Goal: Task Accomplishment & Management: Complete application form

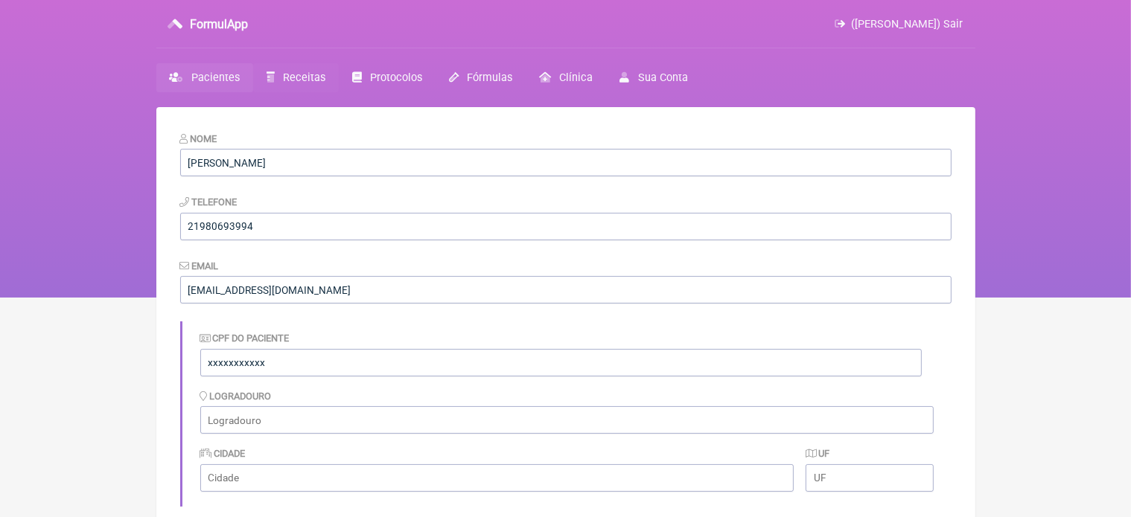
click at [307, 80] on span "Receitas" at bounding box center [304, 77] width 42 height 13
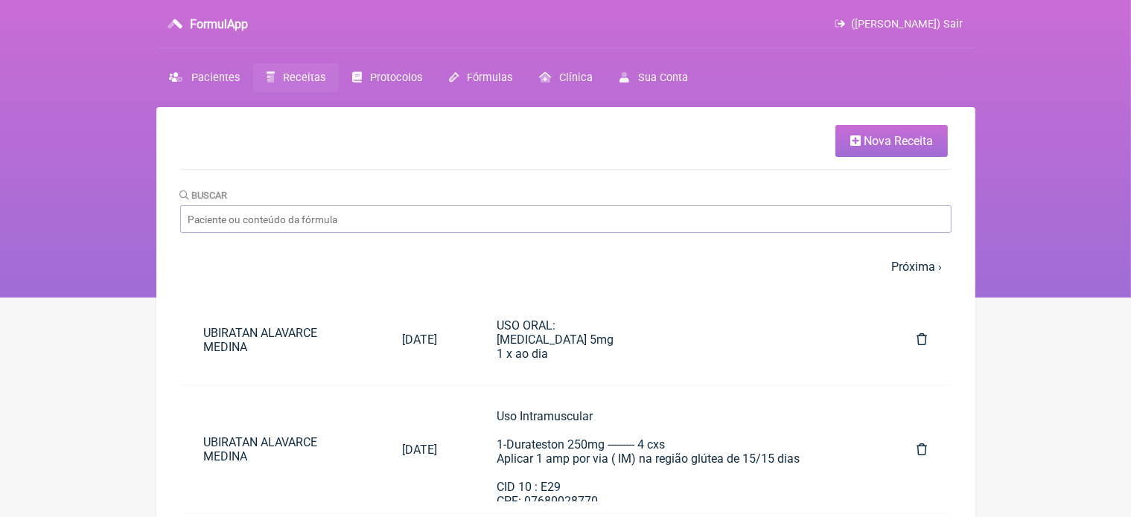
click at [888, 145] on span "Nova Receita" at bounding box center [897, 141] width 69 height 14
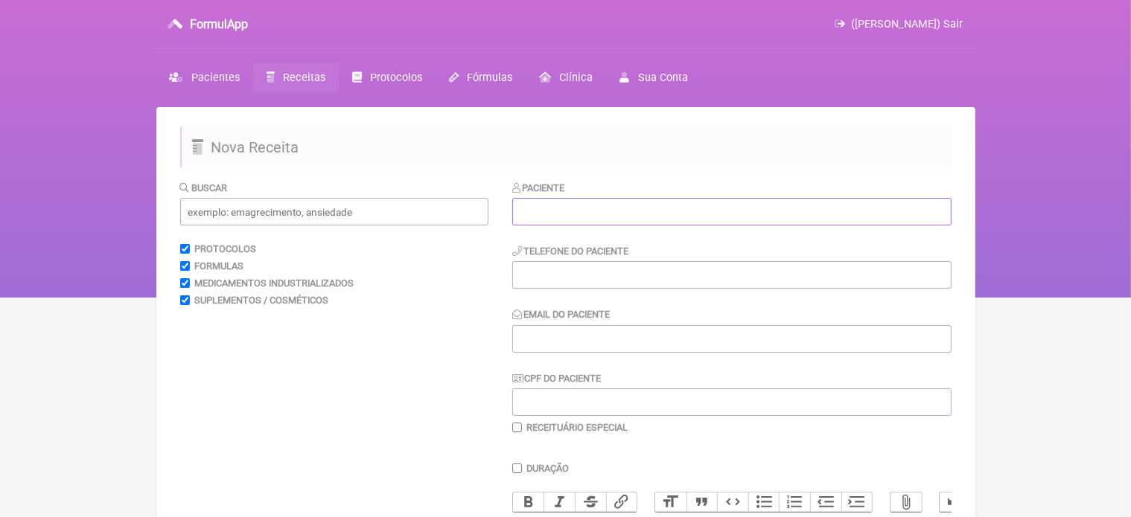
click at [627, 205] on input "text" at bounding box center [731, 212] width 439 height 28
type input "m"
type input "Maykon Videira"
click at [558, 268] on input "tel" at bounding box center [731, 275] width 439 height 28
type input "x"
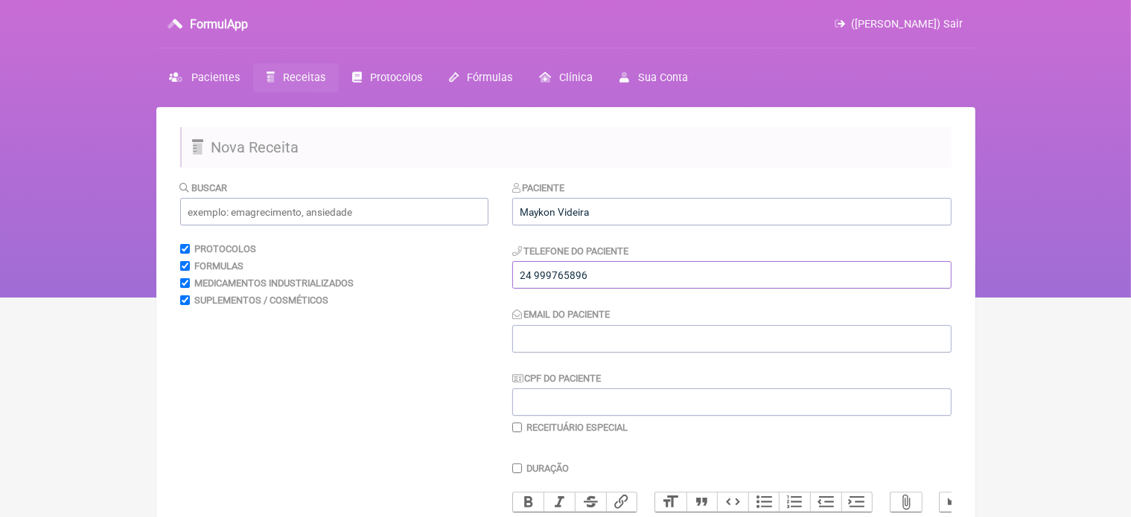
type input "24 999765896"
click at [546, 340] on input "Email do Paciente" at bounding box center [731, 339] width 439 height 28
type input "[EMAIL_ADDRESS][DOMAIN_NAME]"
click at [610, 273] on input "24 999765896" at bounding box center [731, 275] width 439 height 28
type input "24 999765896 ou 21 994609494"
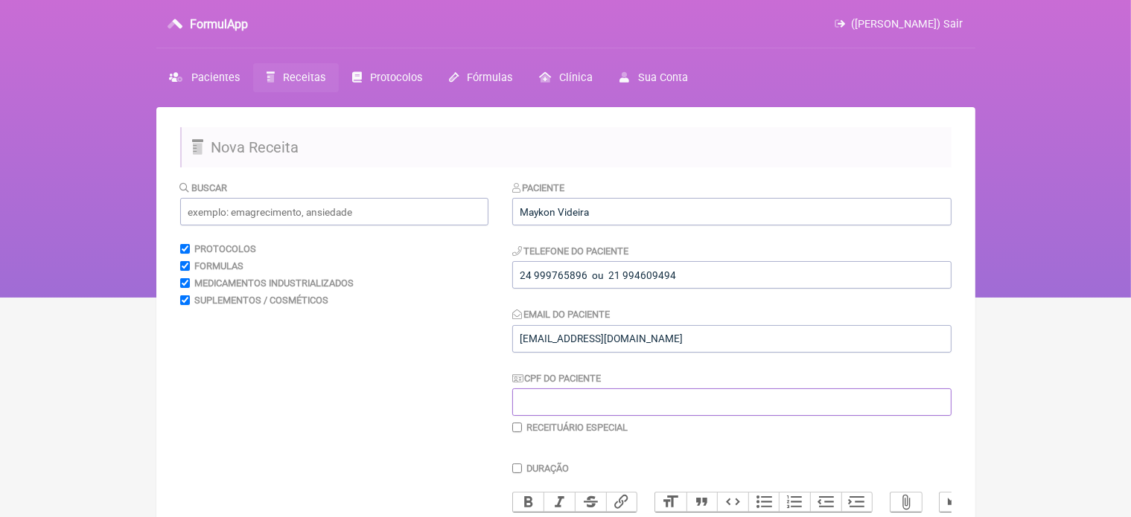
click at [534, 402] on input "CPF do Paciente" at bounding box center [731, 403] width 439 height 28
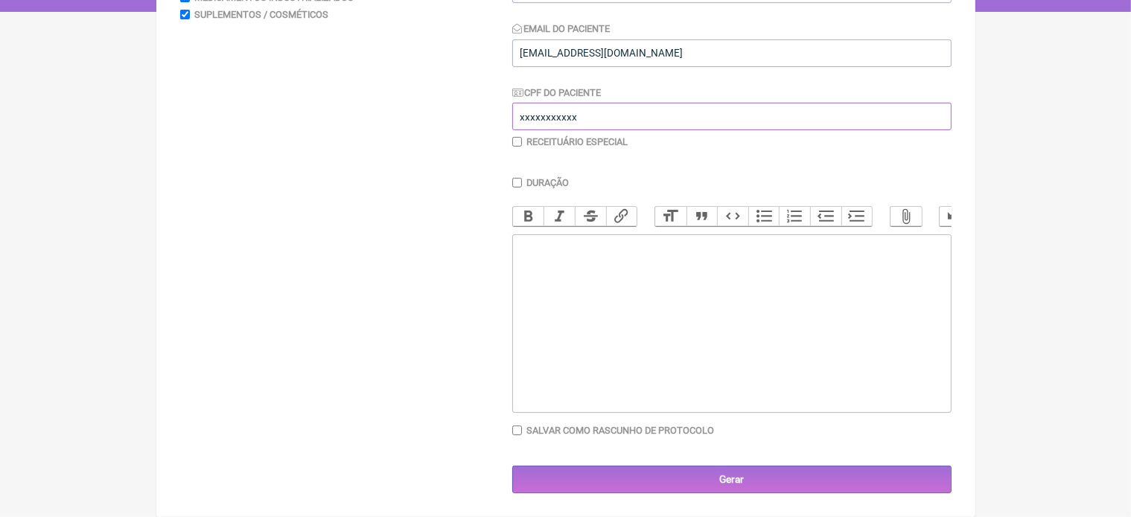
type input "xxxxxxxxxxx"
click at [546, 252] on trix-editor at bounding box center [731, 323] width 439 height 179
type trix-editor "<div>Prontuario</div>"
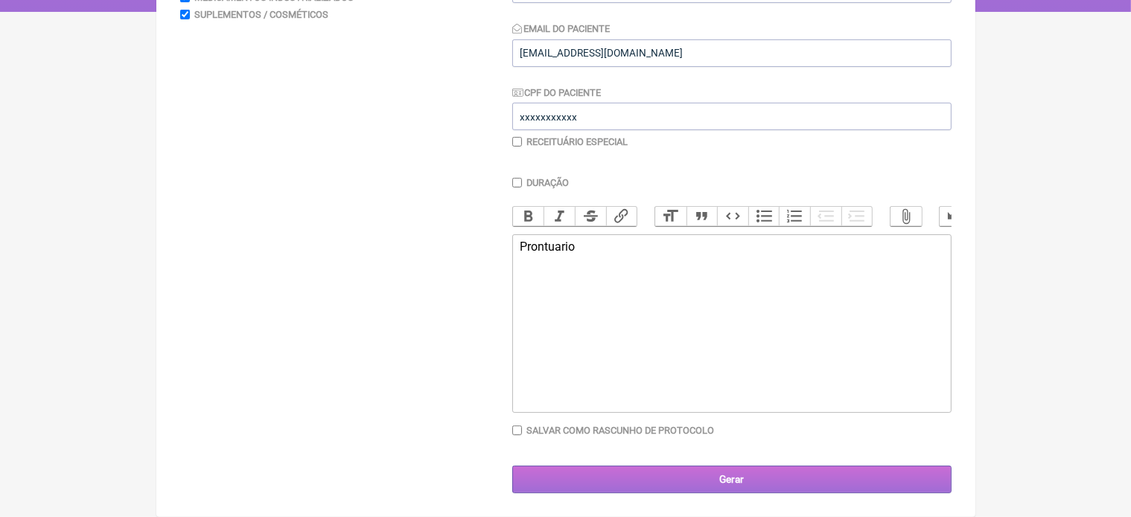
click at [707, 483] on input "Gerar" at bounding box center [731, 480] width 439 height 28
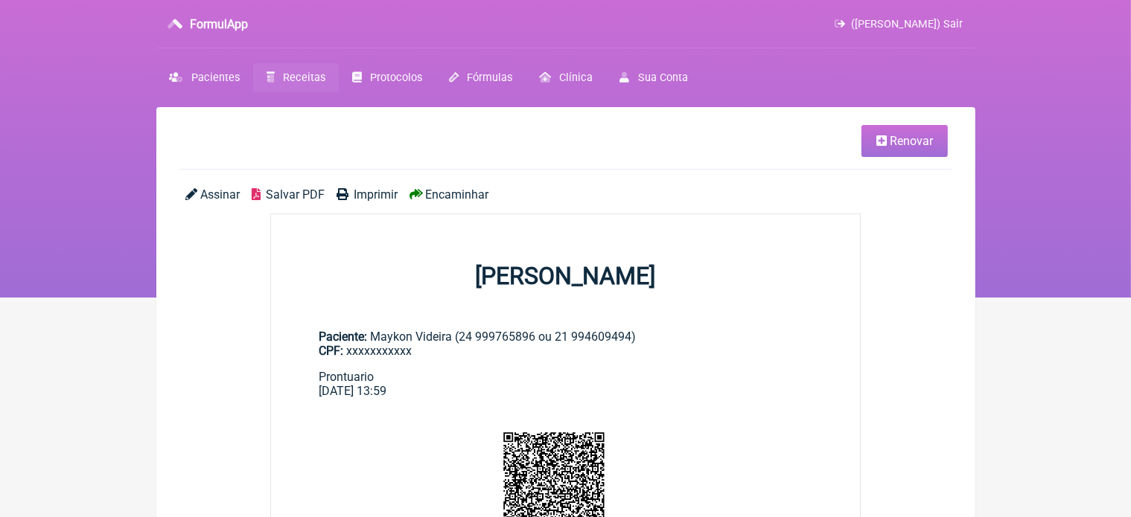
click at [902, 145] on span "Renovar" at bounding box center [911, 141] width 43 height 14
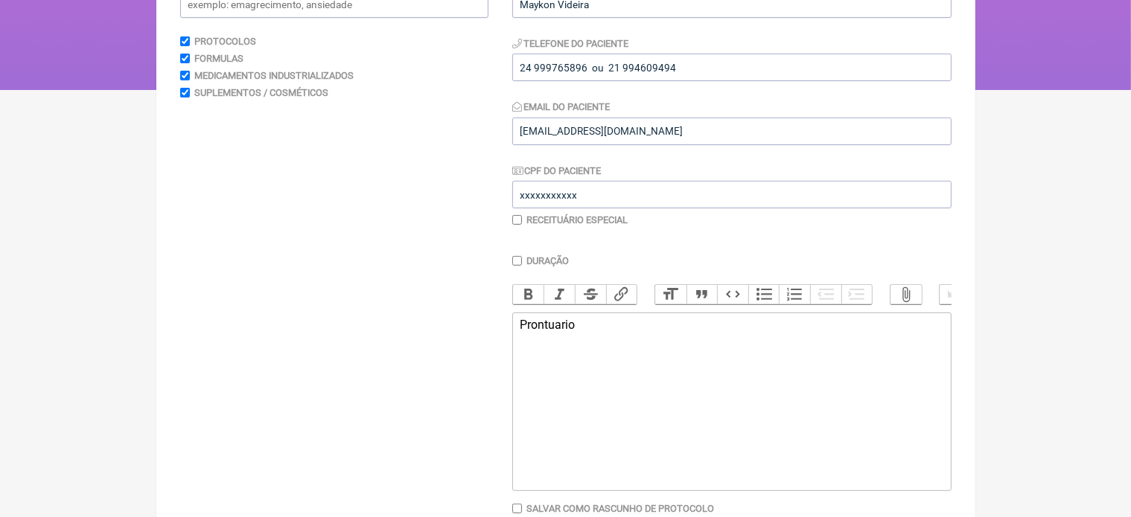
scroll to position [208, 0]
click at [590, 348] on trix-editor "Prontuario" at bounding box center [731, 401] width 439 height 179
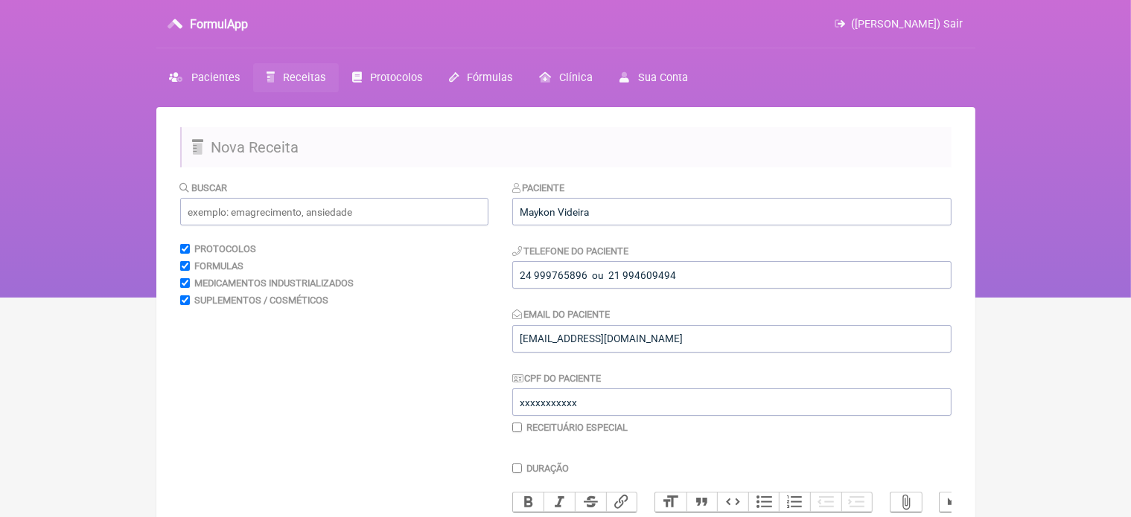
scroll to position [298, 0]
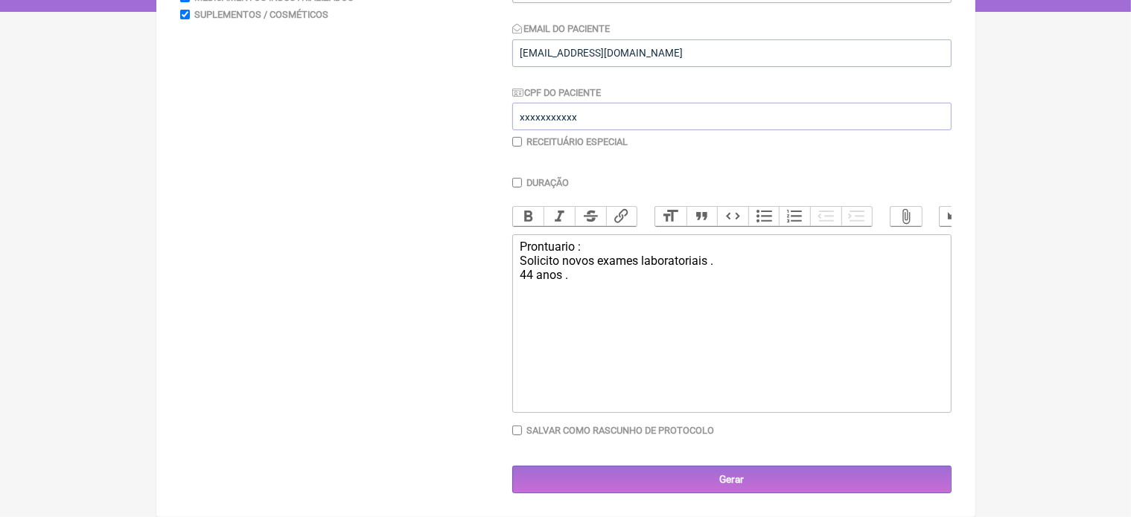
click at [568, 276] on div "Prontuario : Solicito novos exames laboratoriais . 44 anos ." at bounding box center [731, 268] width 423 height 57
click at [661, 276] on div "Prontuario : Solicito novos exames laboratoriais . Envelhecimento saudavel . Ex…" at bounding box center [731, 268] width 423 height 57
click at [825, 276] on div "Prontuario : Solicito novos exames laboratoriais . Envelhecimento saudavel . So…" at bounding box center [731, 268] width 423 height 57
type trix-editor "<div>Prontuario :&nbsp;<br>Solicito novos exames laboratoriais .<br>Envelhecime…"
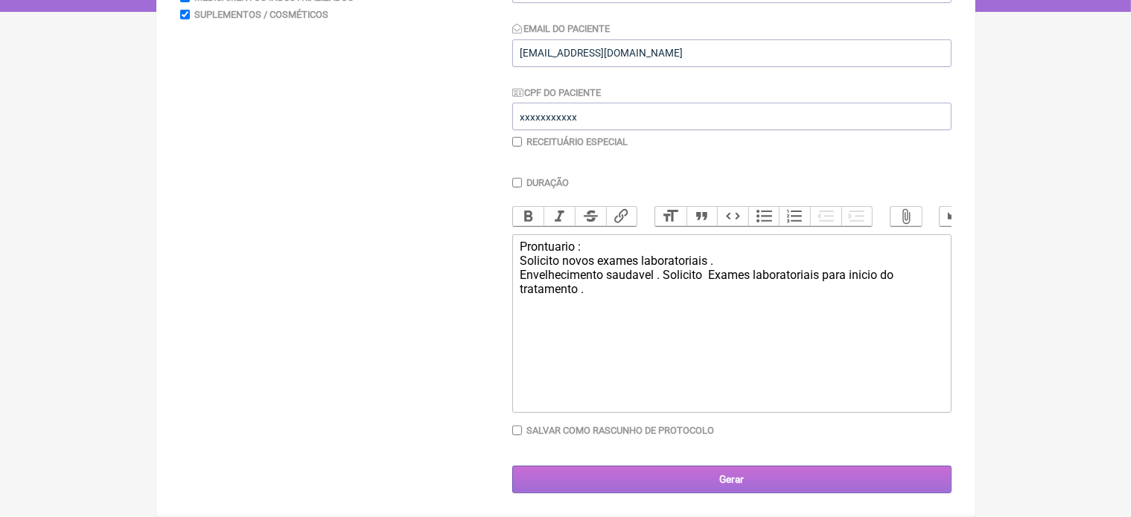
click at [733, 479] on input "Gerar" at bounding box center [731, 480] width 439 height 28
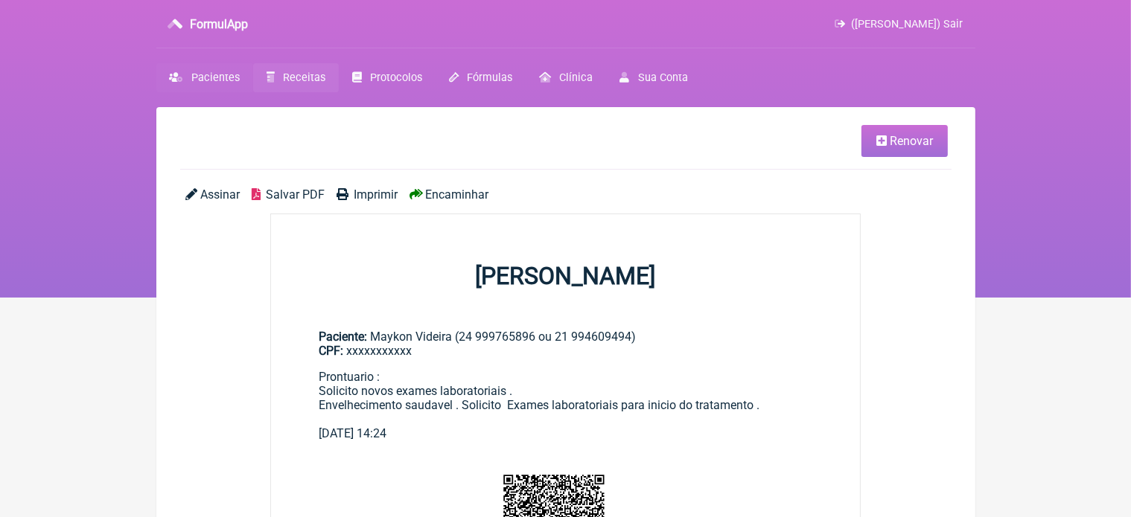
click at [221, 77] on span "Pacientes" at bounding box center [215, 77] width 48 height 13
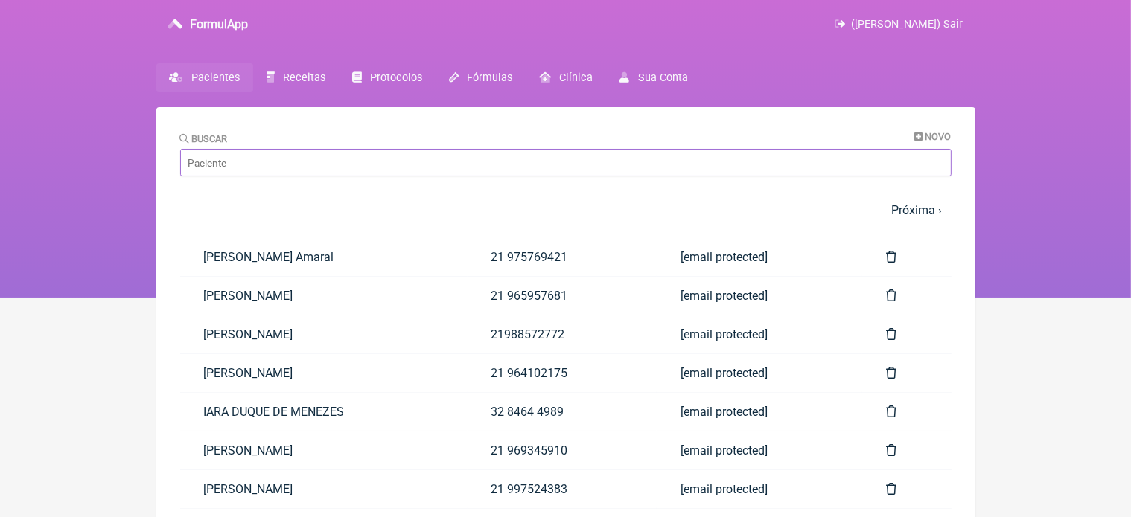
click at [256, 164] on input "Buscar" at bounding box center [565, 163] width 771 height 28
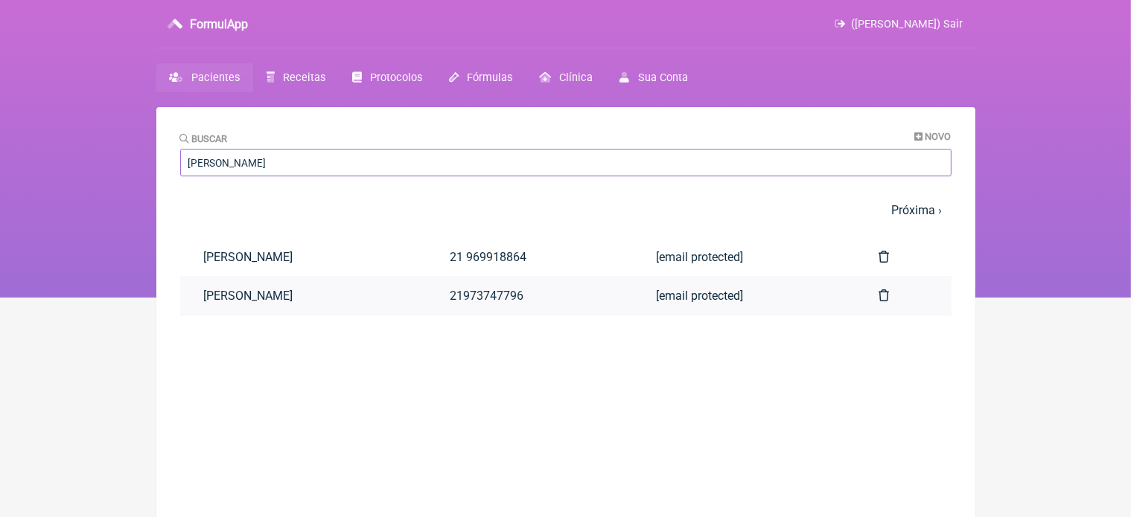
type input "[PERSON_NAME]"
click at [258, 296] on link "[PERSON_NAME]" at bounding box center [303, 296] width 246 height 38
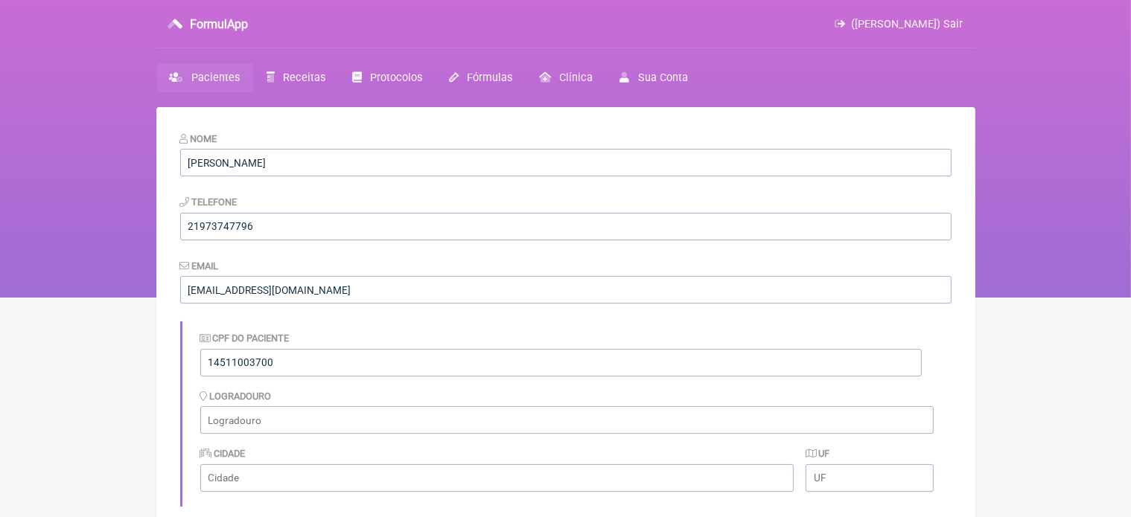
click at [197, 72] on span "Pacientes" at bounding box center [215, 77] width 48 height 13
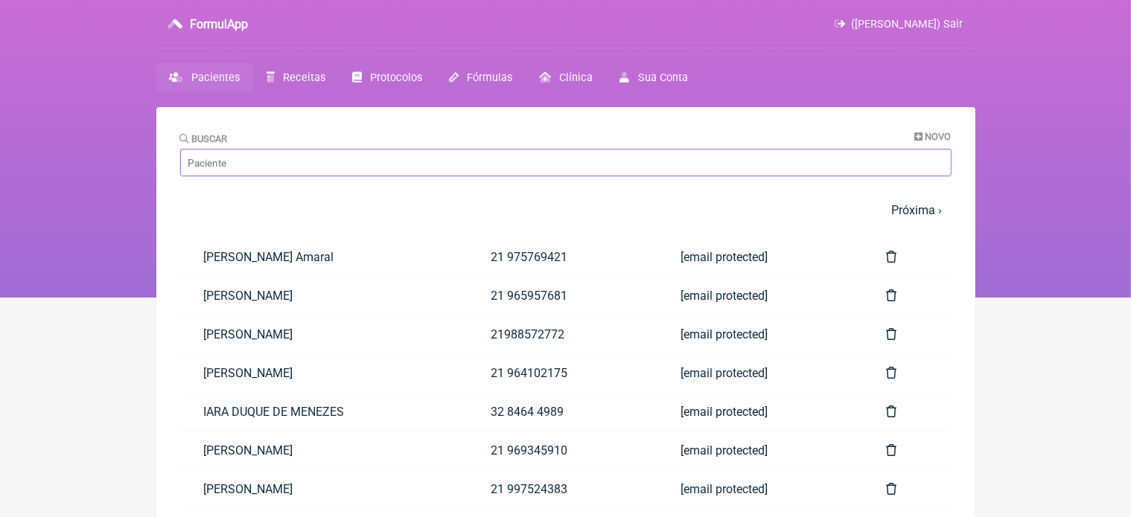
click at [301, 165] on input "Buscar" at bounding box center [565, 163] width 771 height 28
paste input "[PERSON_NAME]"
type input "[PERSON_NAME]"
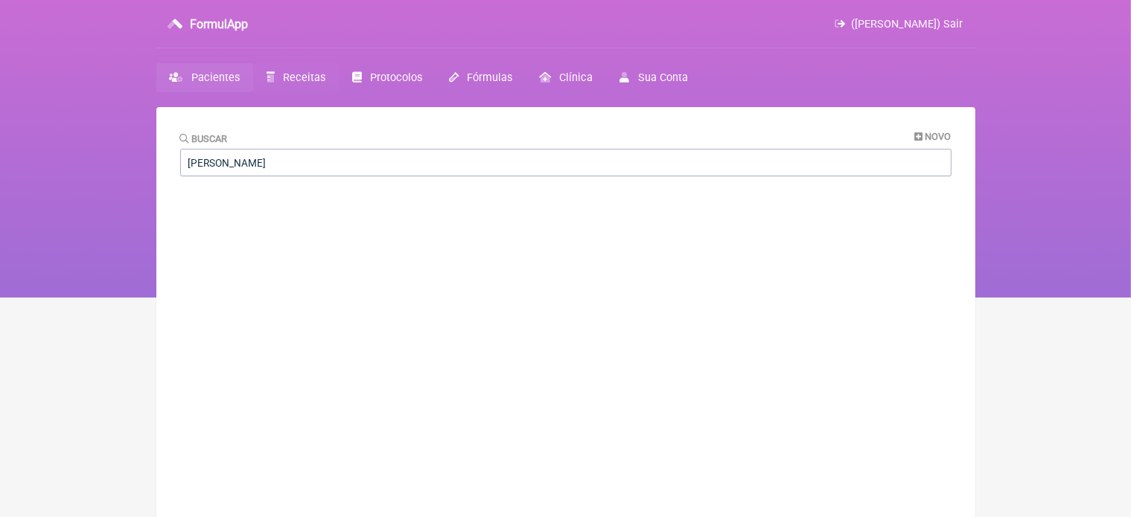
click at [298, 77] on span "Receitas" at bounding box center [304, 77] width 42 height 13
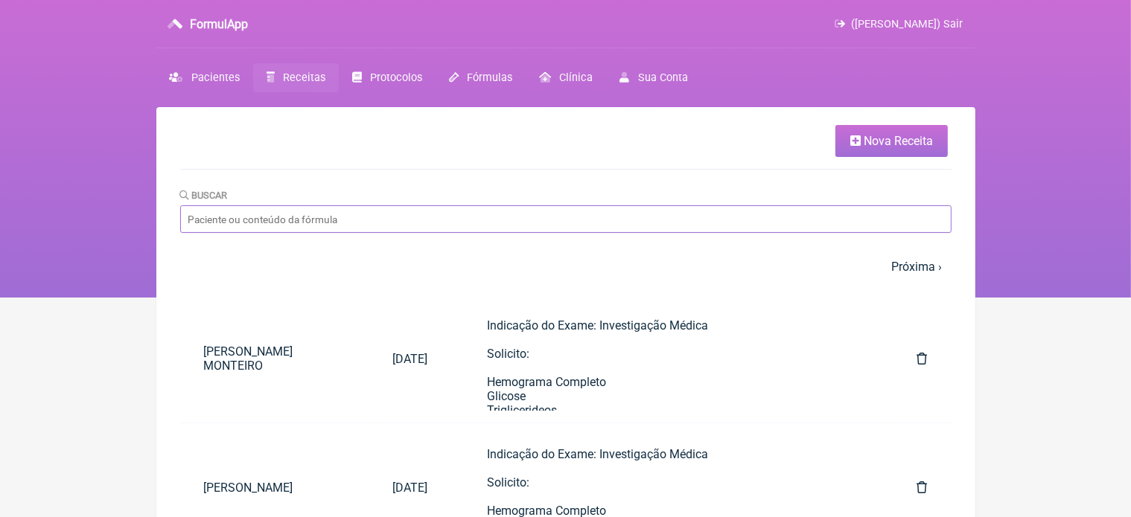
click at [331, 217] on input "Buscar" at bounding box center [565, 219] width 771 height 28
paste input "EVELYN L LEAL LIMA FERNANDES CHAGAS"
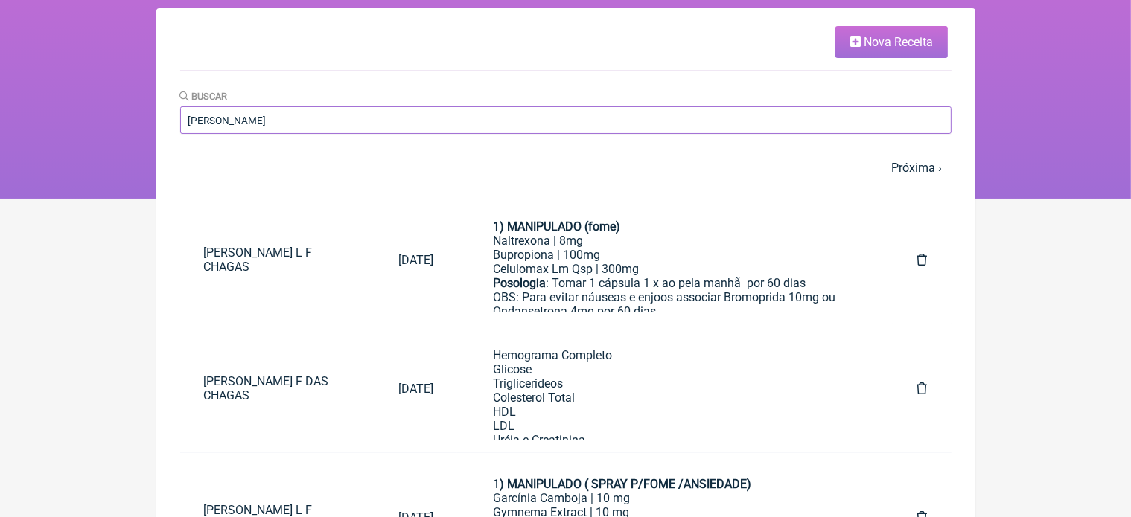
scroll to position [129, 0]
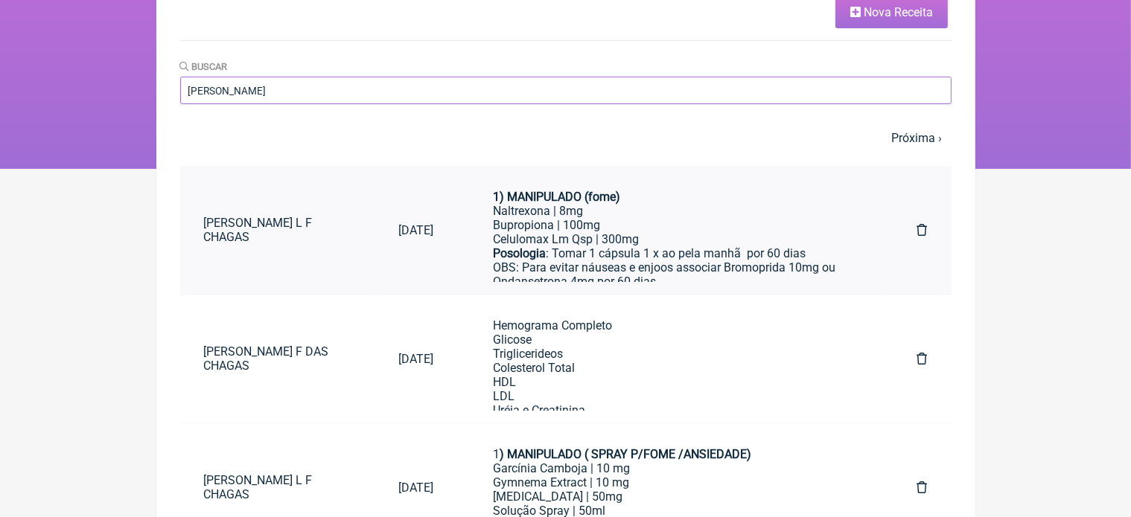
type input "EVELYN L"
click at [607, 221] on div "Bupropiona | 100mg" at bounding box center [675, 225] width 364 height 14
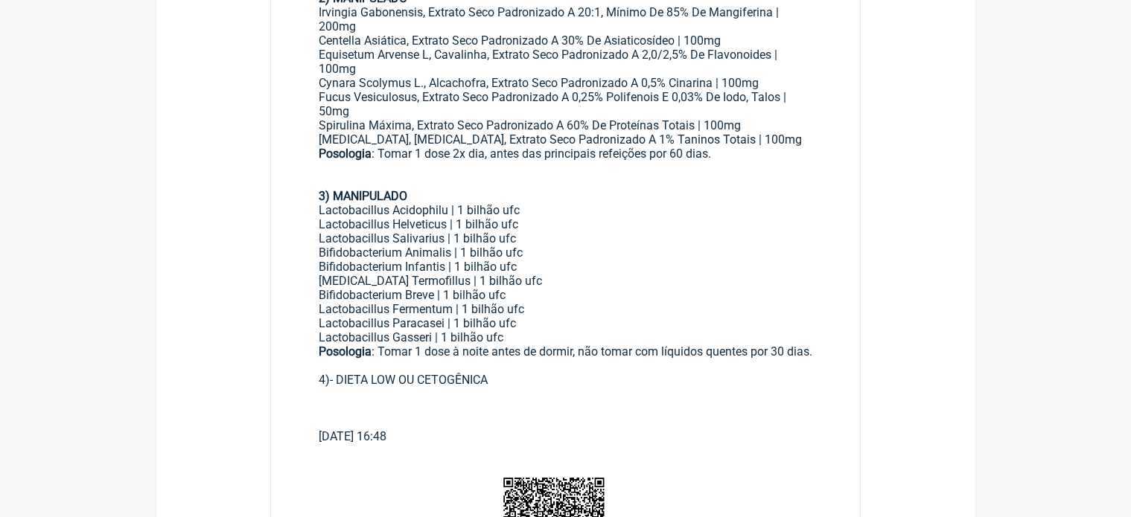
scroll to position [39, 0]
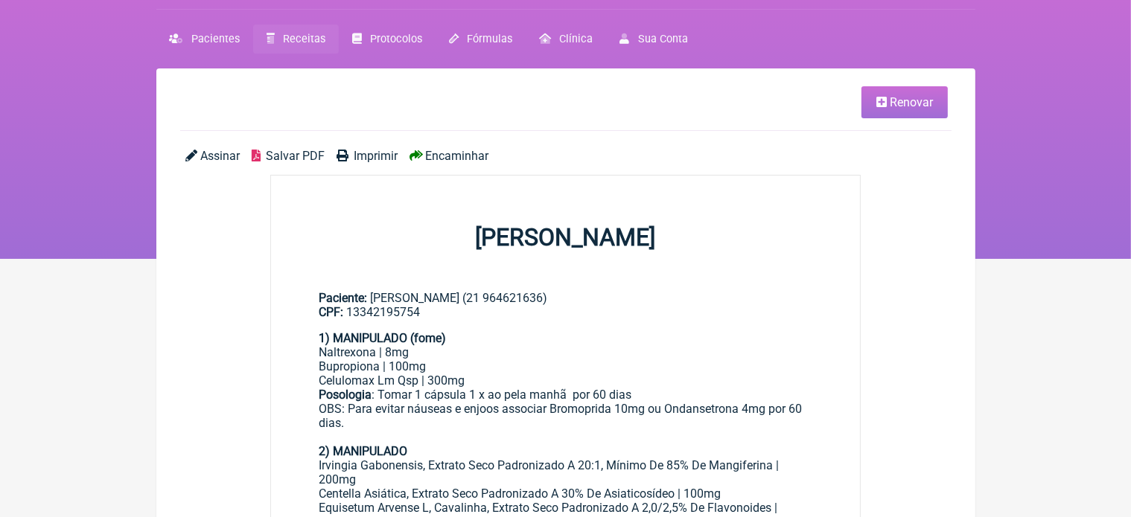
scroll to position [129, 0]
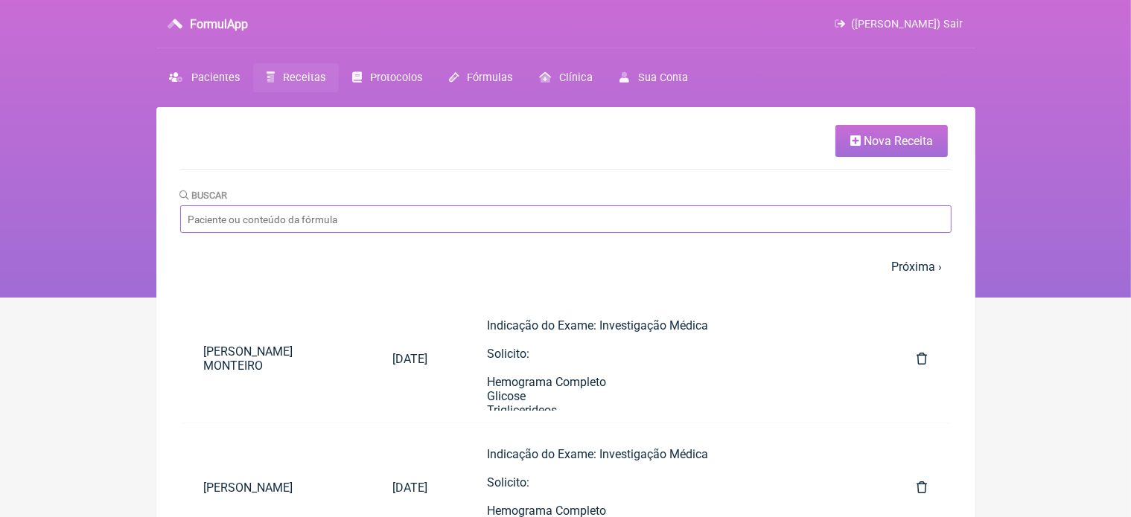
click at [301, 223] on input "Buscar" at bounding box center [565, 219] width 771 height 28
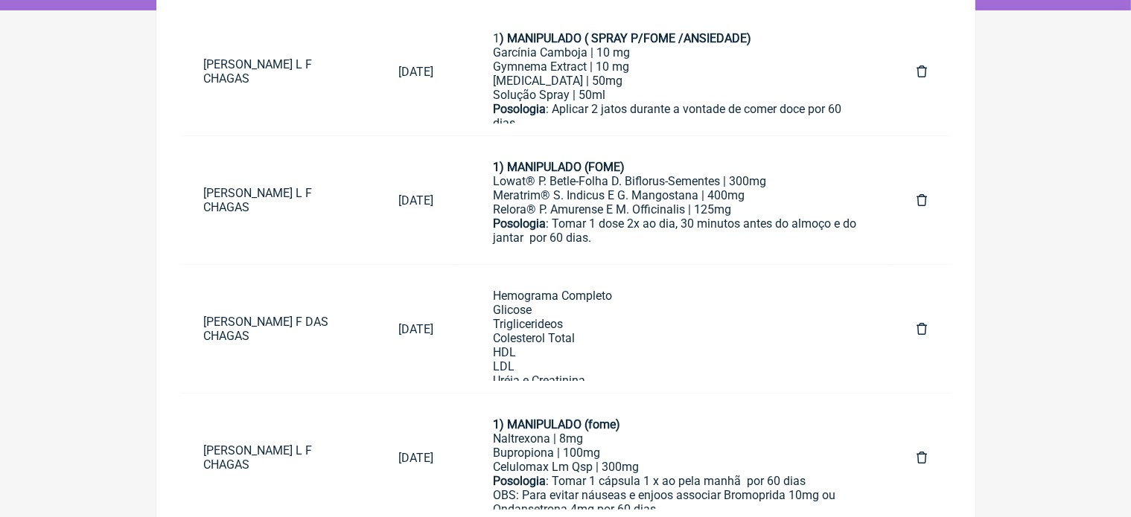
scroll to position [328, 0]
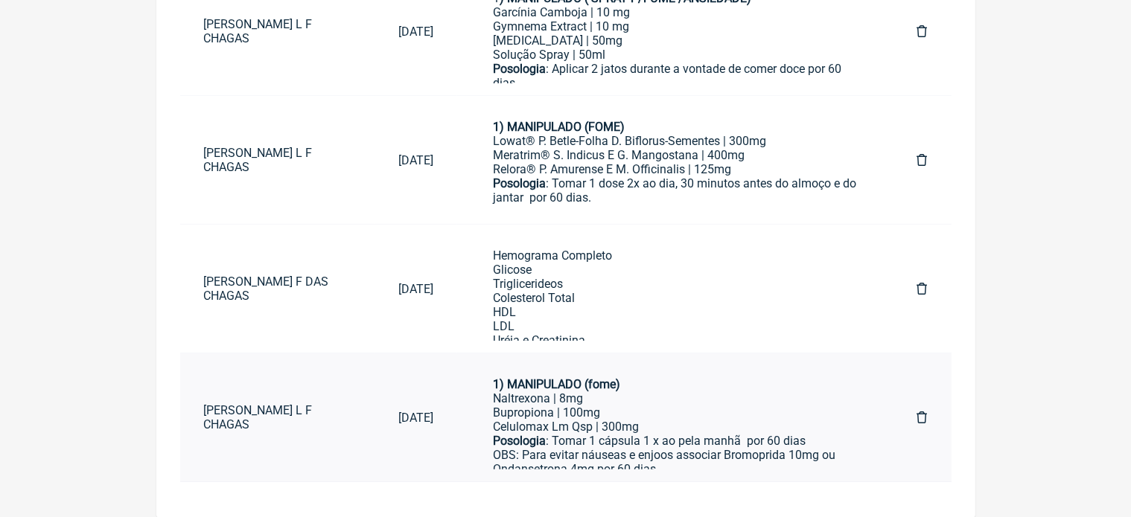
type input "evel"
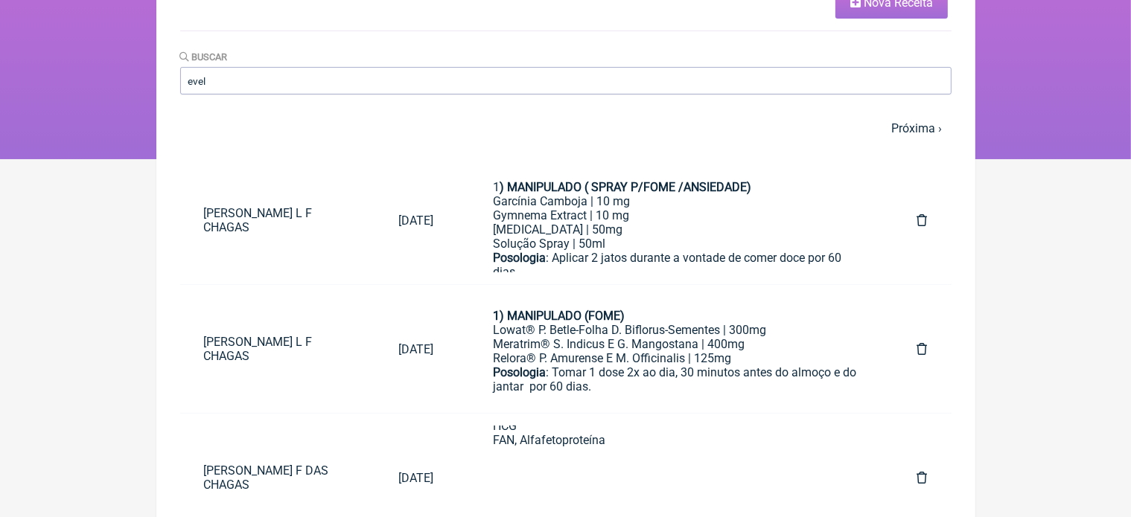
scroll to position [0, 0]
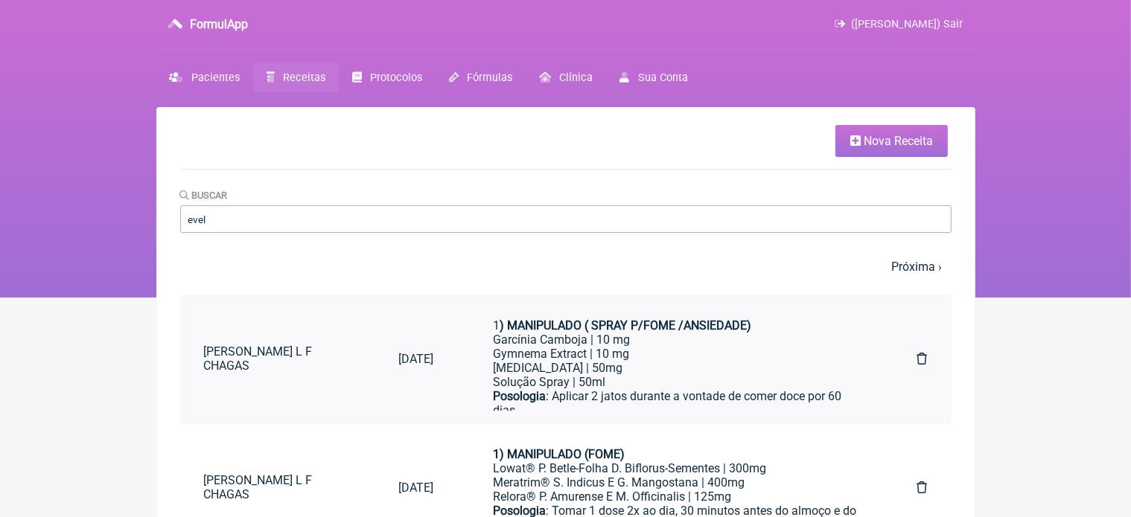
click at [697, 365] on div "5-Htp | 50mg" at bounding box center [675, 368] width 364 height 14
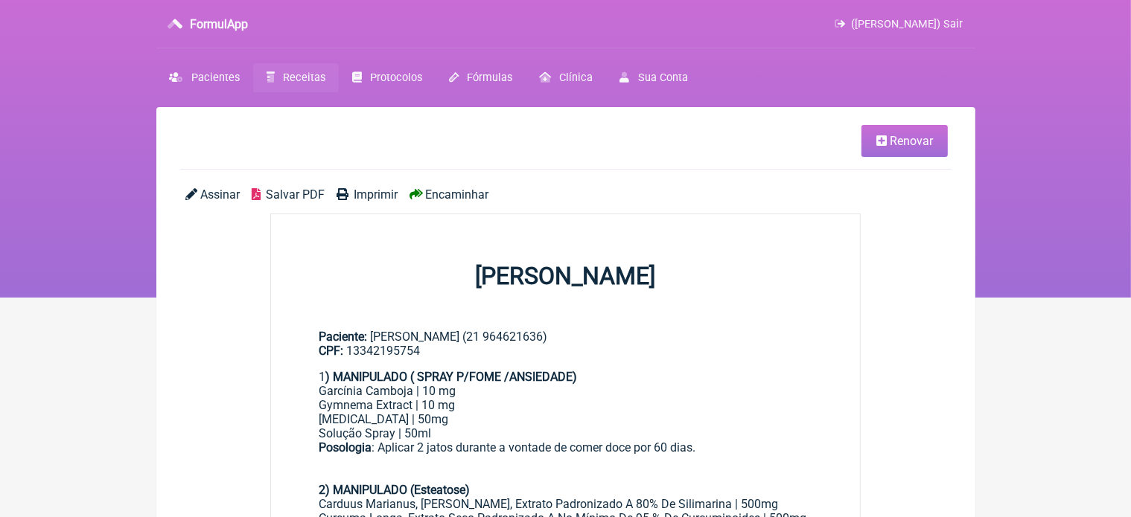
click at [890, 138] on span "Renovar" at bounding box center [911, 141] width 43 height 14
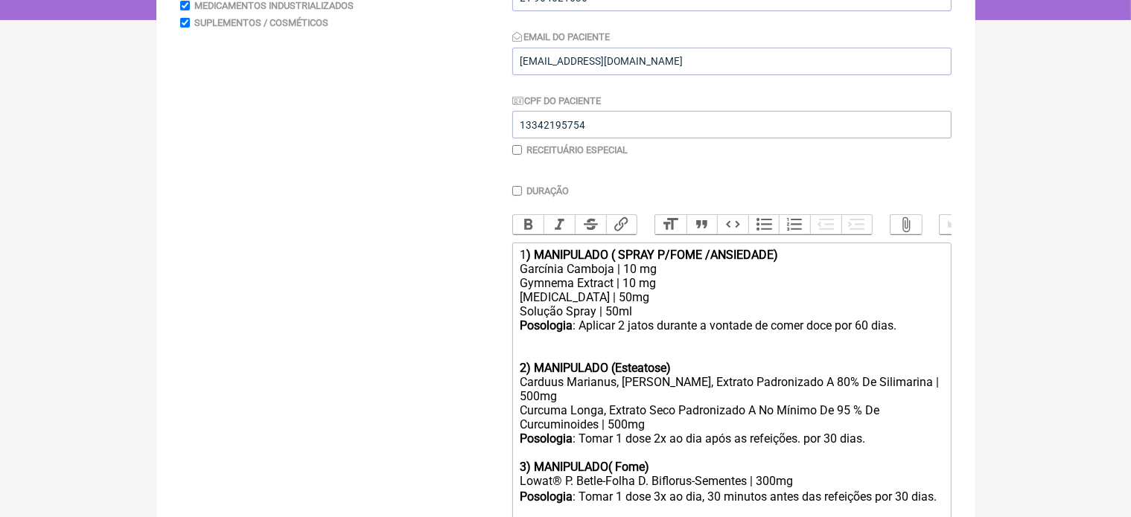
scroll to position [307, 0]
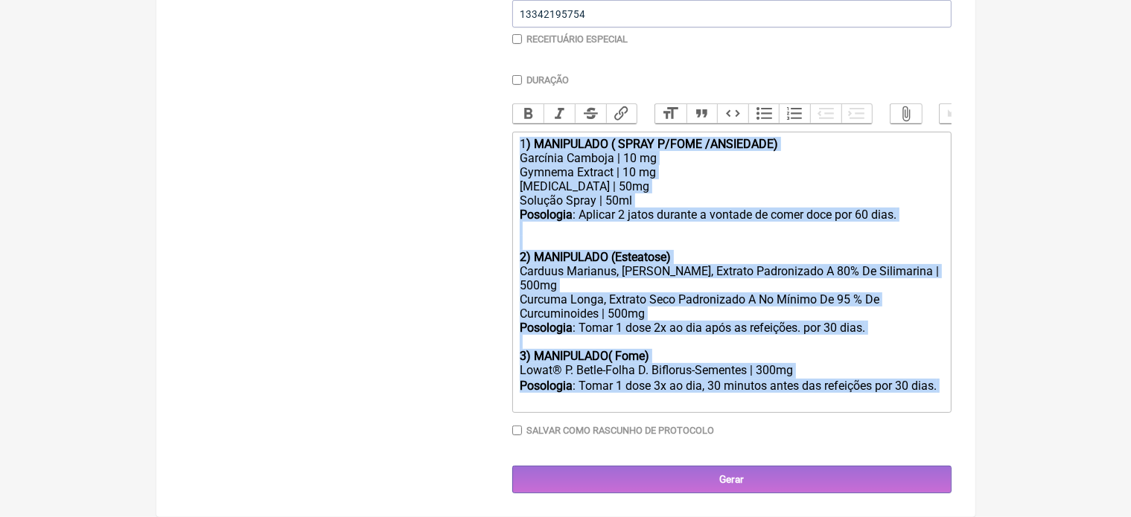
drag, startPoint x: 523, startPoint y: 234, endPoint x: 730, endPoint y: 552, distance: 379.7
type trix-editor "<div>1<strong>) MANIPULADO ( SPRAY P/FOME /ANSIEDADE)</strong></div><div>Garcín…"
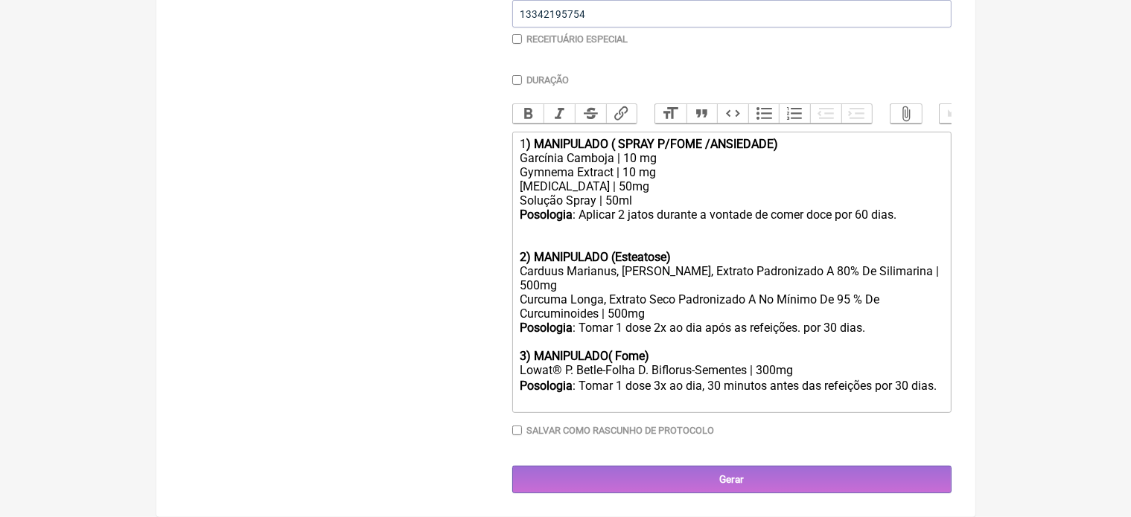
scroll to position [298, 0]
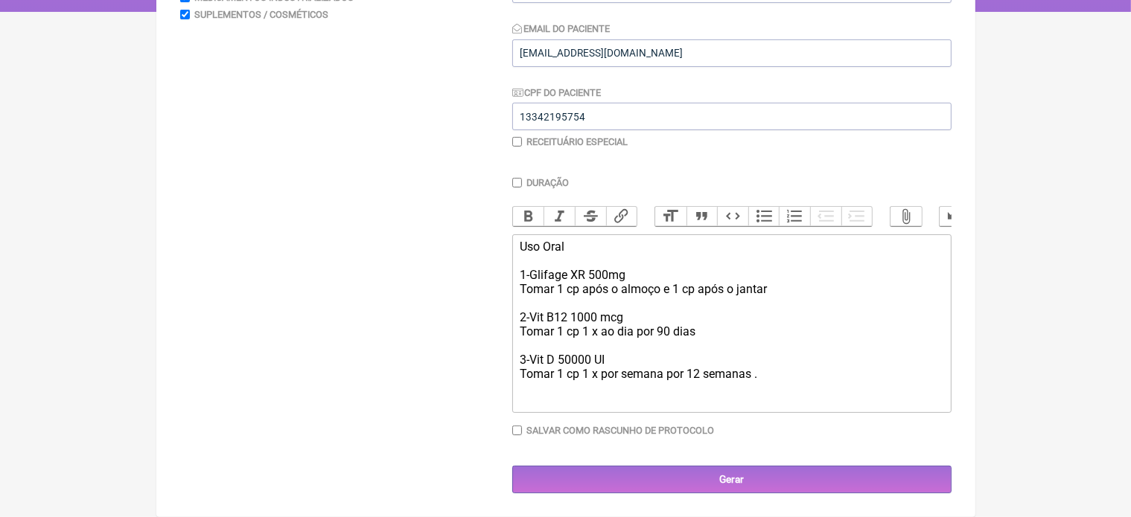
type trix-editor "<div>Uso Oral&nbsp;<br><br>1-Glifage XR 500mg&nbsp;<br>Tomar 1 cp após o almoço…"
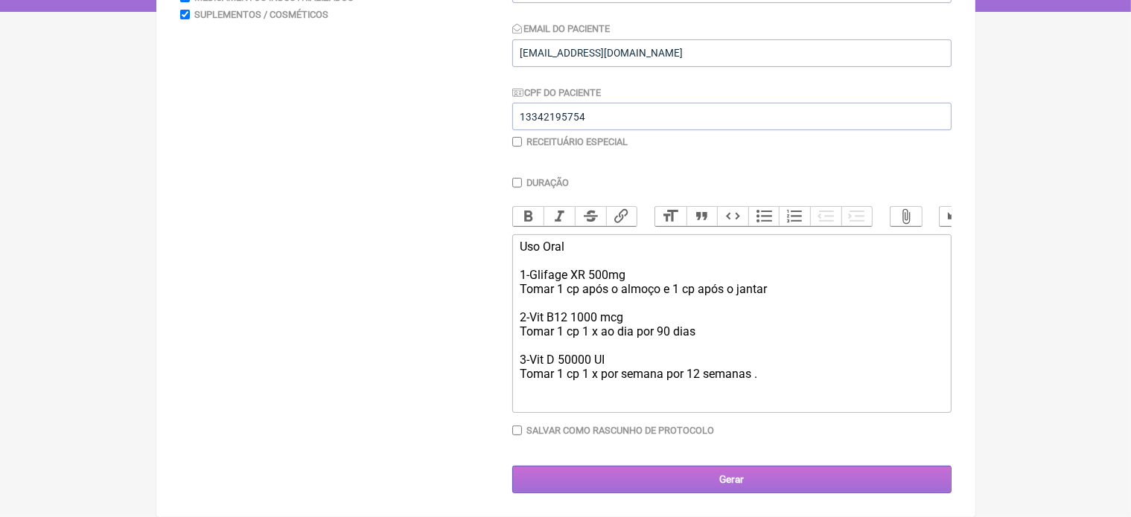
click at [747, 479] on input "Gerar" at bounding box center [731, 480] width 439 height 28
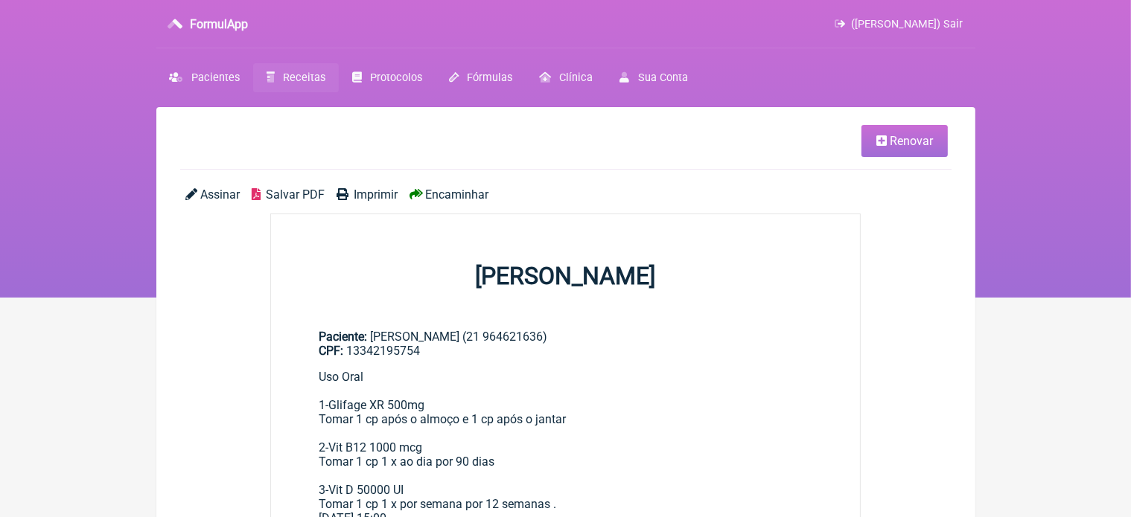
click at [372, 193] on span "Imprimir" at bounding box center [376, 195] width 44 height 14
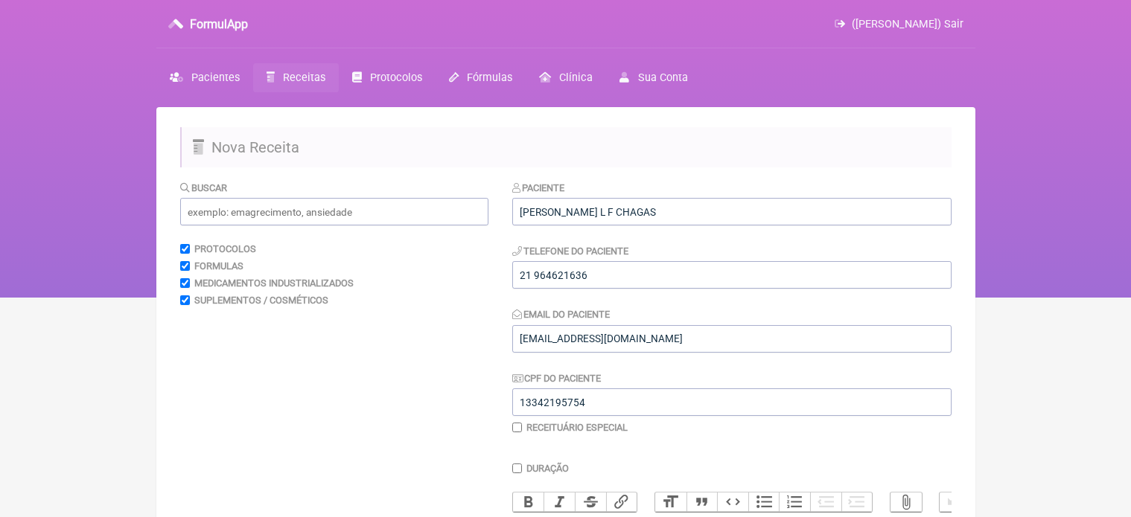
scroll to position [298, 0]
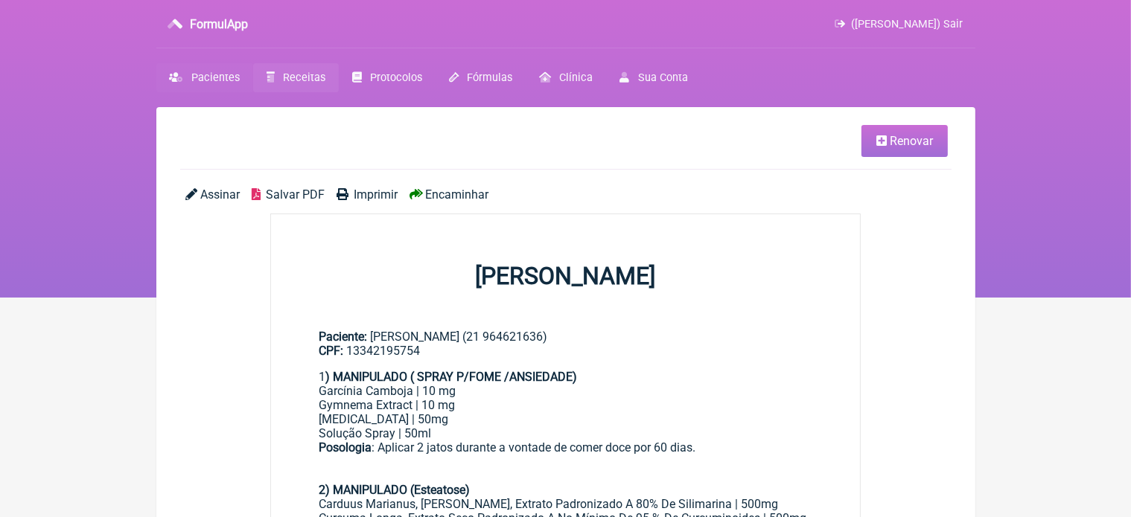
click at [216, 77] on span "Pacientes" at bounding box center [215, 77] width 48 height 13
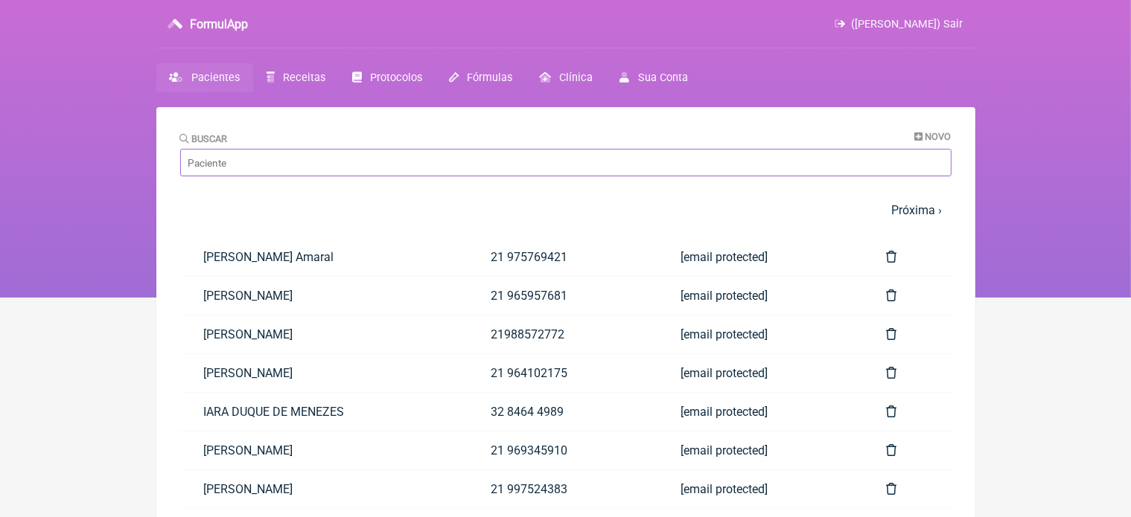
click at [325, 168] on input "Buscar" at bounding box center [565, 163] width 771 height 28
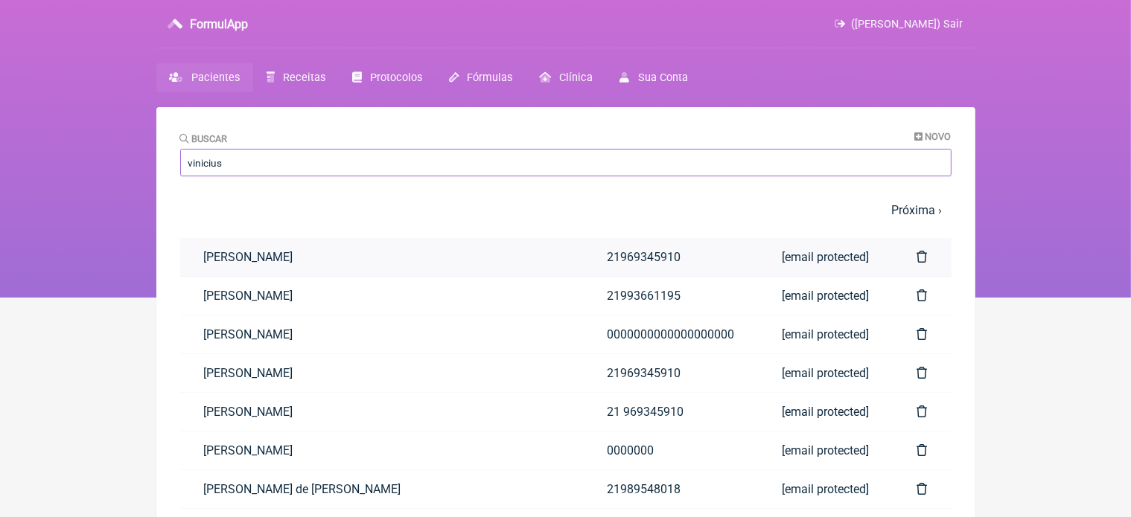
type input "vinicius"
click at [234, 253] on link "Vinicius Vieira Paschoal" at bounding box center [381, 257] width 403 height 38
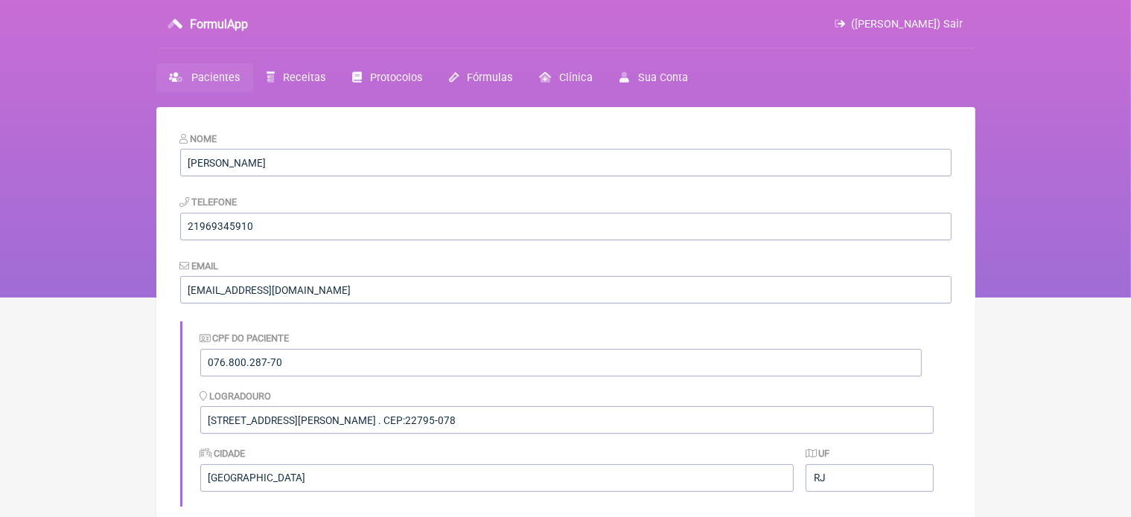
scroll to position [453, 0]
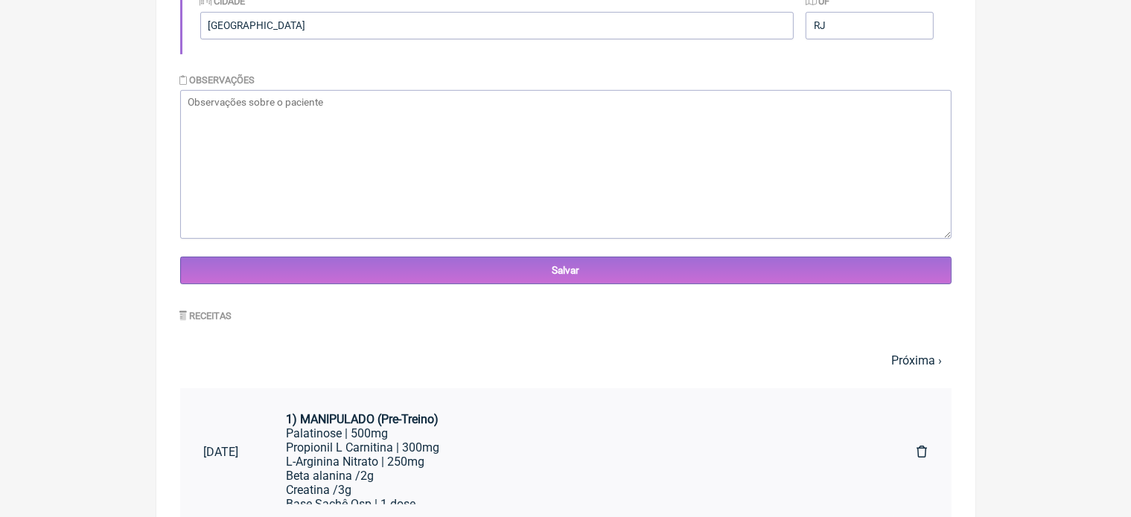
click at [441, 429] on div "Palatinose | 500mg" at bounding box center [578, 434] width 583 height 14
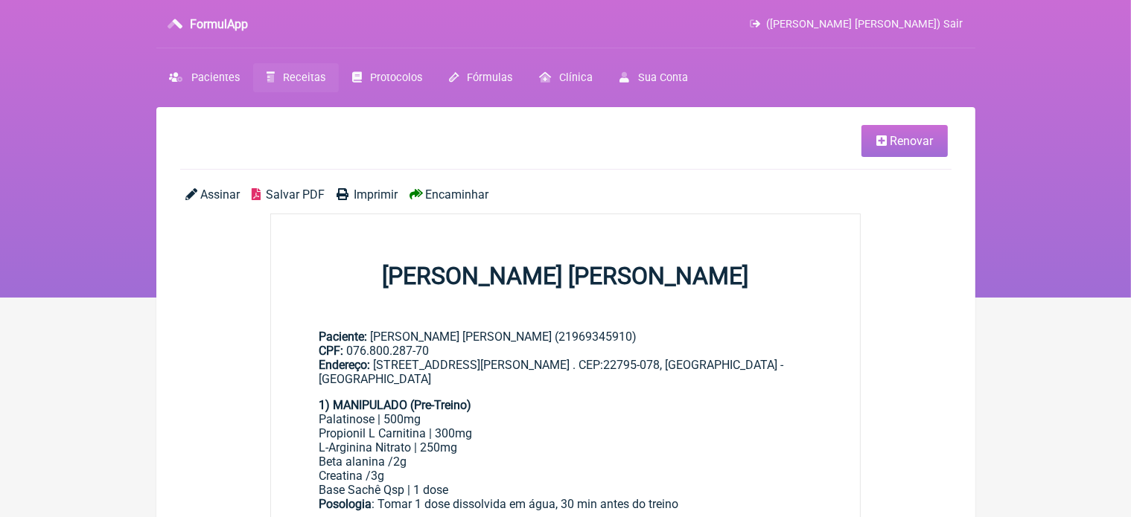
click at [900, 148] on link "Renovar" at bounding box center [904, 141] width 86 height 32
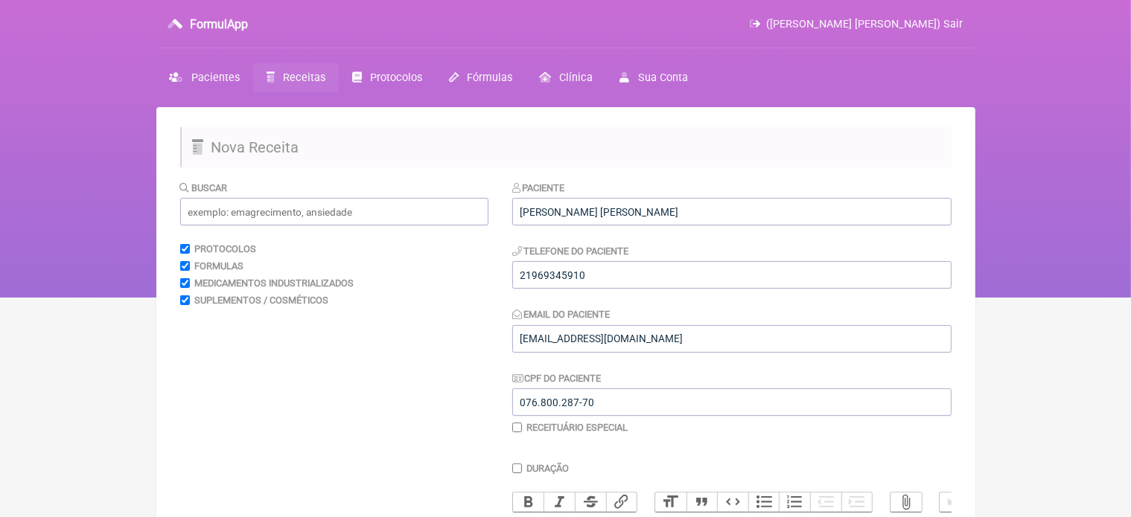
scroll to position [453, 0]
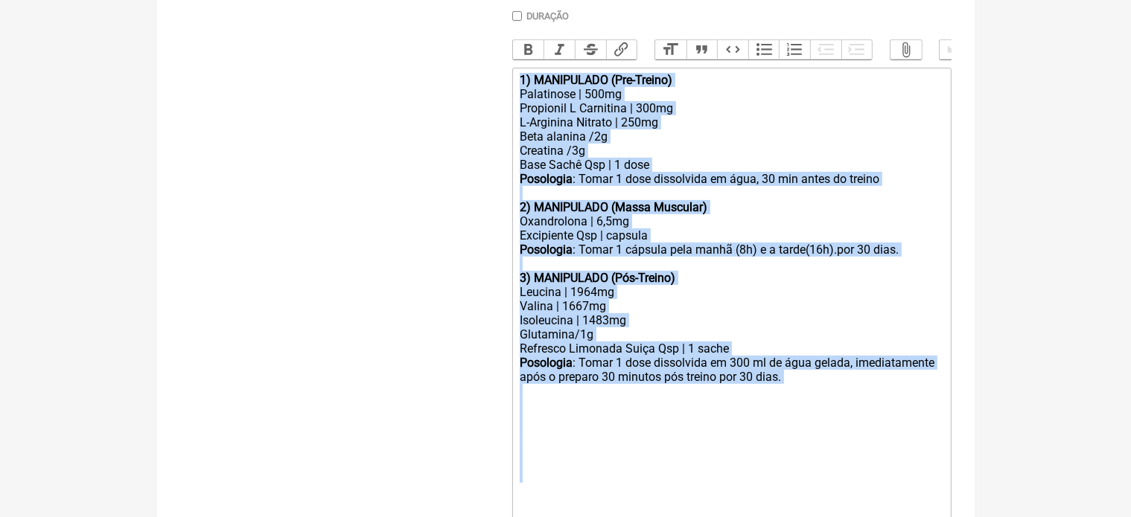
drag, startPoint x: 513, startPoint y: 89, endPoint x: 706, endPoint y: 505, distance: 458.2
click at [706, 505] on trix-editor "1) MANIPULADO (Pre-Treino) Palatinose | 500mg Propionil L Carnitina | 300mg L-A…" at bounding box center [731, 370] width 439 height 605
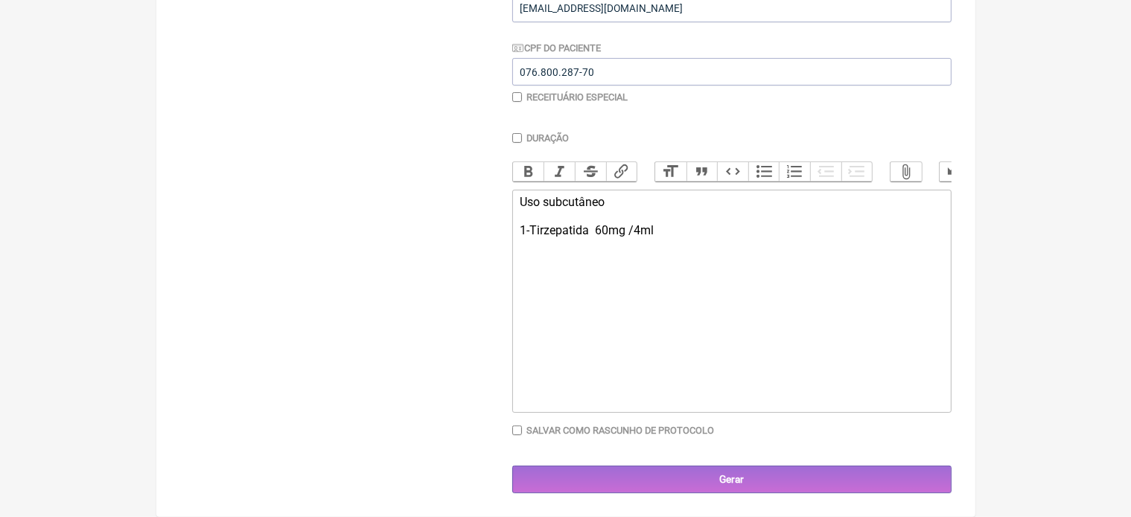
scroll to position [359, 0]
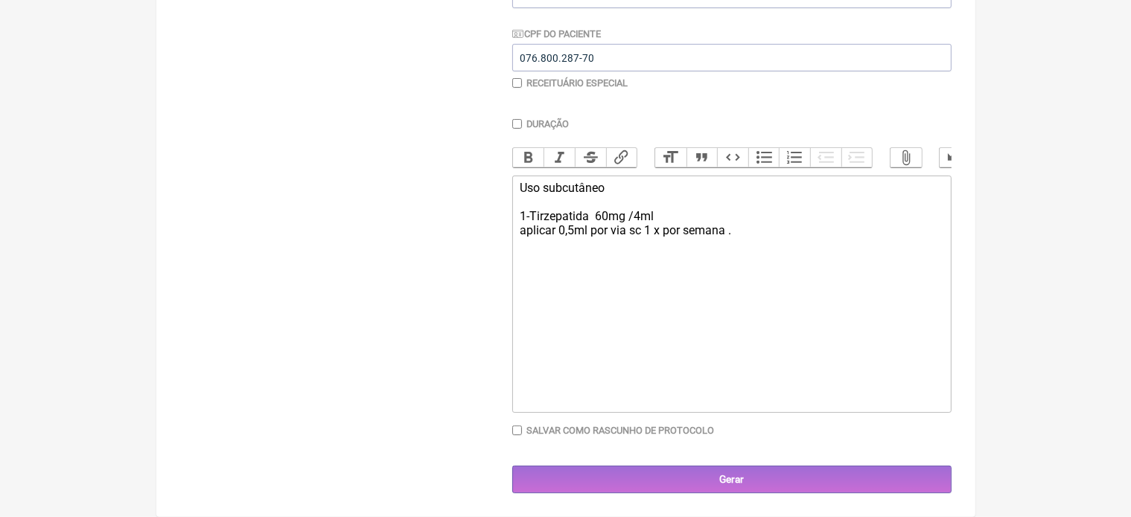
type trix-editor "<div>Uso subcutâneo&nbsp;<br><br>1-Tirzepatida&nbsp; 60mg /4ml&nbsp;<br>aplicar…"
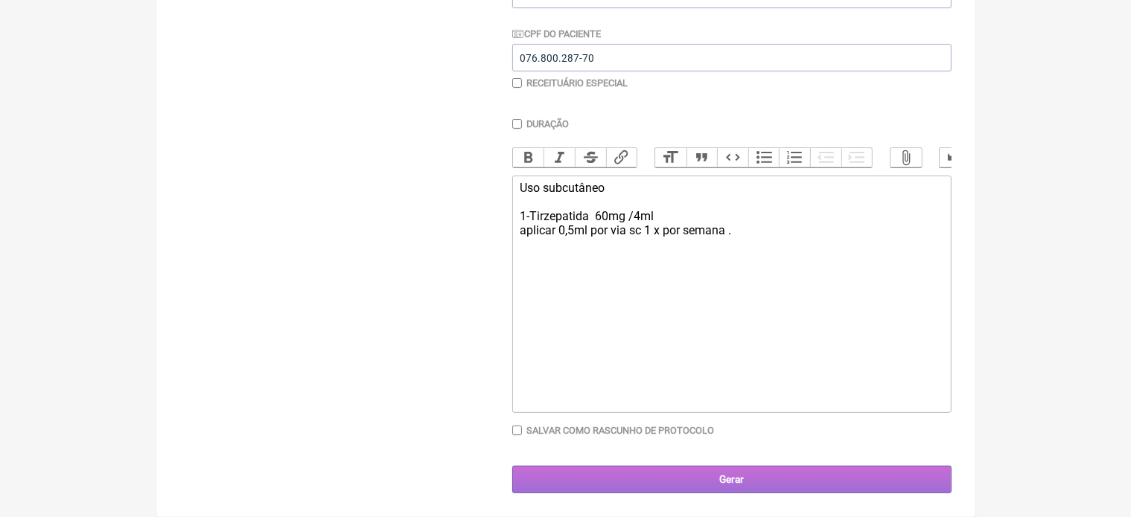
click at [727, 479] on input "Gerar" at bounding box center [731, 480] width 439 height 28
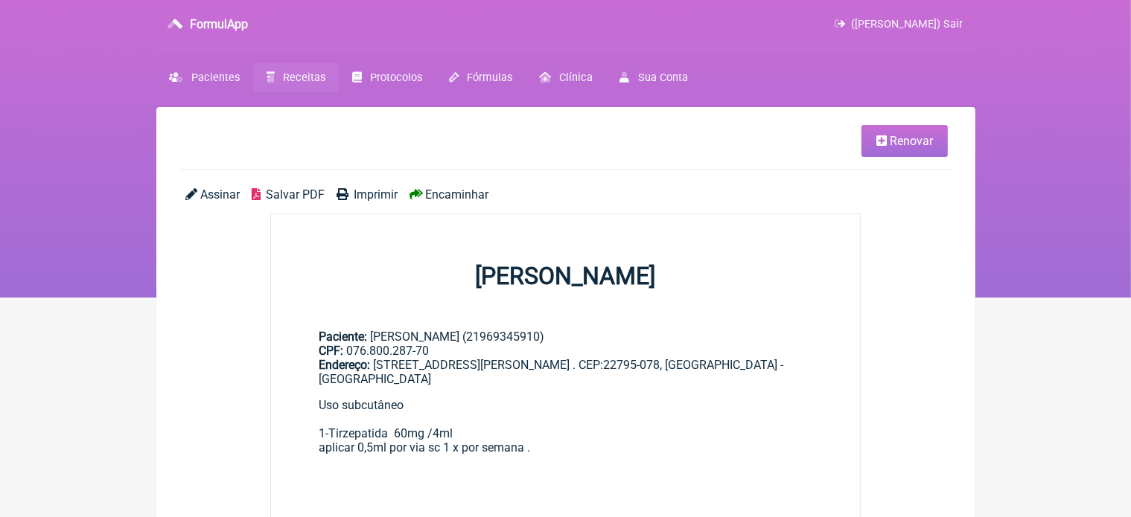
click at [375, 194] on span "Imprimir" at bounding box center [376, 195] width 44 height 14
click at [216, 80] on span "Pacientes" at bounding box center [215, 77] width 48 height 13
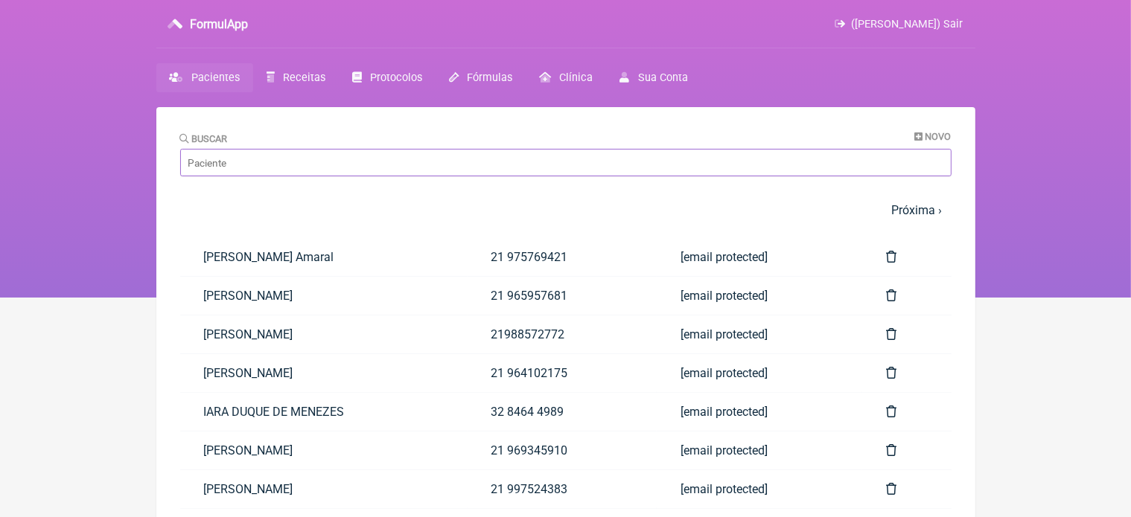
click at [283, 163] on input "Buscar" at bounding box center [565, 163] width 771 height 28
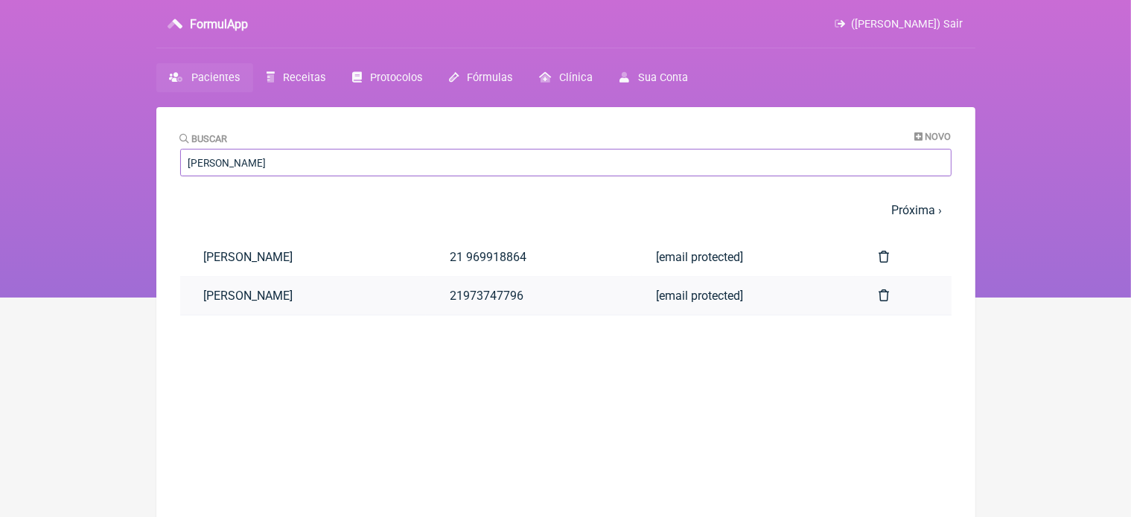
type input "emerson"
click at [354, 297] on link "Emerson Carvalho de Oliveira" at bounding box center [303, 296] width 246 height 38
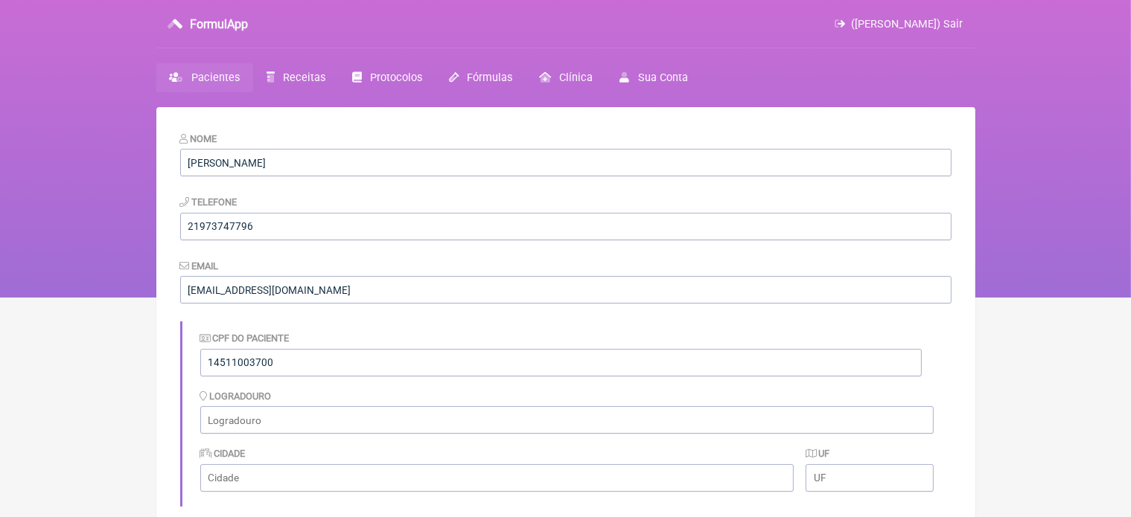
click at [221, 71] on span "Pacientes" at bounding box center [215, 77] width 48 height 13
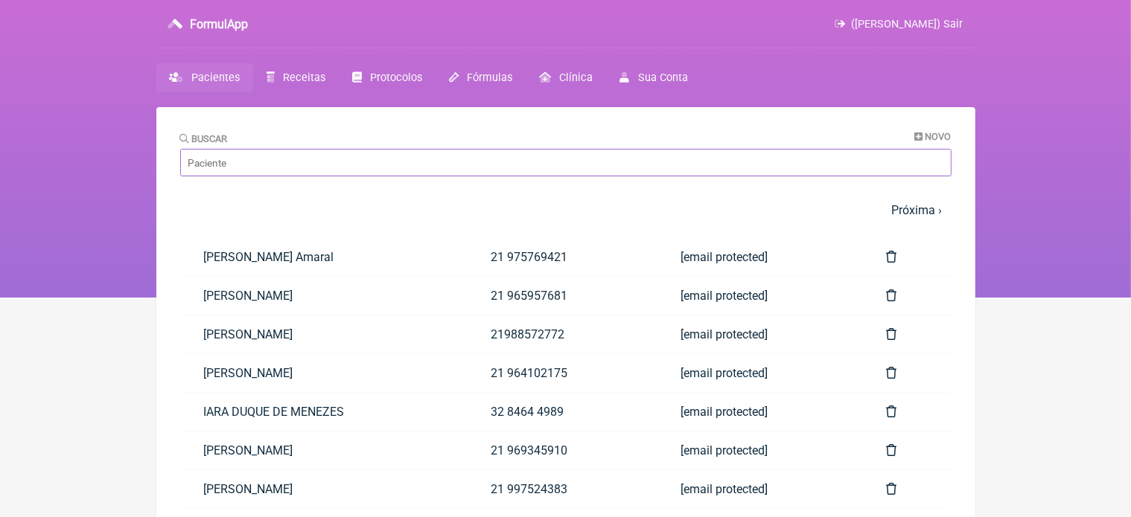
click at [265, 160] on input "Buscar" at bounding box center [565, 163] width 771 height 28
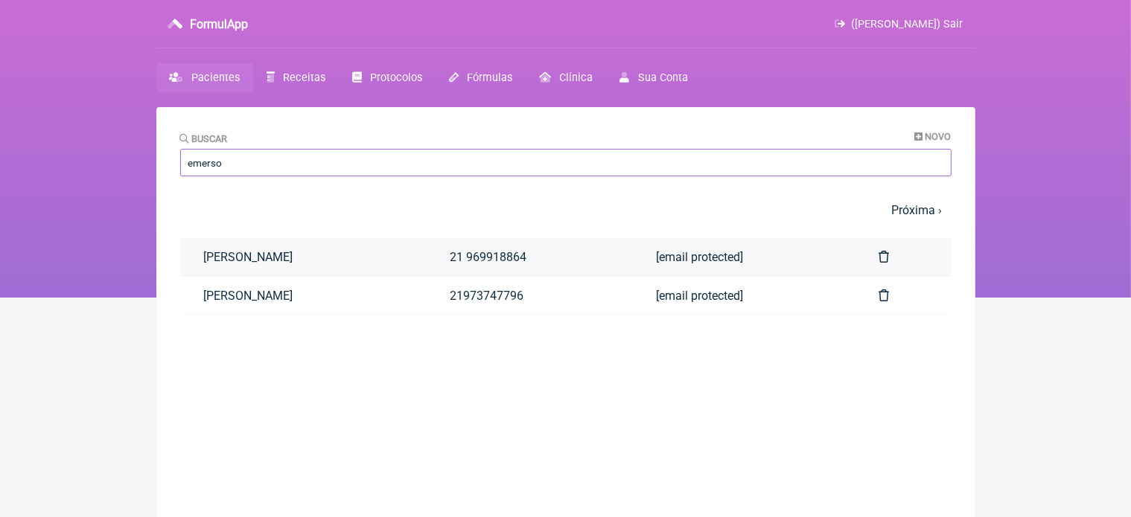
type input "emerso"
click at [393, 255] on link "[PERSON_NAME]" at bounding box center [303, 257] width 246 height 38
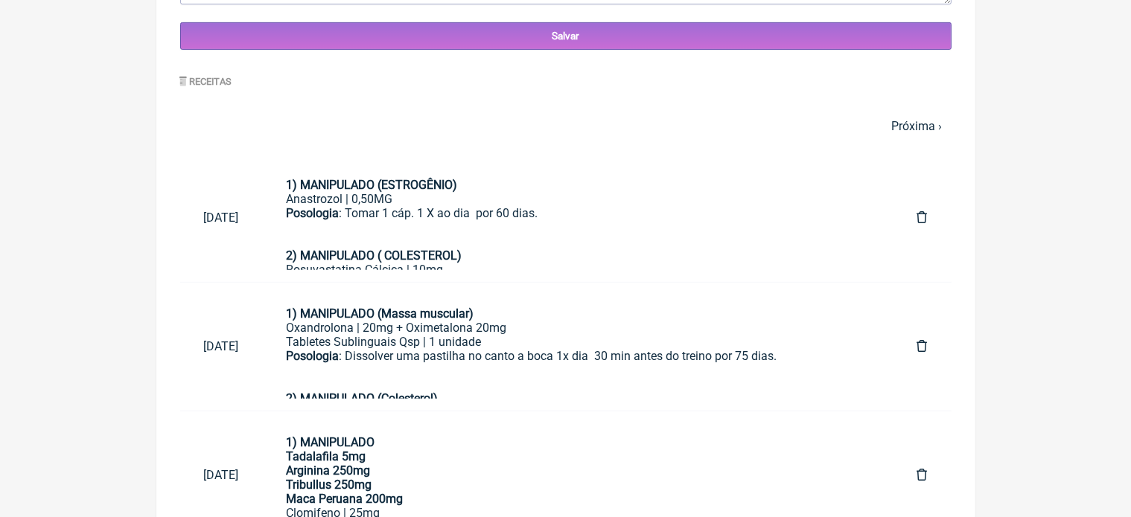
scroll to position [617, 0]
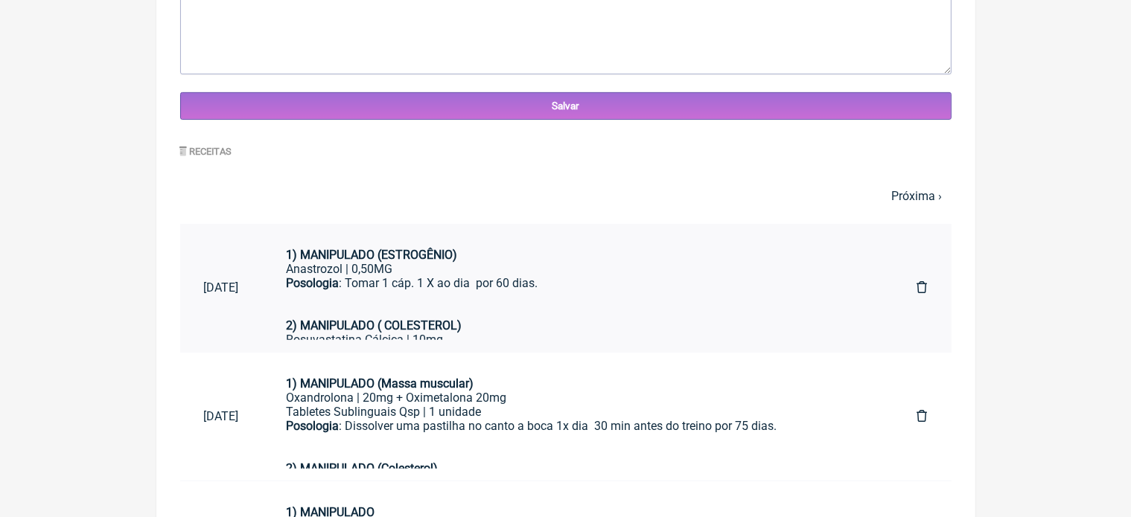
click at [476, 276] on div "Posologia : Tomar 1 cáp. 1 X ao dia por 60 dias. 2) MANIPULADO ( COLESTEROL)" at bounding box center [578, 304] width 583 height 57
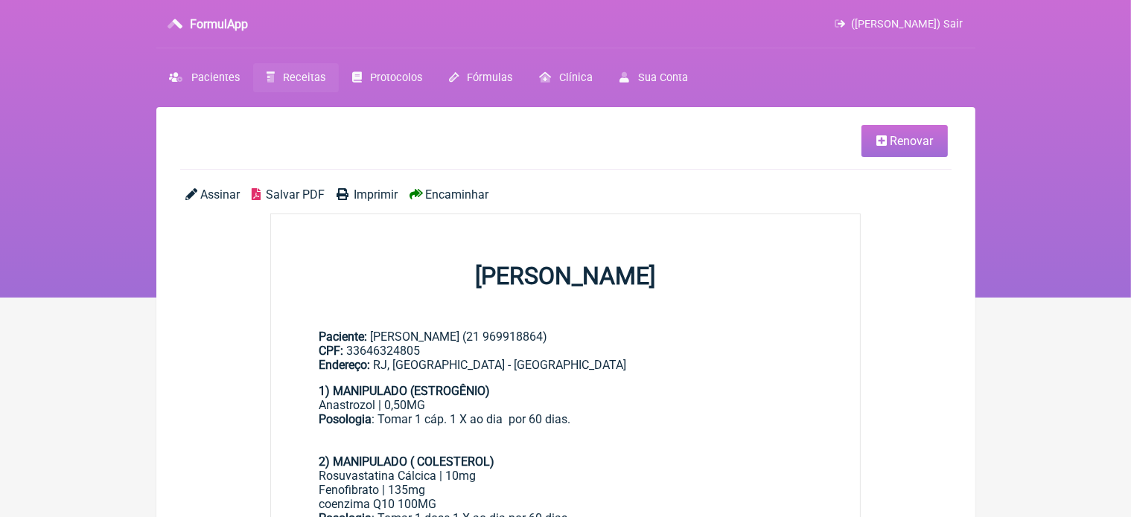
click at [895, 134] on span "Renovar" at bounding box center [911, 141] width 43 height 14
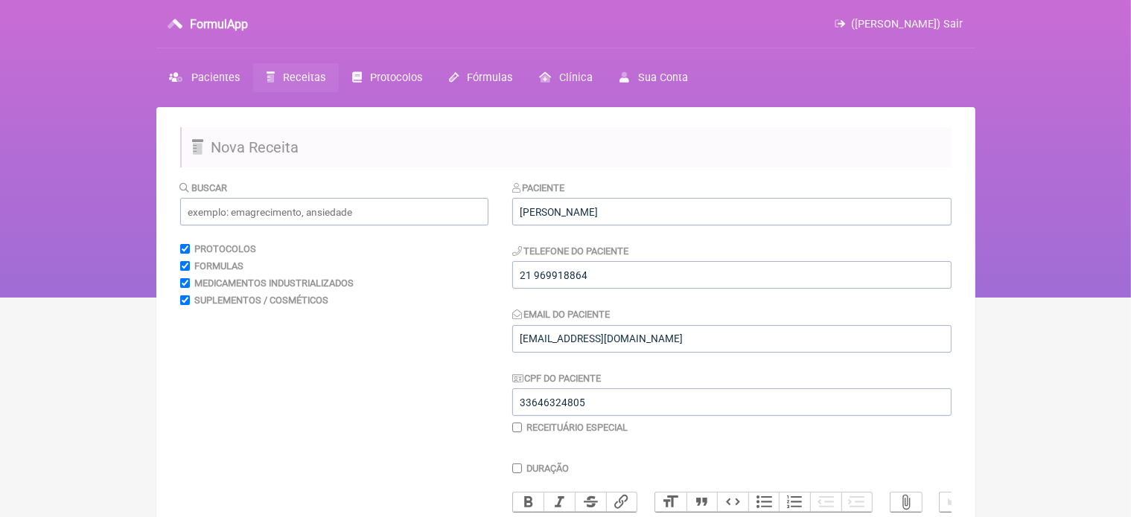
scroll to position [453, 0]
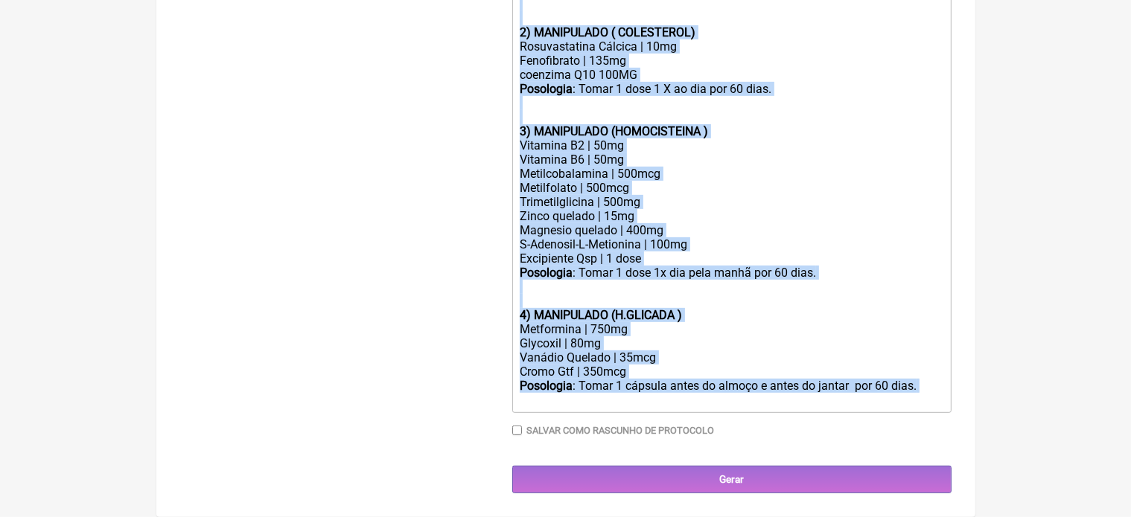
drag, startPoint x: 518, startPoint y: 91, endPoint x: 683, endPoint y: 552, distance: 490.0
type trix-editor "<lor><ipsumd>5) SITAMETCON (ADIPISCING)</elitse></doe><tem>Incididunt | 6,45UT<…"
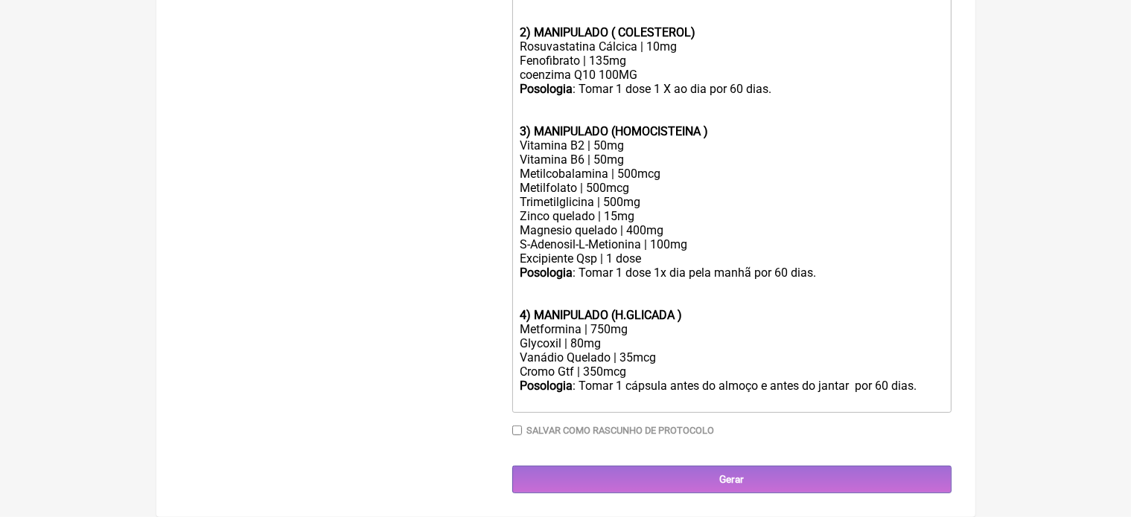
scroll to position [298, 0]
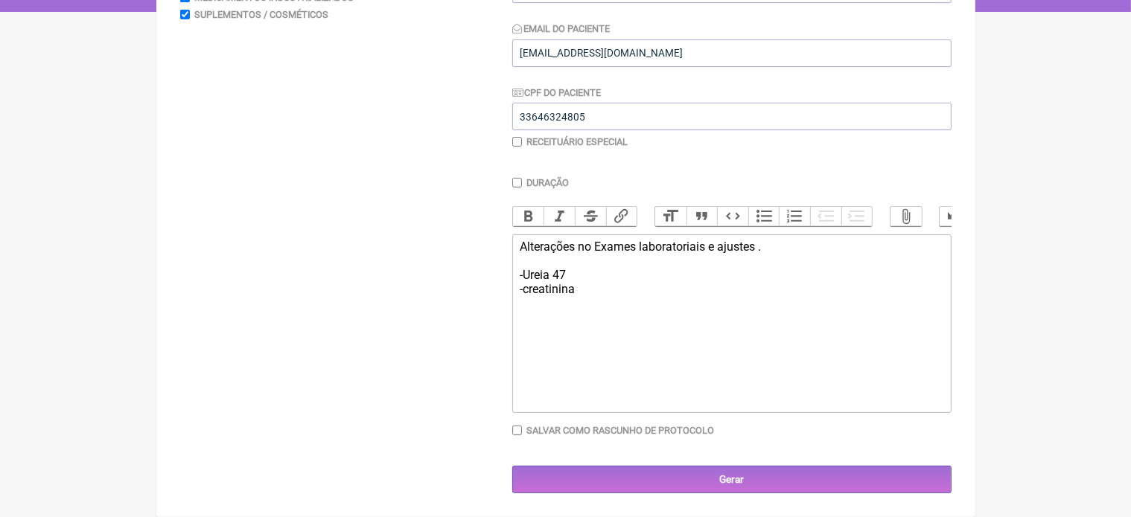
click at [529, 291] on div "Alterações no Exames laboratoriais e ajustes . -Ureia 47 -creatinina" at bounding box center [731, 268] width 423 height 57
click at [585, 293] on div "Alterações no Exames laboratoriais e ajustes . -Ureia 47 -Creatinina" at bounding box center [731, 268] width 423 height 57
click at [553, 275] on div "Alterações no Exames laboratoriais e ajustes . -Ureia 47 -Creatinina 1,60" at bounding box center [731, 268] width 423 height 57
click at [614, 294] on div "Alterações no Exames laboratoriais e ajustes . -Ureia:47 -Creatinina 1,60" at bounding box center [731, 268] width 423 height 57
click at [516, 306] on trix-editor "Alterações no Exames laboratoriais e ajustes . -Ureia:47 -Creatinina 1,60 Taxa …" at bounding box center [731, 323] width 439 height 179
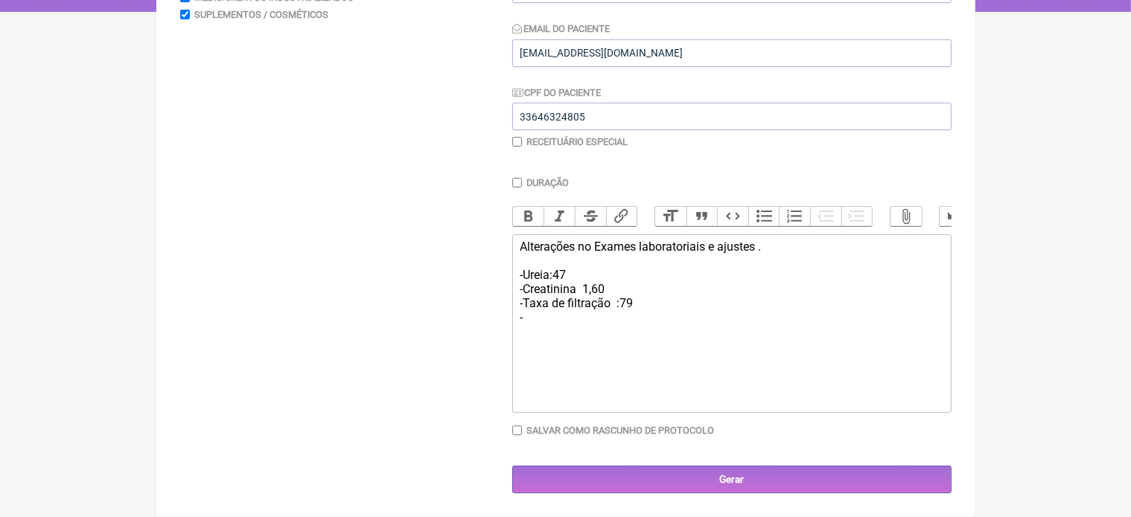
click at [530, 318] on div "Alterações no Exames laboratoriais e ajustes . -Ureia:47 -Creatinina 1,60 -Taxa…" at bounding box center [731, 282] width 423 height 85
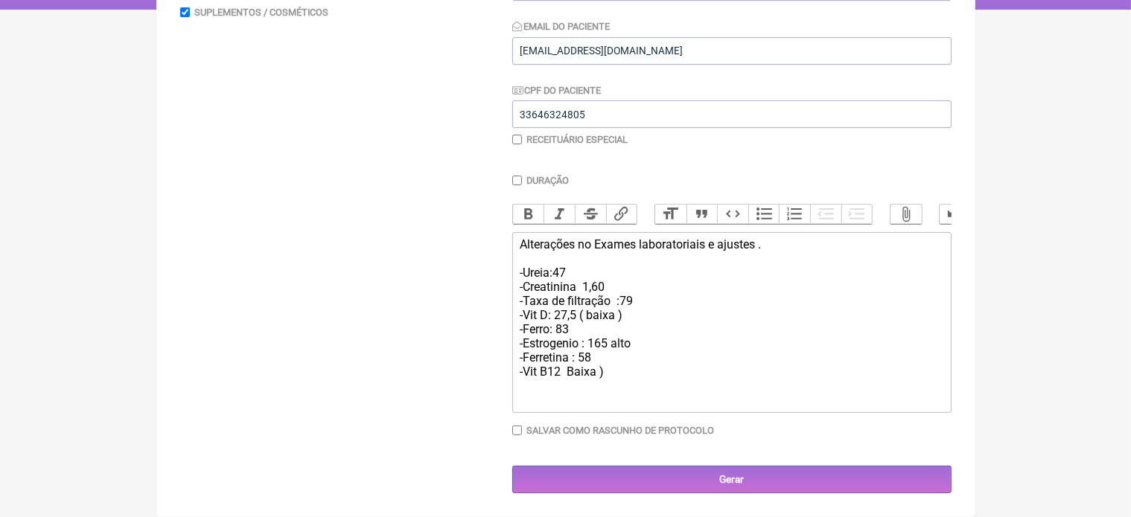
type trix-editor "<div>Alterações no Exames laboratoriais e ajustes .<br><br>-Ureia:47<br>-Creati…"
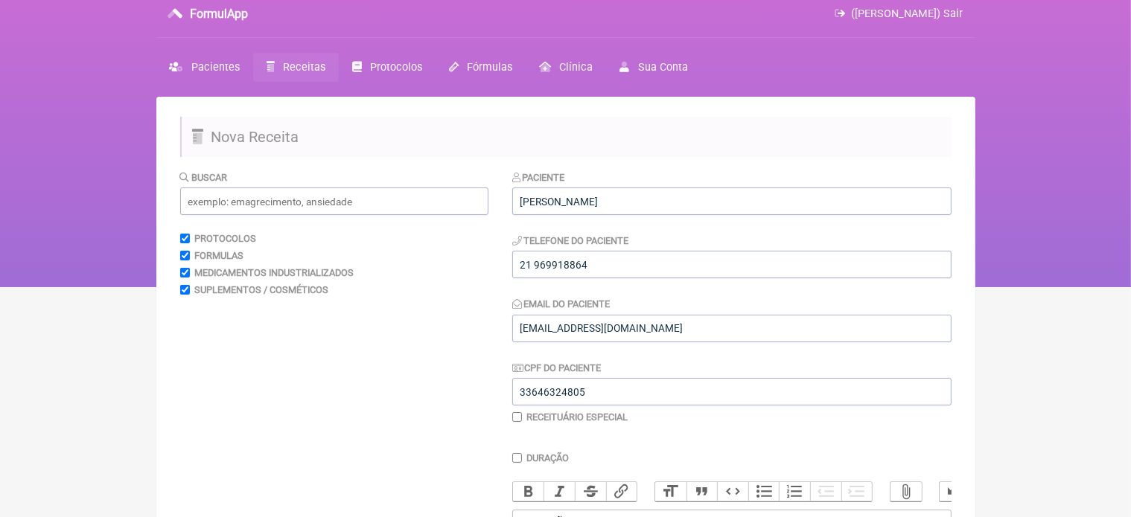
scroll to position [0, 0]
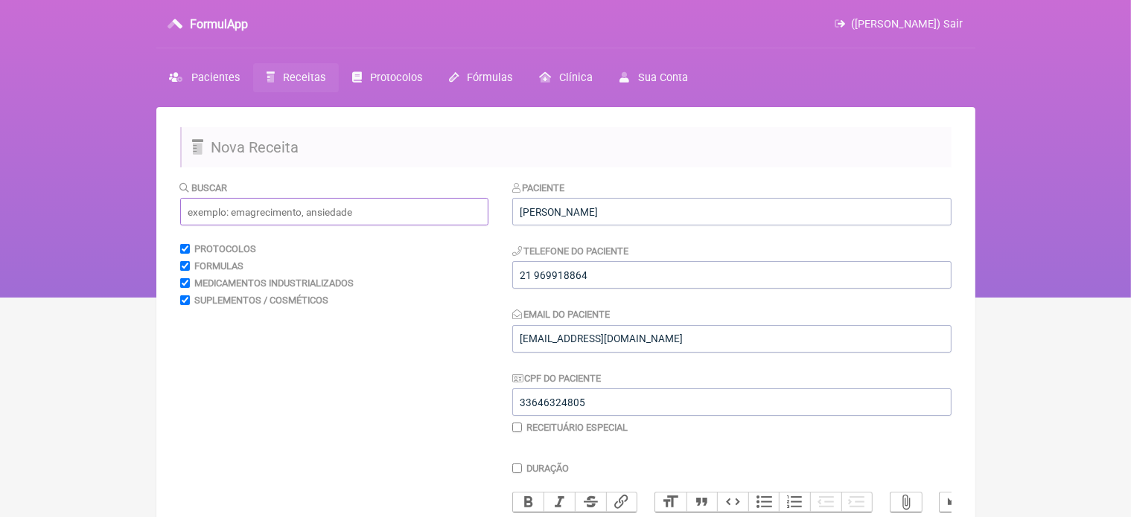
click at [235, 209] on input "text" at bounding box center [334, 212] width 308 height 28
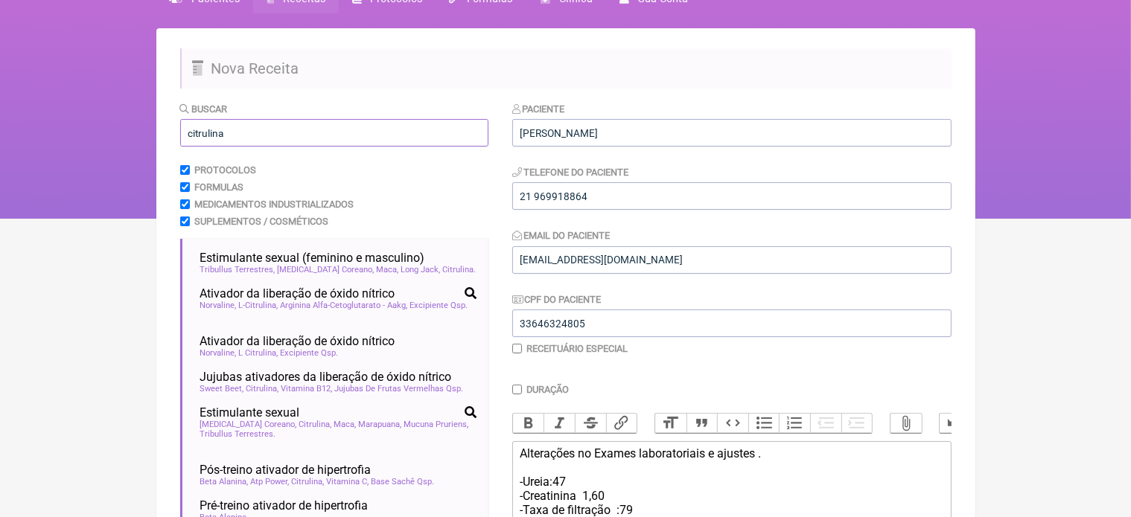
scroll to position [89, 0]
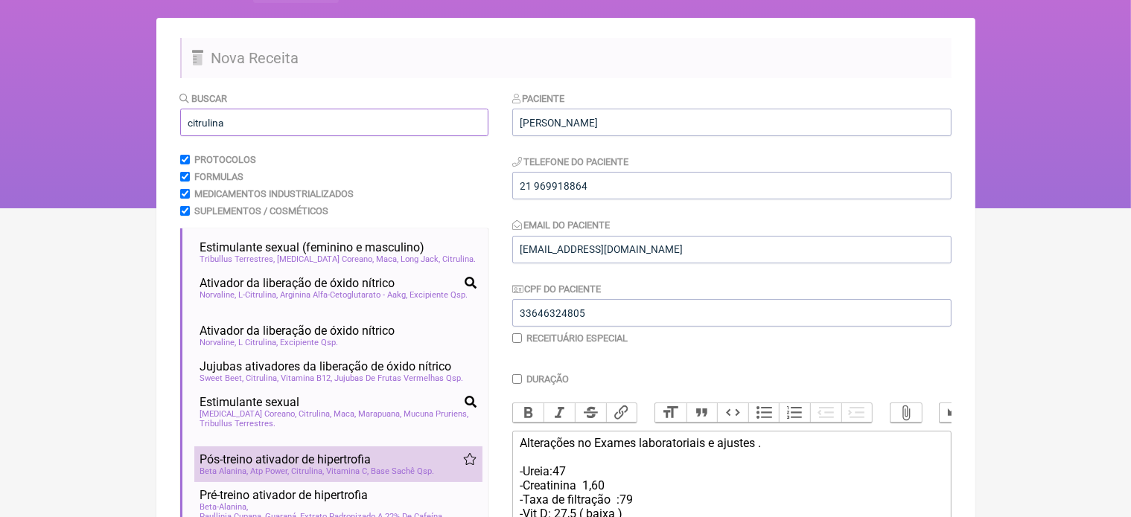
type input "citrulina"
click at [280, 467] on span "Pós-treino ativador de hipertrofia" at bounding box center [285, 460] width 171 height 14
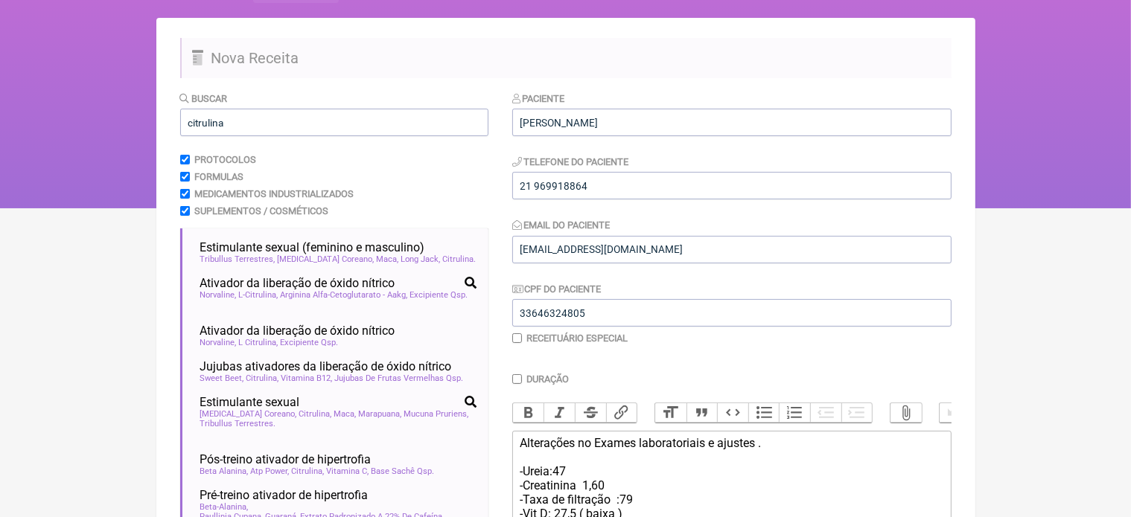
scroll to position [432, 0]
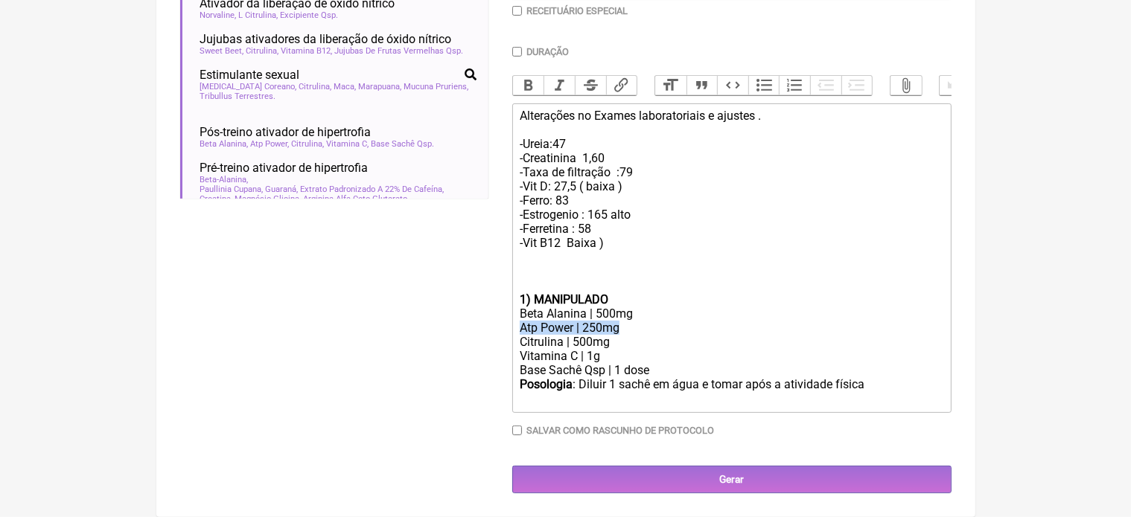
drag, startPoint x: 515, startPoint y: 328, endPoint x: 621, endPoint y: 324, distance: 105.8
click at [621, 324] on trix-editor "Alterações no Exames laboratoriais e ajustes . -Ureia:47 -Creatinina 1,60 -Taxa…" at bounding box center [731, 258] width 439 height 310
drag, startPoint x: 519, startPoint y: 311, endPoint x: 673, endPoint y: 306, distance: 154.2
click at [673, 306] on trix-editor "Alterações no Exames laboratoriais e ajustes . -Ureia:47 -Creatinina 1,60 -Taxa…" at bounding box center [731, 258] width 439 height 310
click at [519, 343] on trix-editor "Alterações no Exames laboratoriais e ajustes . -Ureia:47 -Creatinina 1,60 -Taxa…" at bounding box center [731, 258] width 439 height 310
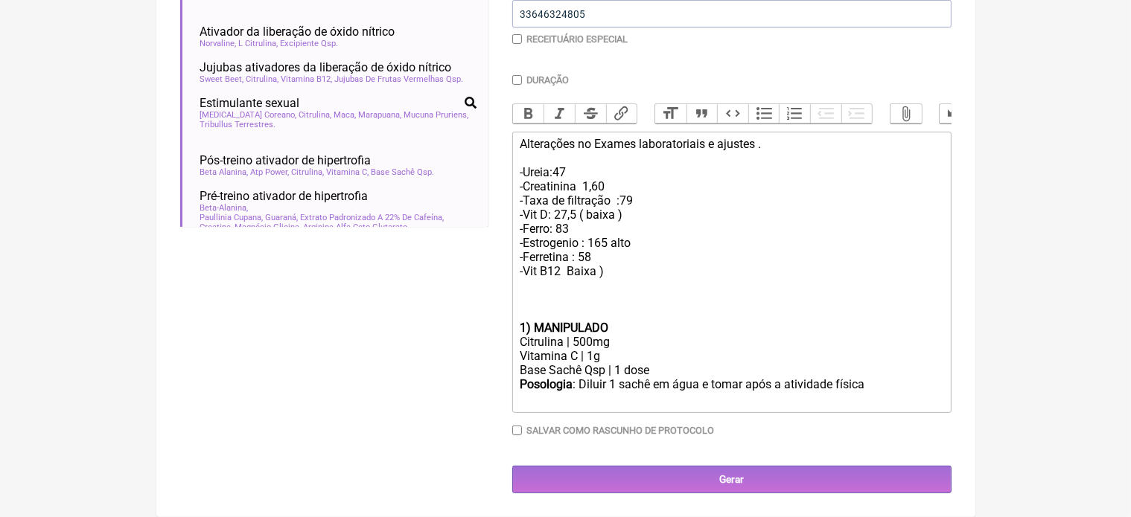
scroll to position [403, 0]
click at [593, 338] on div "Citrulina | 500mg" at bounding box center [731, 342] width 423 height 14
click at [605, 340] on div "Citrulina | 1,5mg" at bounding box center [731, 342] width 423 height 14
drag, startPoint x: 519, startPoint y: 354, endPoint x: 610, endPoint y: 351, distance: 91.6
click at [610, 351] on trix-editor "Alterações no Exames laboratoriais e ajustes . -Ureia:47 -Creatinina 1,60 -Taxa…" at bounding box center [731, 272] width 439 height 281
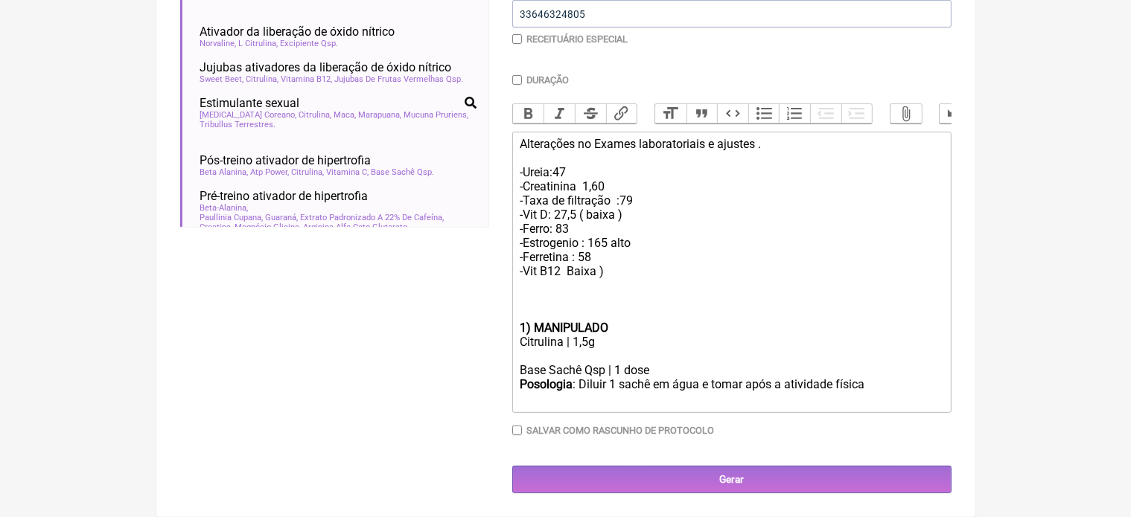
click at [515, 369] on trix-editor "Alterações no Exames laboratoriais e ajustes . -Ureia:47 -Creatinina 1,60 -Taxa…" at bounding box center [731, 272] width 439 height 281
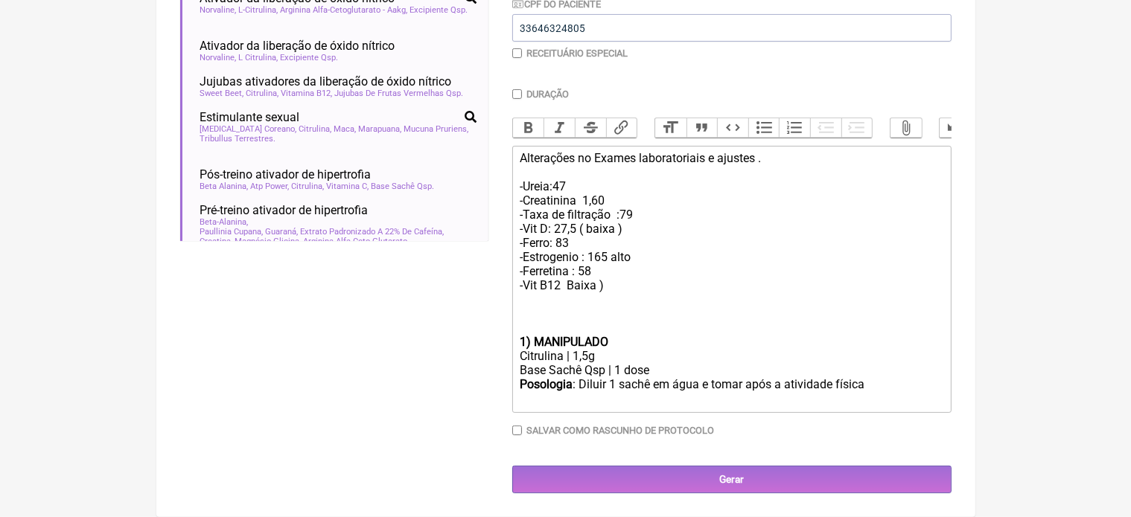
scroll to position [389, 0]
click at [875, 387] on div "Posologia : Diluir 1 sachê em água e tomar após a atividade física ㅤ" at bounding box center [731, 392] width 423 height 30
click at [620, 341] on div "1) MANIPULADO" at bounding box center [731, 343] width 423 height 14
click at [927, 383] on div "Posologia : Diluir 1 sachê em água e tomar após a atividade física por 60 dias" at bounding box center [731, 393] width 423 height 28
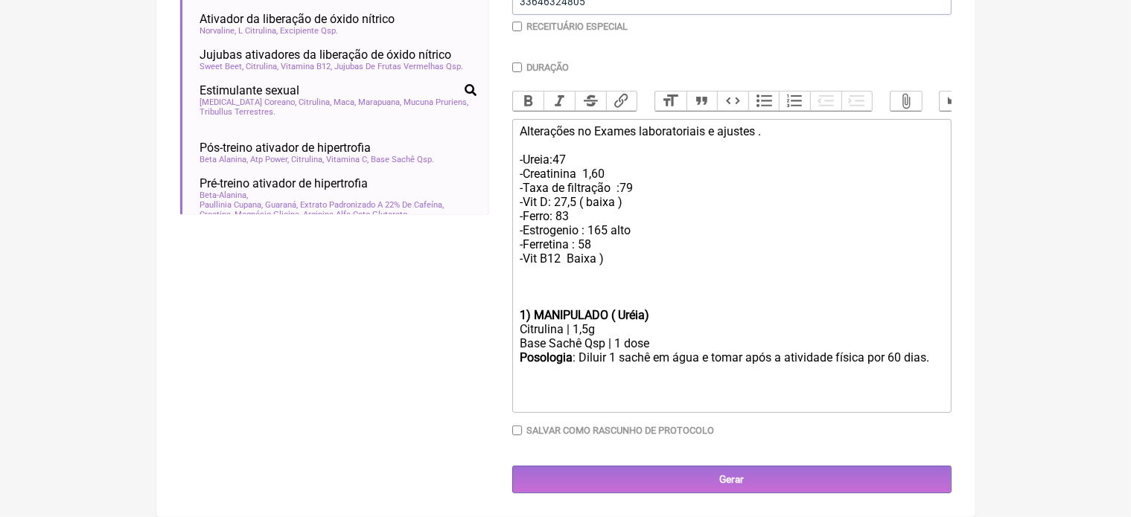
type trix-editor "<div>Alterações no Exames laboratoriais e ajustes .<br><br>-Ureia:47<br>-Creati…"
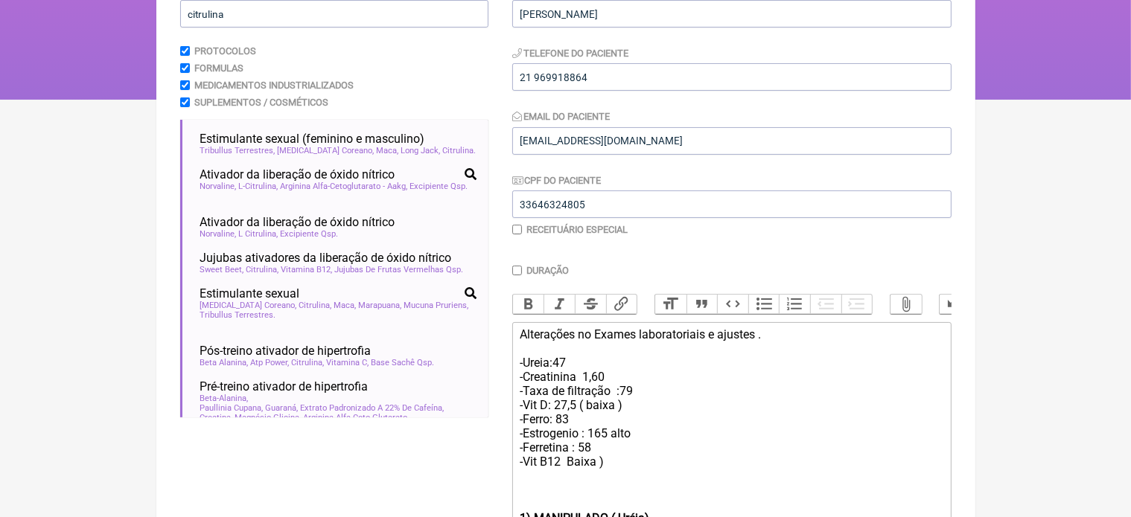
scroll to position [149, 0]
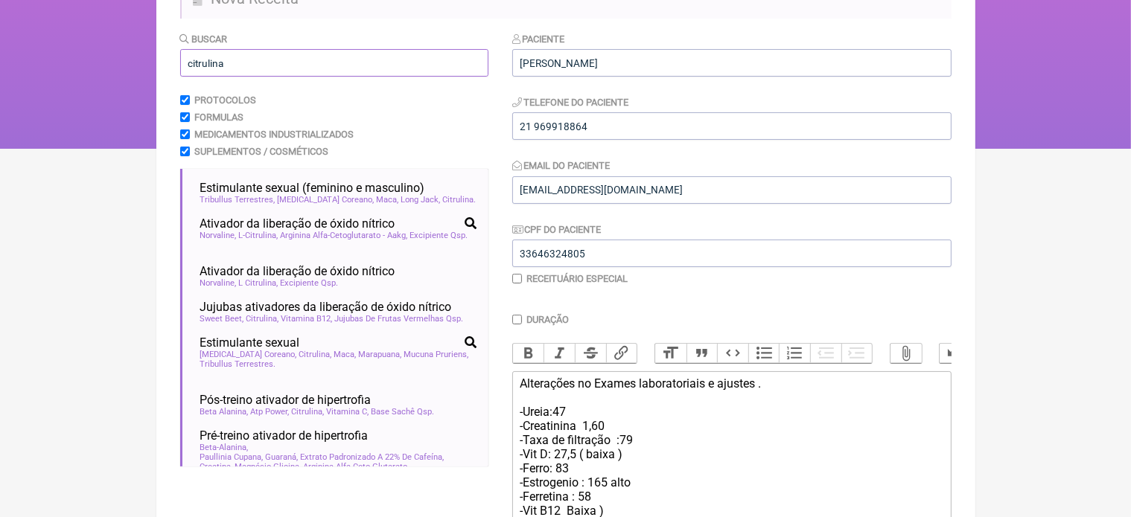
click at [241, 61] on input "citrulina" at bounding box center [334, 63] width 308 height 28
type input "c"
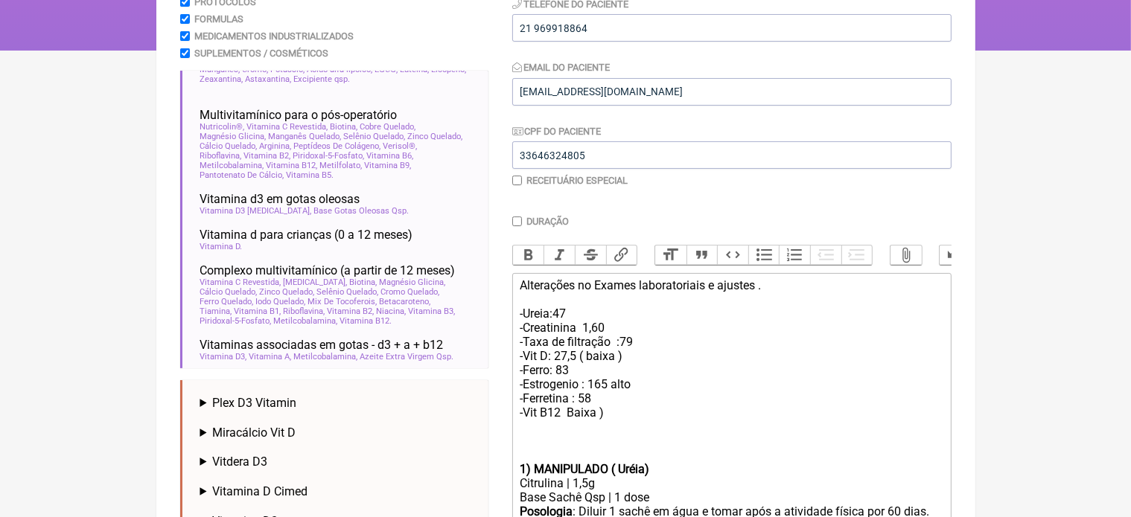
scroll to position [298, 0]
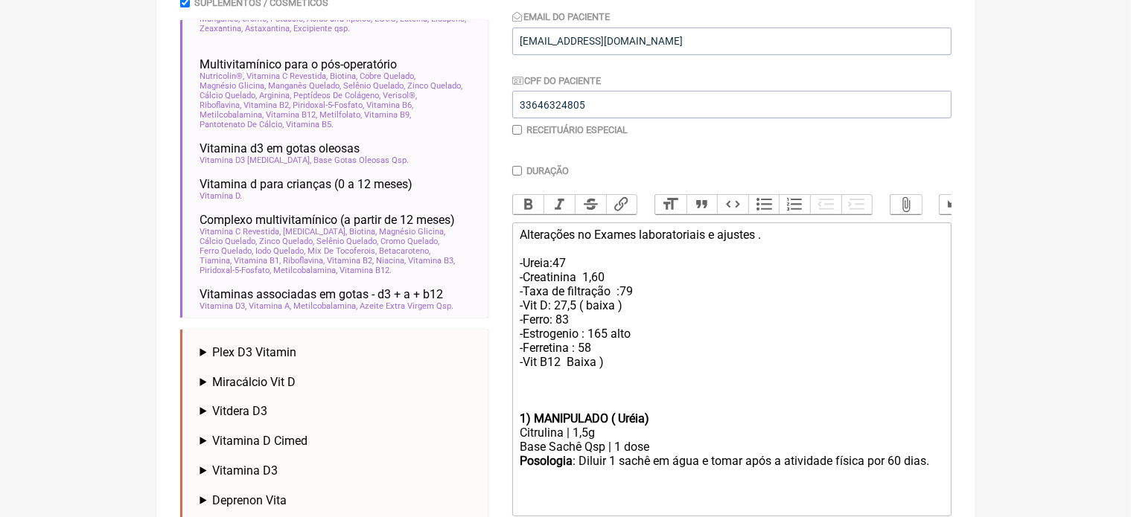
type input "vit d"
click at [273, 467] on span "Vitamina D3" at bounding box center [245, 471] width 66 height 14
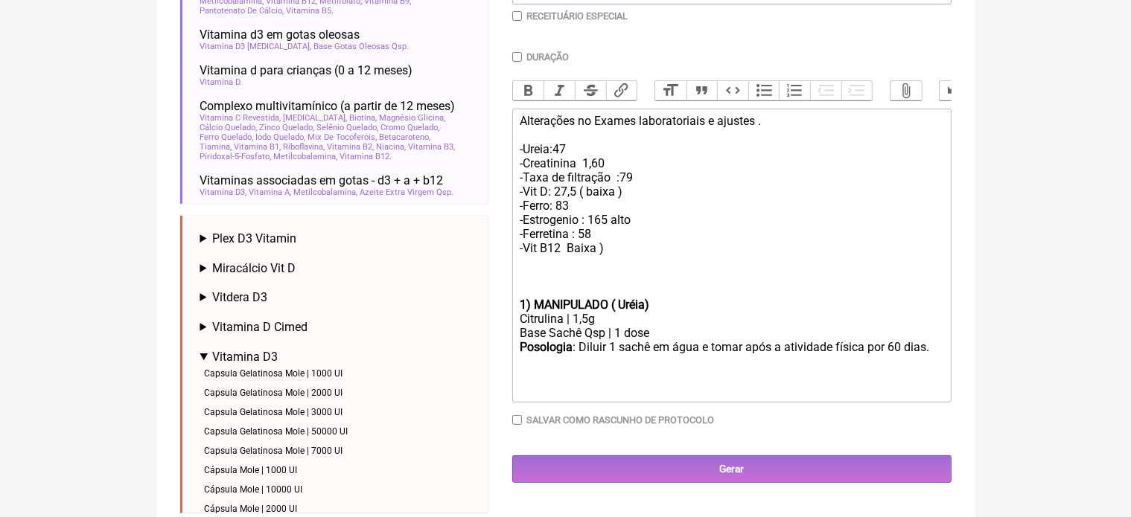
scroll to position [426, 0]
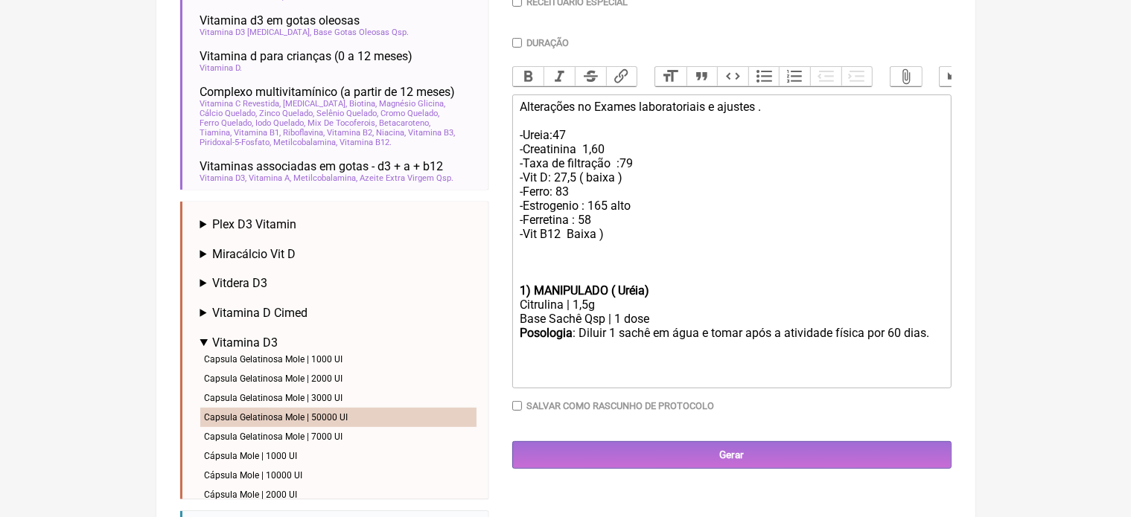
click at [339, 418] on li "Capsula Gelatinosa Mole | 50000 UI" at bounding box center [338, 417] width 276 height 19
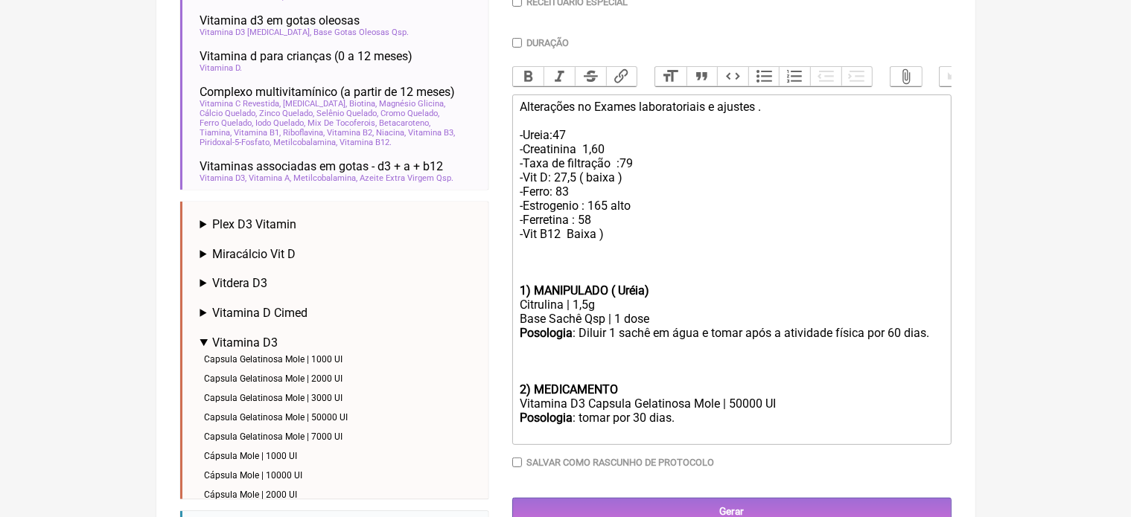
click at [688, 432] on div "Posologia : tomar por 30 dias." at bounding box center [731, 425] width 423 height 28
click at [632, 397] on div "2) MEDICAMENTO" at bounding box center [731, 390] width 423 height 14
click at [819, 435] on div "Posologia : Tomar 1 cp 1 x por semana por 8 semanas" at bounding box center [731, 425] width 423 height 28
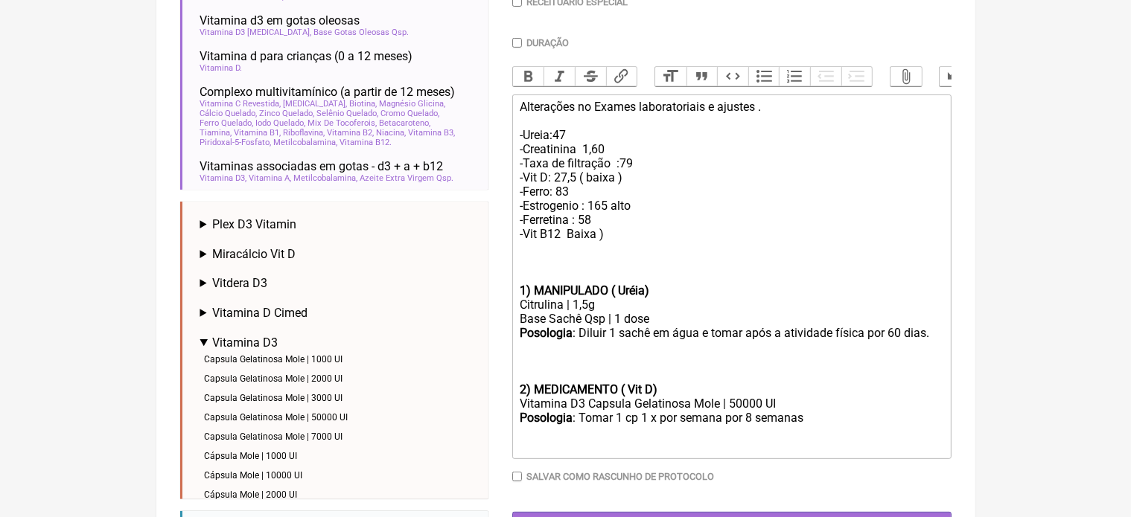
type trix-editor "<div>Alterações no Exames laboratoriais e ajustes .<br><br>-Ureia:47<br>-Creati…"
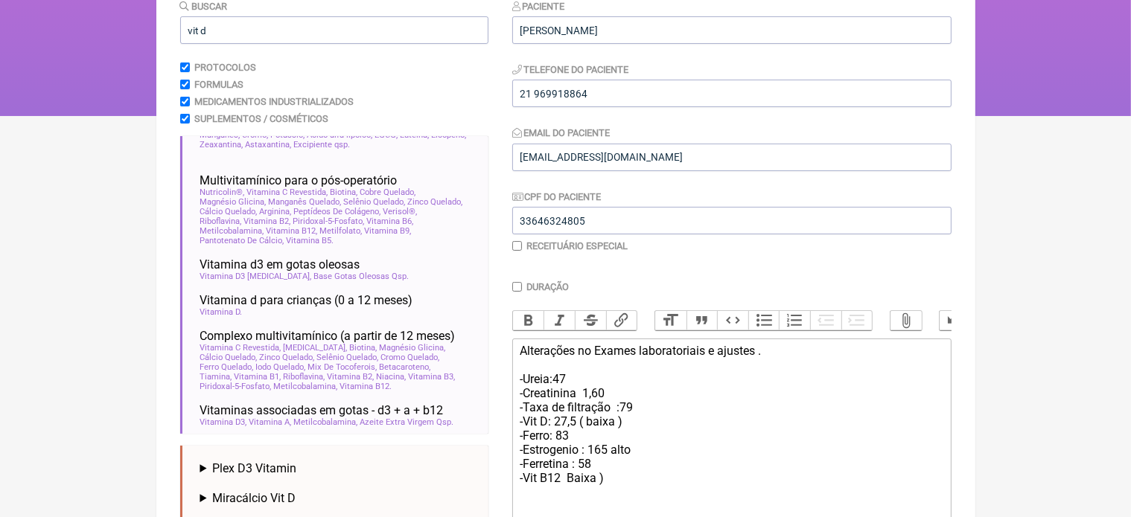
scroll to position [168, 0]
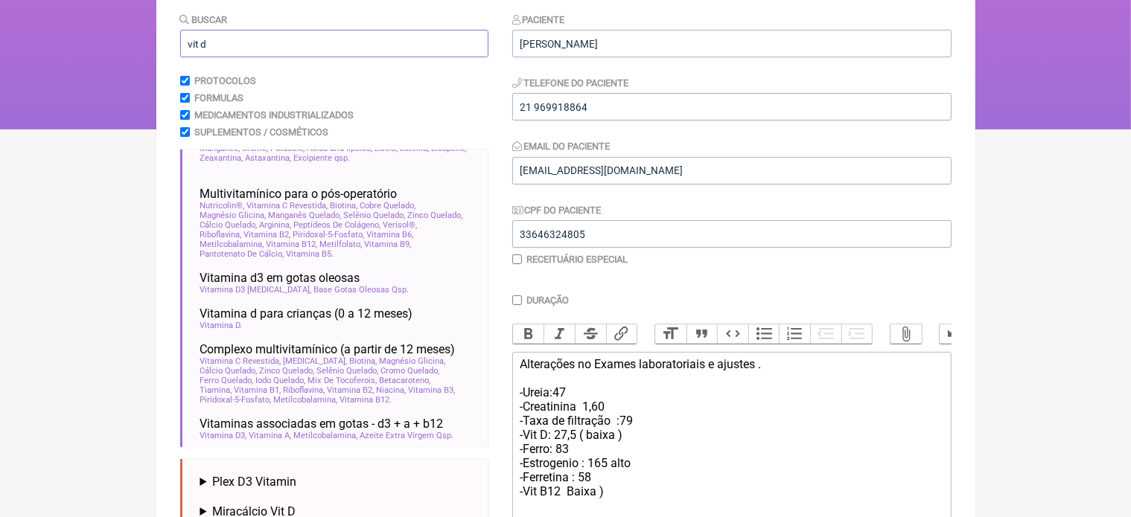
click at [232, 42] on input "vit d" at bounding box center [334, 44] width 308 height 28
type input "v"
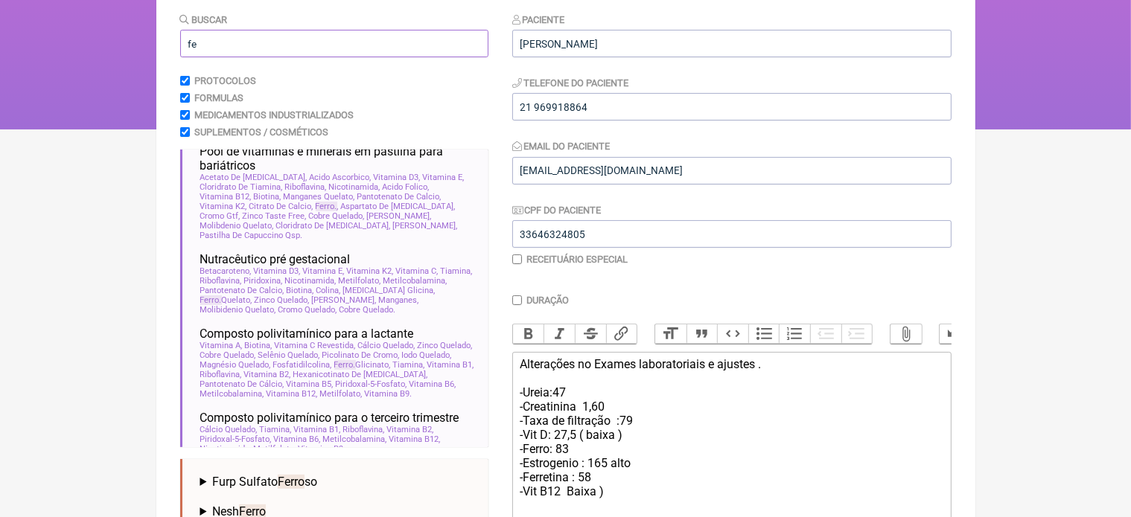
type input "f"
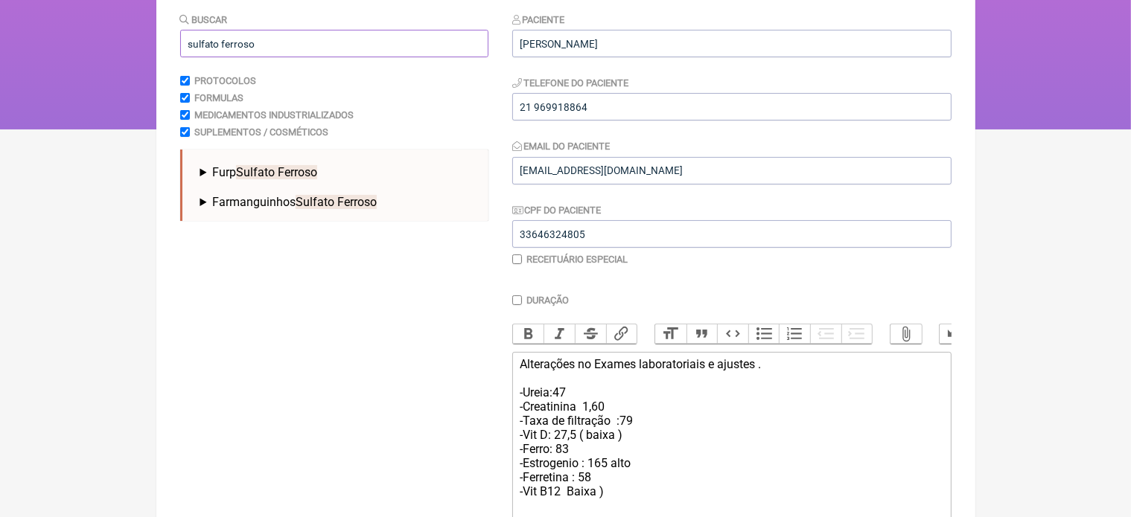
type input "sulfato ferroso"
click at [271, 167] on span "Sulfato Ferroso" at bounding box center [276, 172] width 81 height 14
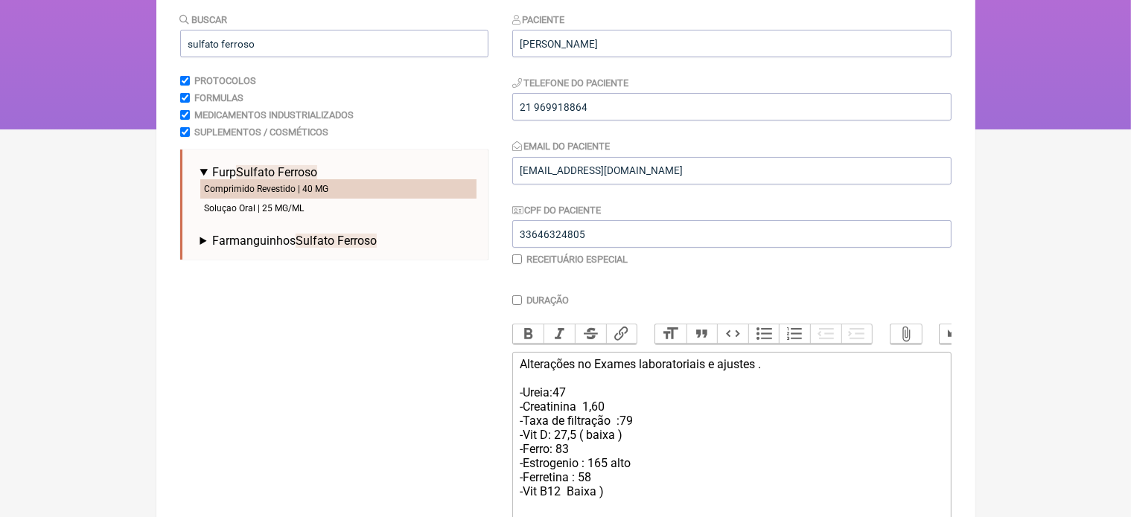
click at [285, 190] on li "Comprimido Revestido | 40 MG" at bounding box center [338, 188] width 276 height 19
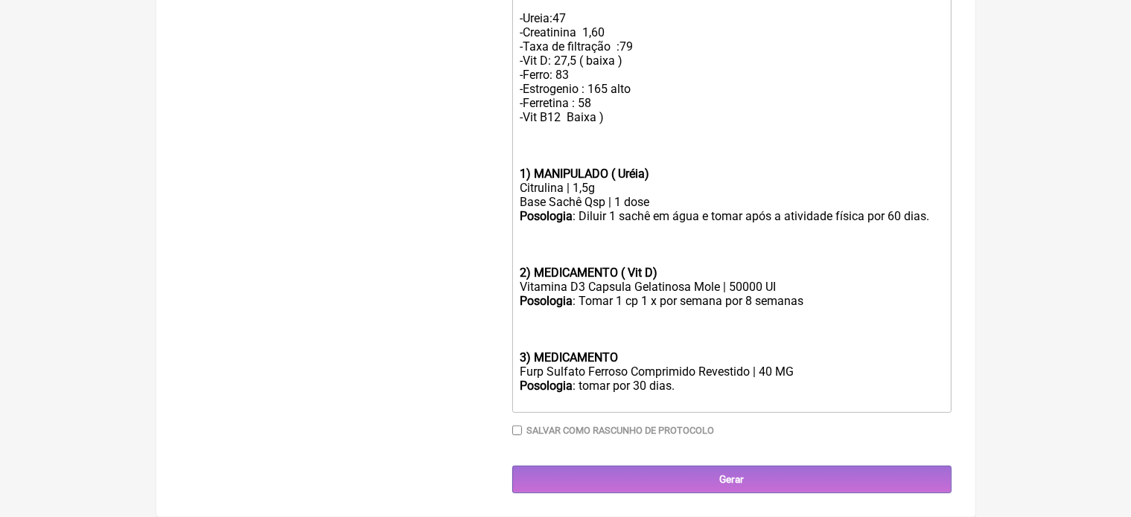
click at [519, 361] on trix-editor "Alterações no Exames laboratoriais e ajustes . -Ureia:47 -Creatinina 1,60 -Taxa…" at bounding box center [731, 195] width 439 height 435
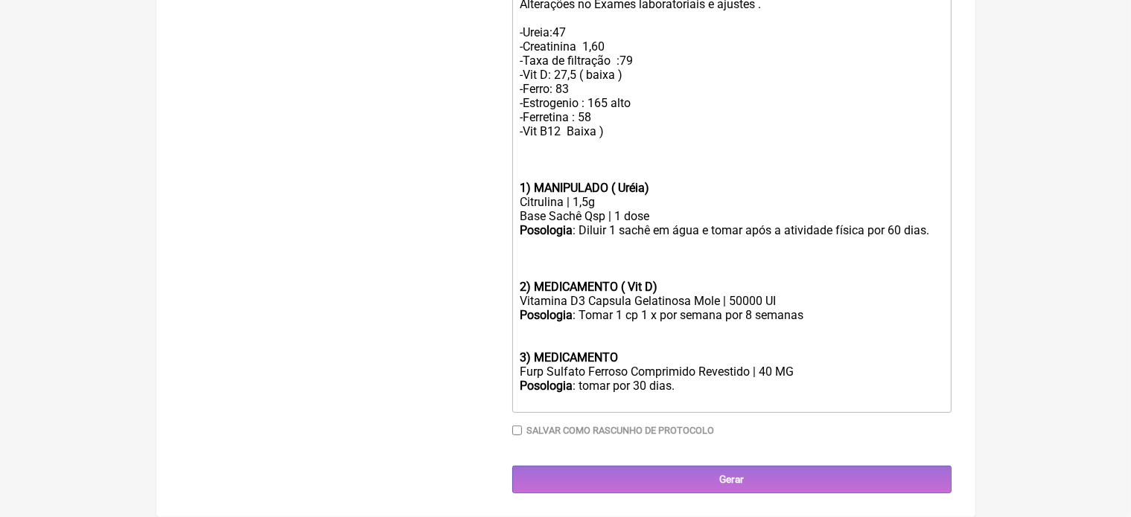
click at [625, 358] on div "Posologia : Tomar 1 cp 1 x por semana por 8 semanas 3) MEDICAMENTO" at bounding box center [731, 336] width 423 height 57
click at [610, 386] on div "Posologia : tomar por 30 dias." at bounding box center [731, 393] width 423 height 28
click at [823, 385] on div "Posologia : Tomar 1 cp 2 x ao dia , no Café e almoço por 30 dias." at bounding box center [731, 393] width 423 height 28
click at [689, 357] on strong "3) MEDICAMENTO Reposição dde ferro)" at bounding box center [625, 358] width 211 height 14
click at [619, 357] on strong "3) MEDICAMENTO Reposição de ferro)" at bounding box center [622, 358] width 204 height 14
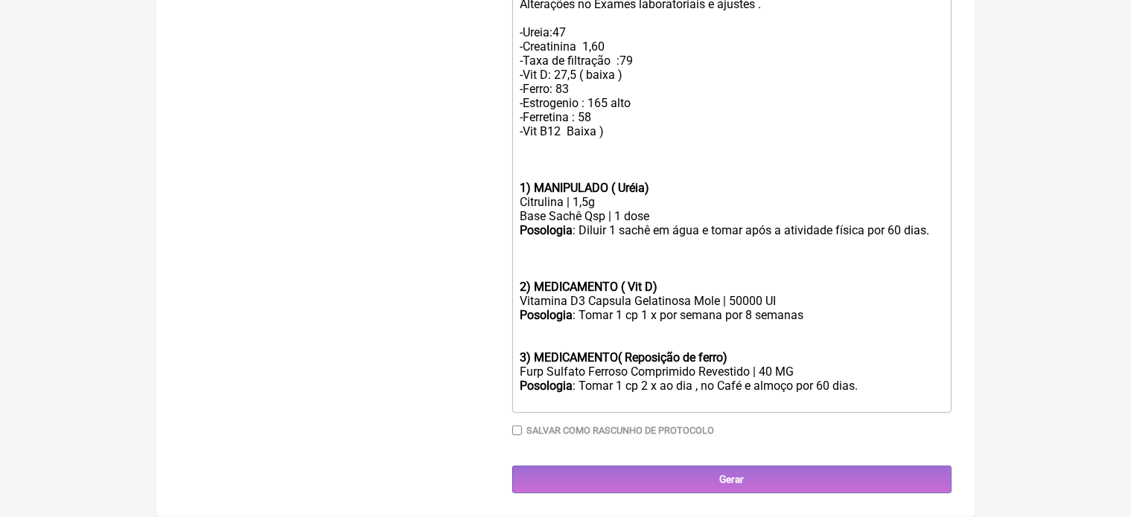
click at [858, 387] on div "Posologia : Tomar 1 cp 2 x ao dia , no Café e almoço por 60 dias." at bounding box center [731, 393] width 423 height 28
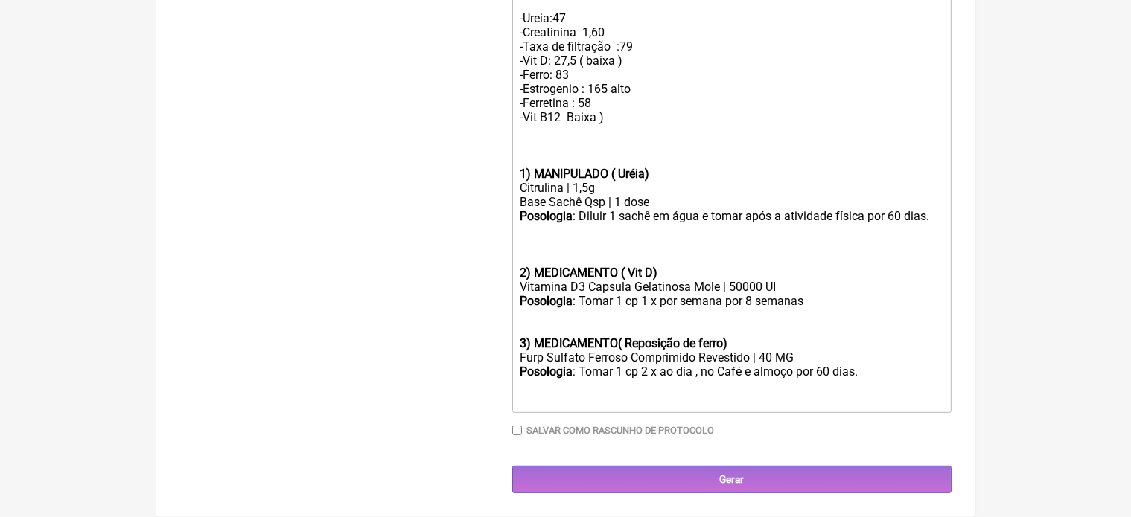
type trix-editor "<div>Alterações no Exames laboratoriais e ajustes .<br><br>-Ureia:47<br>-Creati…"
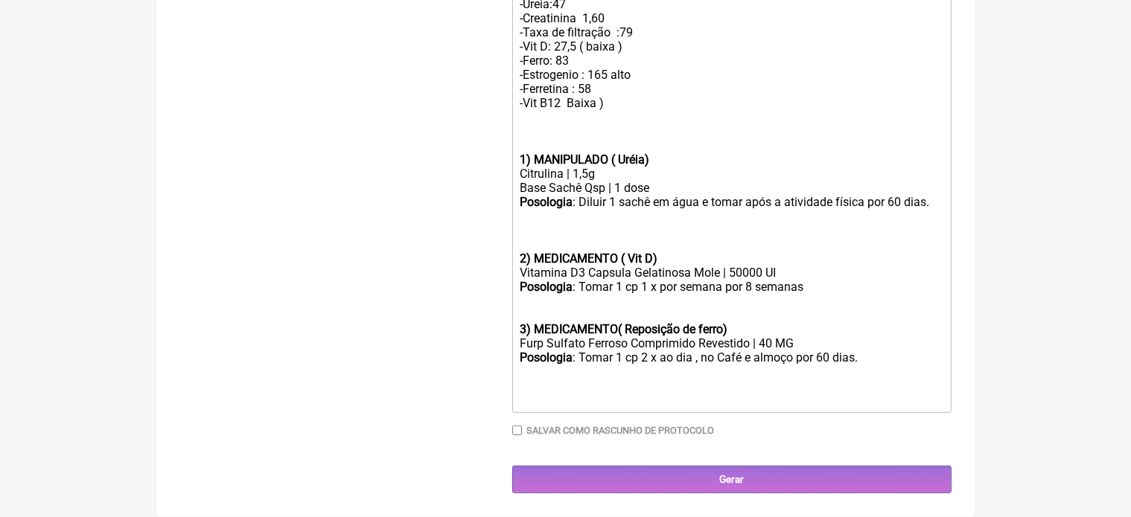
scroll to position [106, 0]
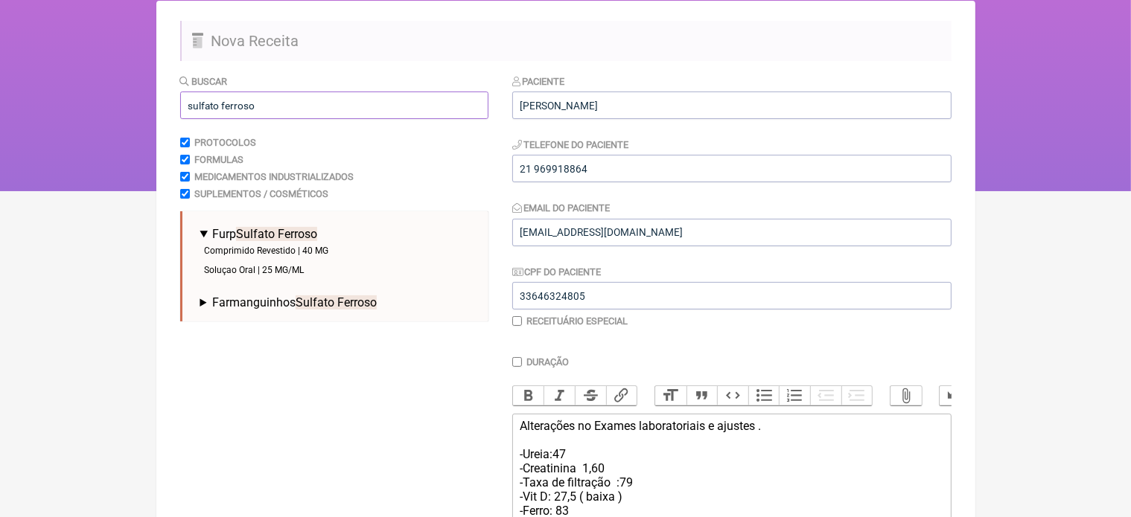
click at [262, 109] on input "sulfato ferroso" at bounding box center [334, 106] width 308 height 28
type input "s"
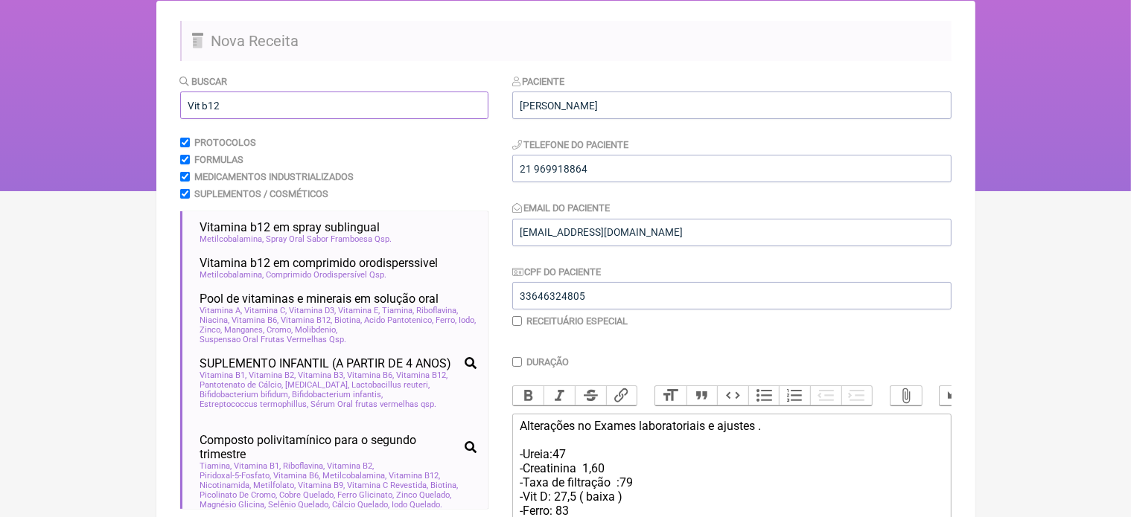
scroll to position [0, 0]
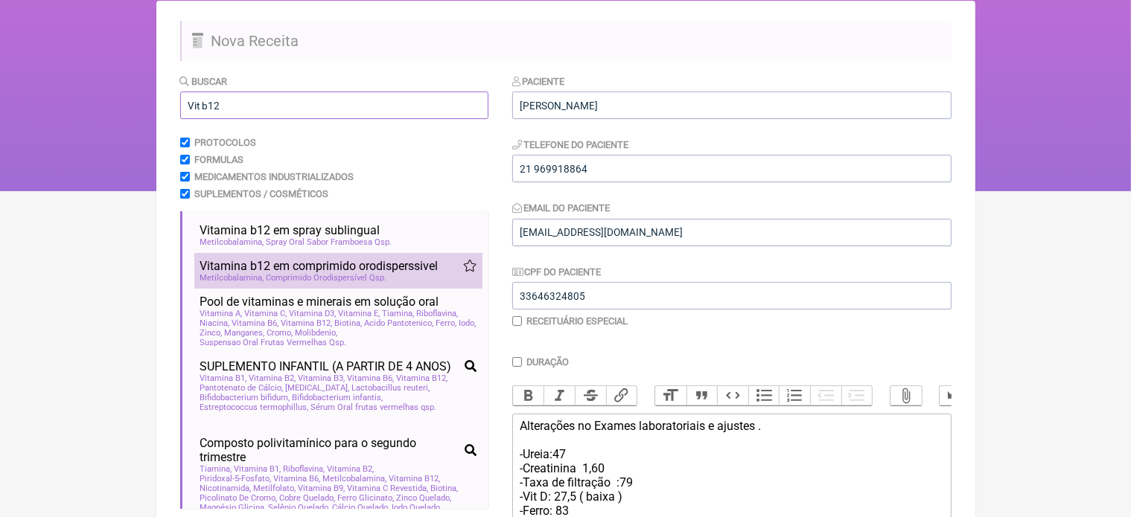
type input "Vit b12"
click at [372, 272] on span "Vitamina b12 em comprimido orodisperssivel" at bounding box center [319, 266] width 238 height 14
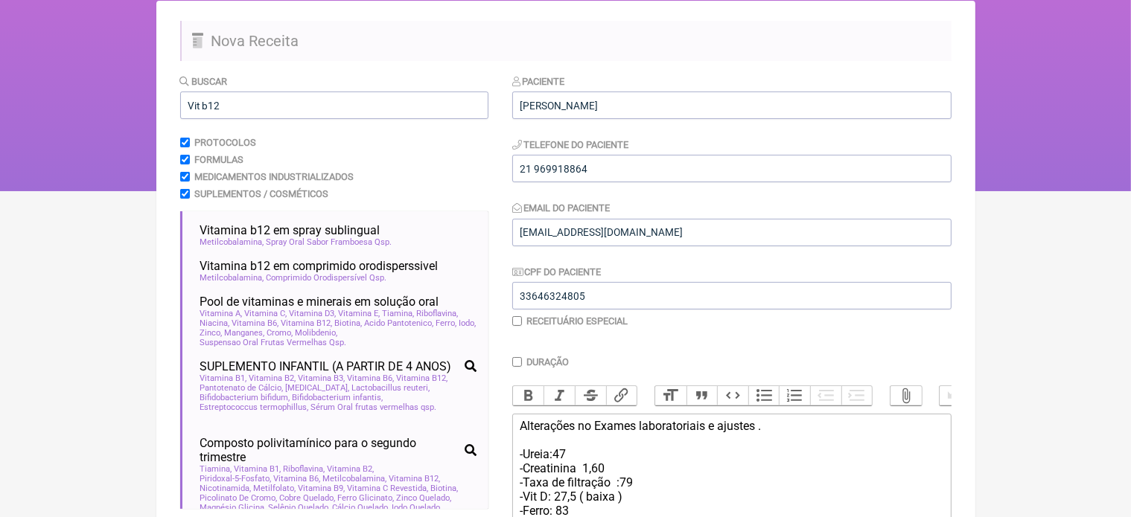
scroll to position [559, 0]
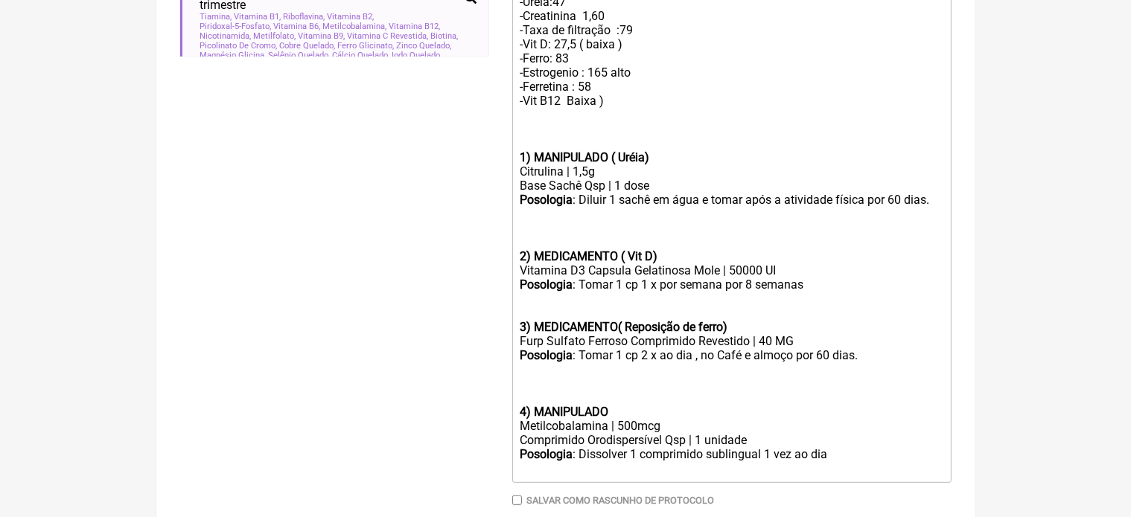
click at [625, 419] on div "4) MANIPULADO" at bounding box center [731, 412] width 423 height 14
click at [638, 472] on div "Posologia : Dissolver 1 comprimido sublingual 1 vez ao dia ㅤ" at bounding box center [731, 462] width 423 height 30
click at [838, 473] on div "Posologia : Dissolver 2 comprimido sublingual 1 vez ao dia ㅤ" at bounding box center [731, 462] width 423 height 30
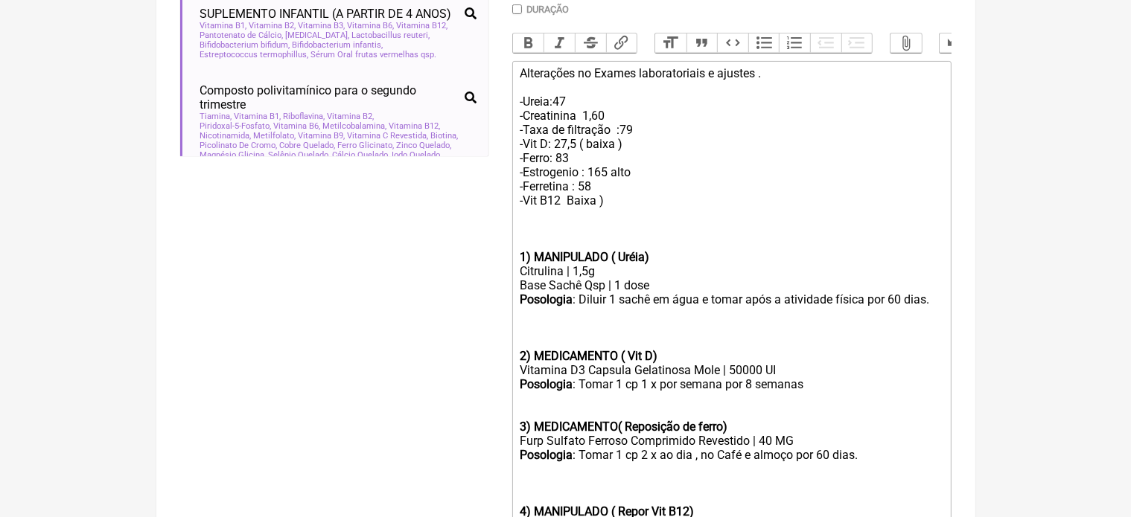
scroll to position [420, 0]
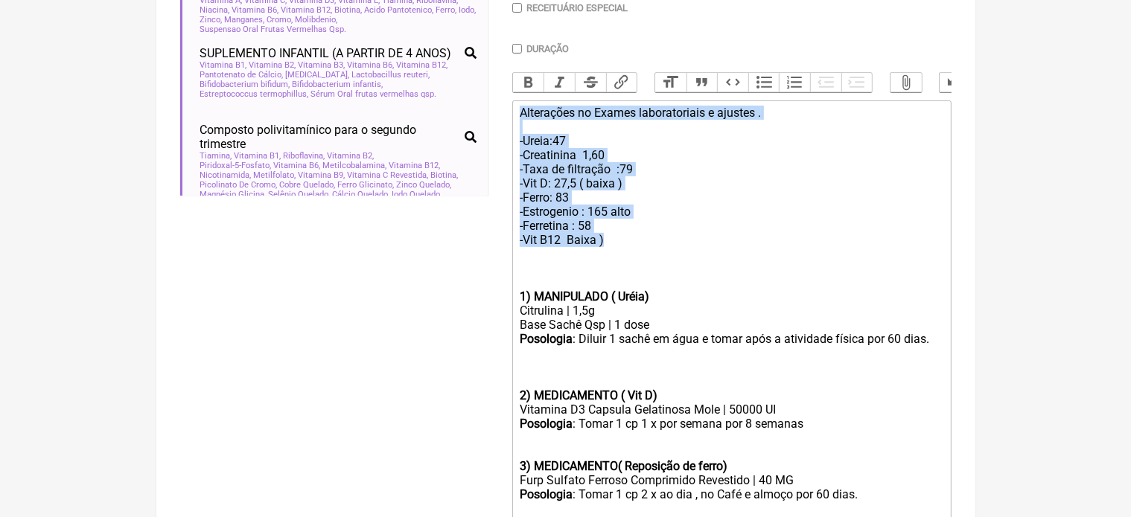
drag, startPoint x: 520, startPoint y: 125, endPoint x: 642, endPoint y: 255, distance: 178.5
click at [642, 255] on div "Alterações no Exames laboratoriais e ajustes . -Ureia:47 -Creatinina 1,60 -Taxa…" at bounding box center [731, 198] width 423 height 184
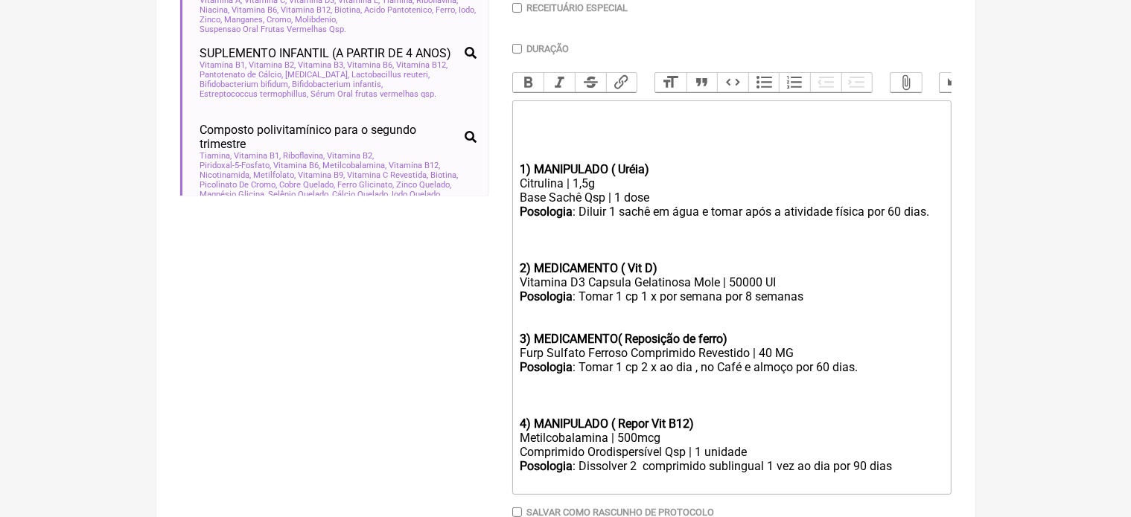
click at [517, 182] on trix-editor "1) MANIPULADO ( Uréia) Citrulina | 1,5g Base Sachê Qsp | 1 dose Posologia : Dil…" at bounding box center [731, 297] width 439 height 395
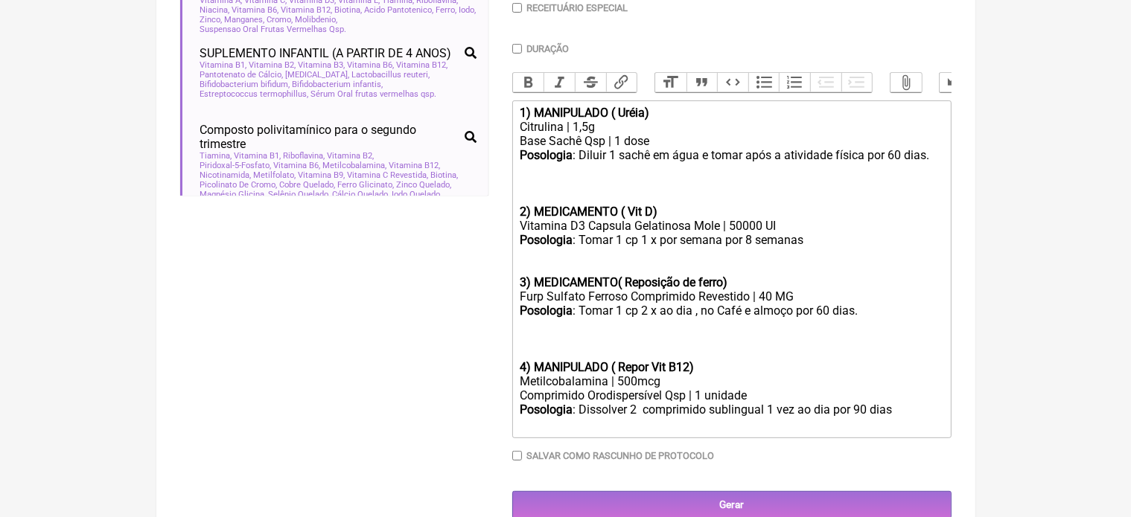
type trix-editor "<div><strong>1) MANIPULADO ( Uréia)</strong></div><div>Citrulina | 1,5g</div><d…"
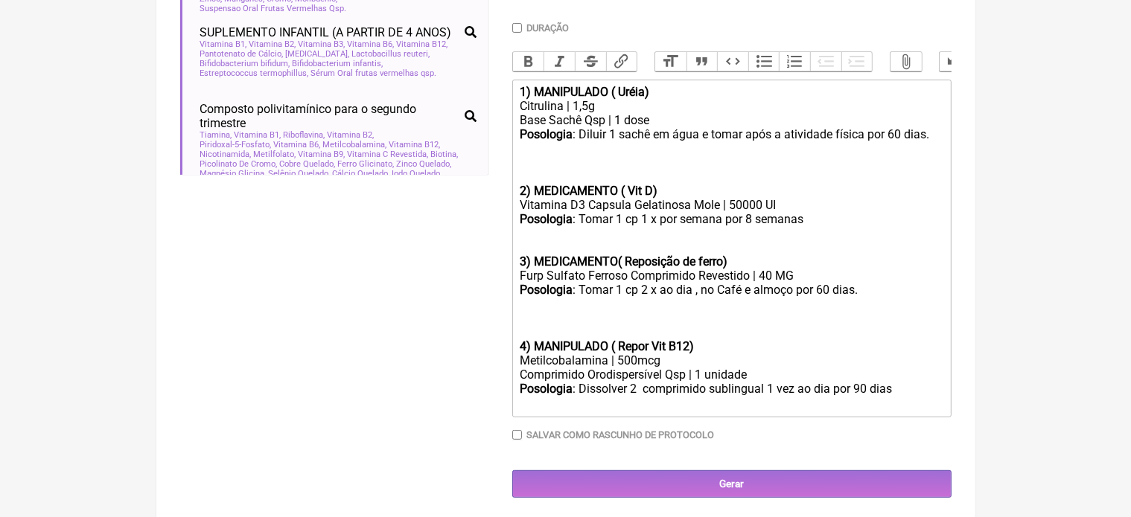
scroll to position [461, 0]
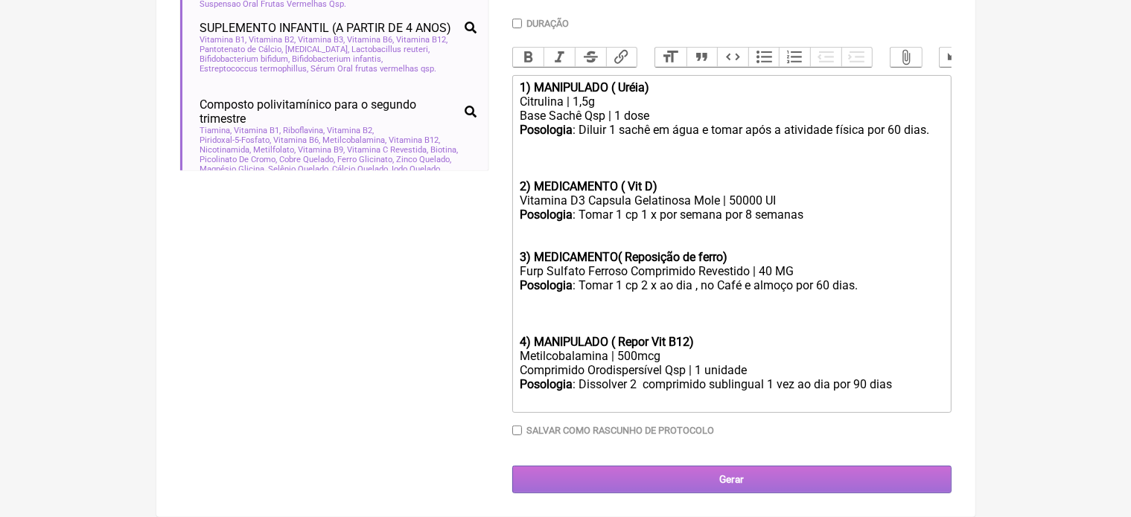
click at [718, 484] on input "Gerar" at bounding box center [731, 480] width 439 height 28
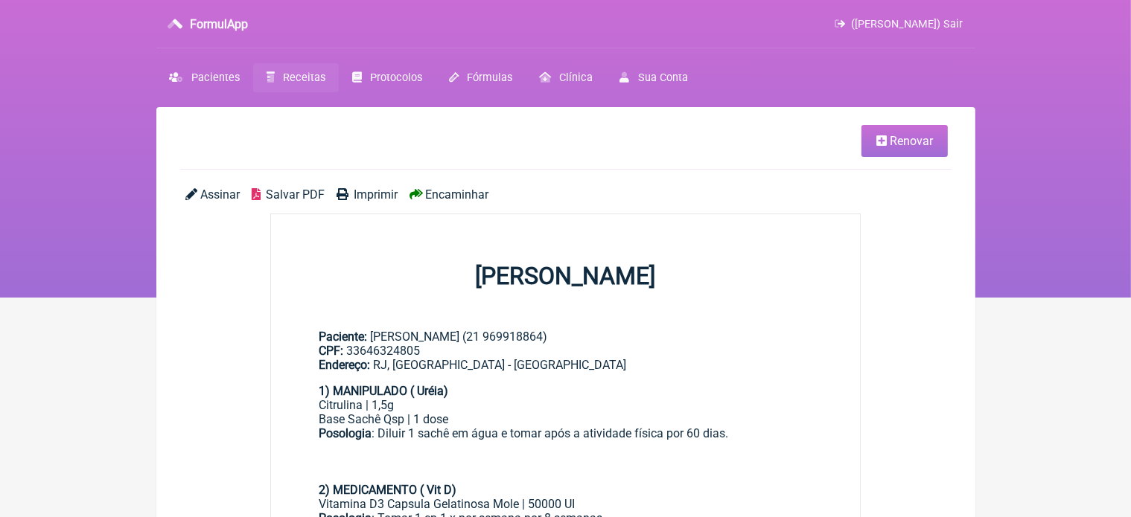
click at [371, 193] on span "Imprimir" at bounding box center [376, 195] width 44 height 14
click at [894, 141] on span "Renovar" at bounding box center [911, 141] width 43 height 14
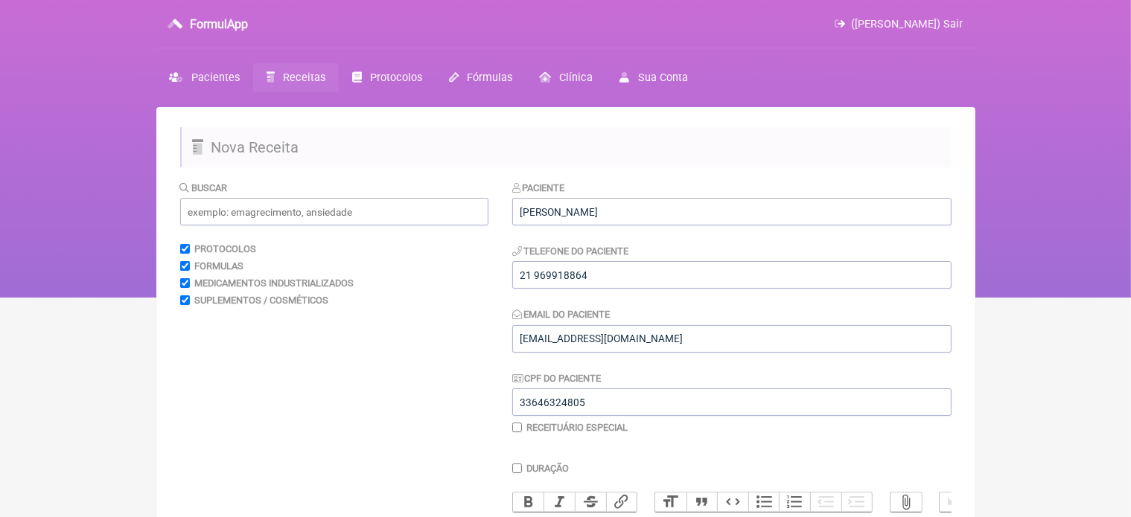
scroll to position [453, 0]
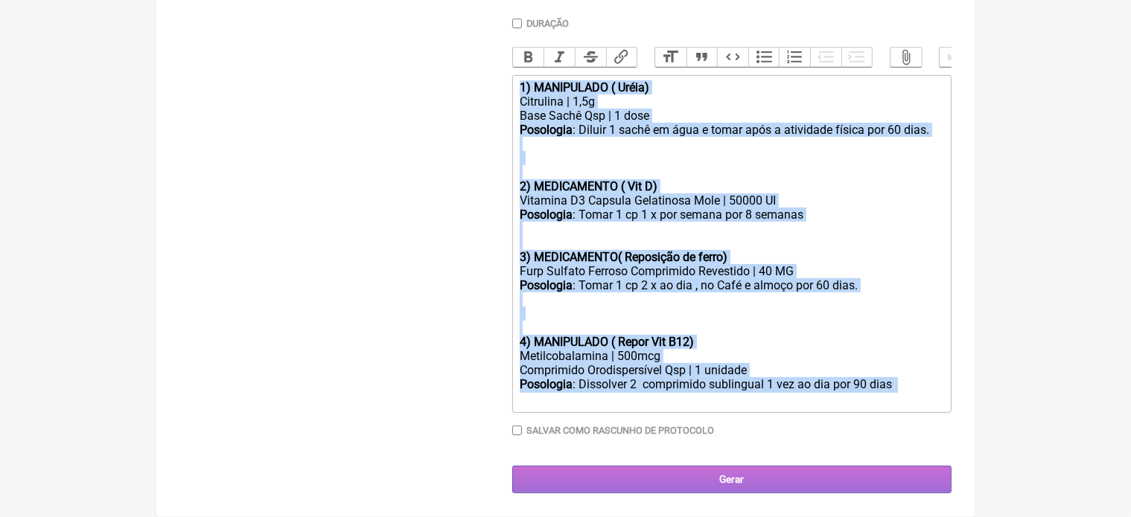
drag, startPoint x: 519, startPoint y: 93, endPoint x: 689, endPoint y: 482, distance: 424.0
click at [689, 482] on div "Paciente [PERSON_NAME] MORGADO DE [PERSON_NAME] Telefone do Paciente [PHONE_NUM…" at bounding box center [731, 114] width 439 height 759
type trix-editor "<div><strong>1) MANIPULADO ( Uréia)</strong></div><div>Citrulina | 1,5g</div><d…"
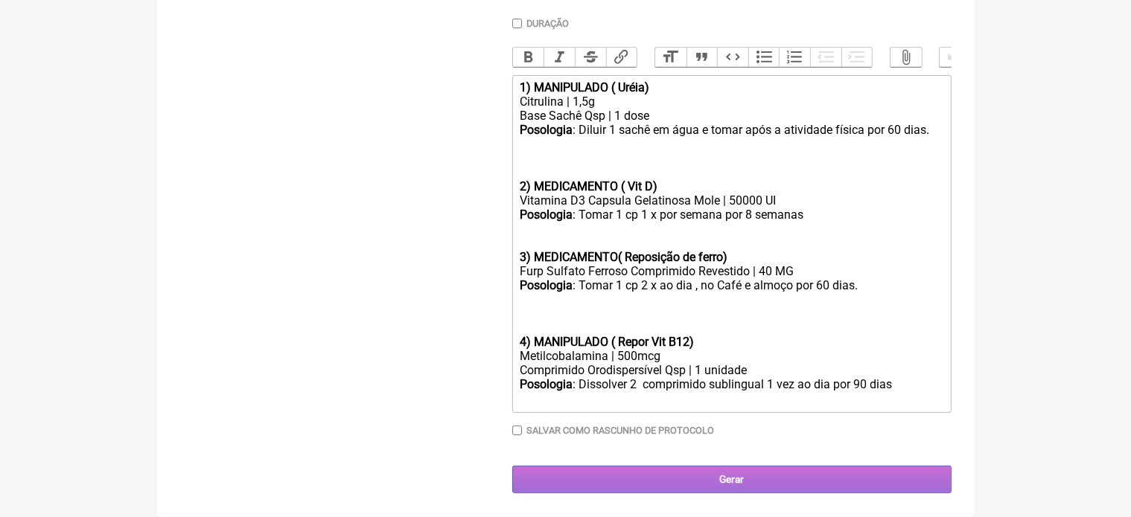
scroll to position [298, 0]
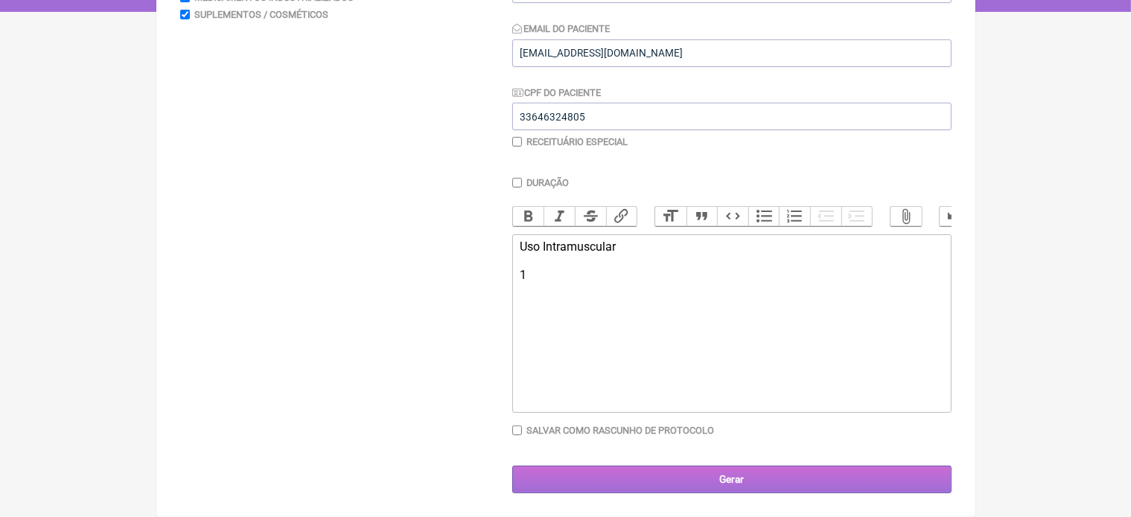
type trix-editor "<div>Uso Intramuscular&nbsp;<br><br>1-</div>"
click at [512, 466] on input "Gerar" at bounding box center [731, 480] width 439 height 28
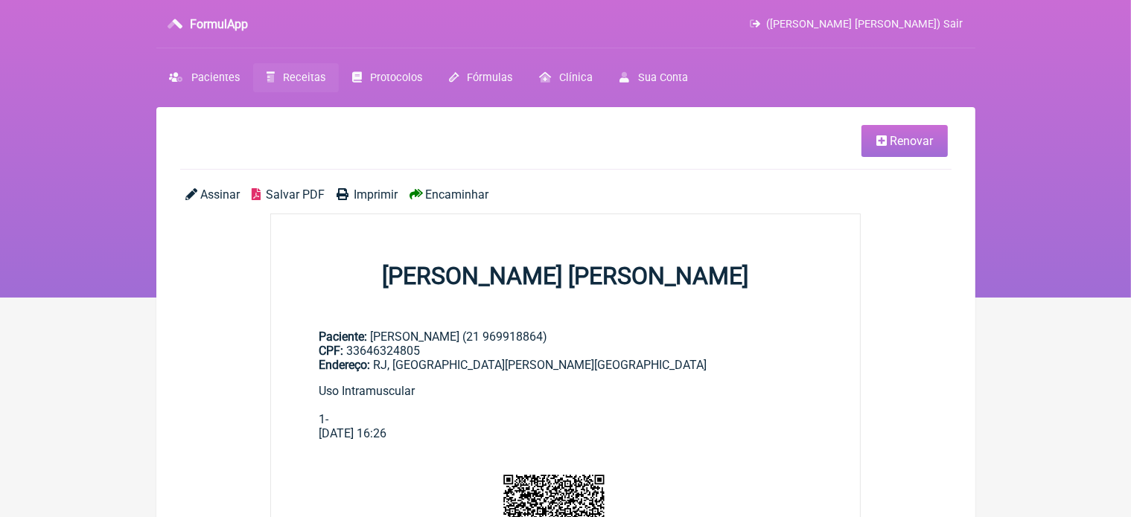
click at [895, 145] on span "Renovar" at bounding box center [911, 141] width 43 height 14
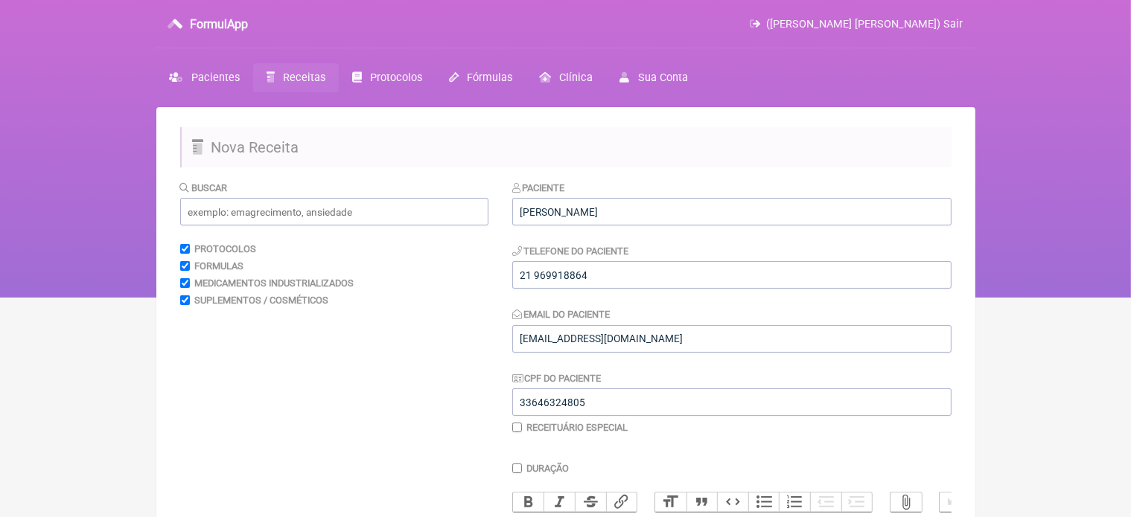
scroll to position [298, 0]
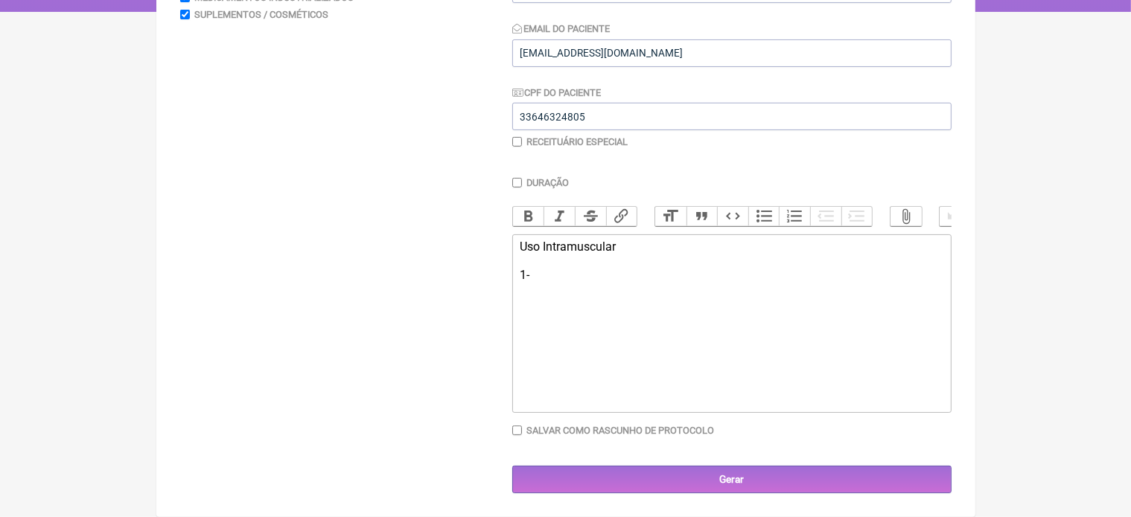
click at [543, 278] on div "Uso Intramuscular 1-" at bounding box center [731, 261] width 423 height 42
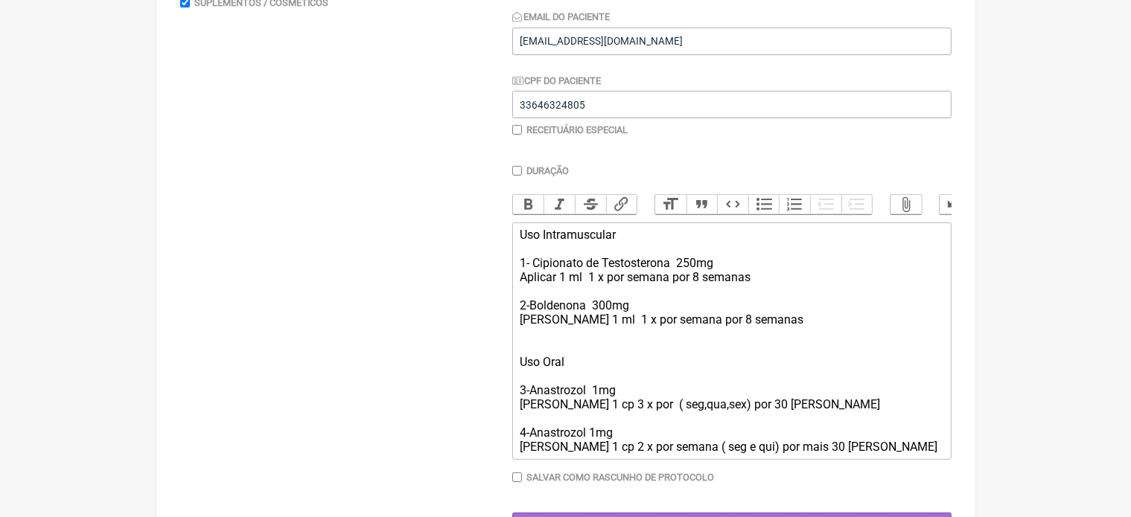
type trix-editor "<div>Uso Intramuscular&nbsp;<br><br>1- Cipionato de Testosterona&nbsp; 250mg&nb…"
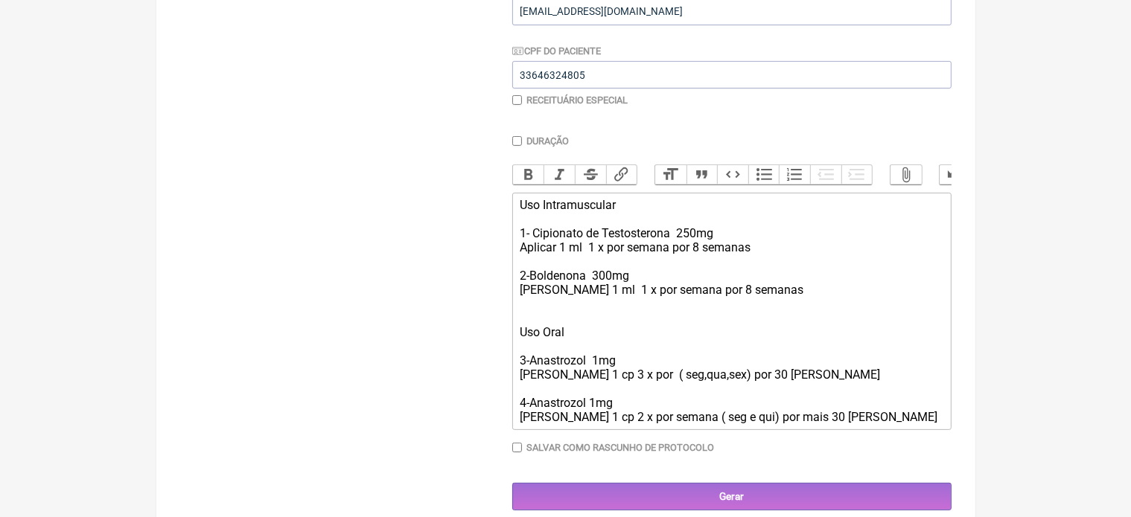
scroll to position [359, 0]
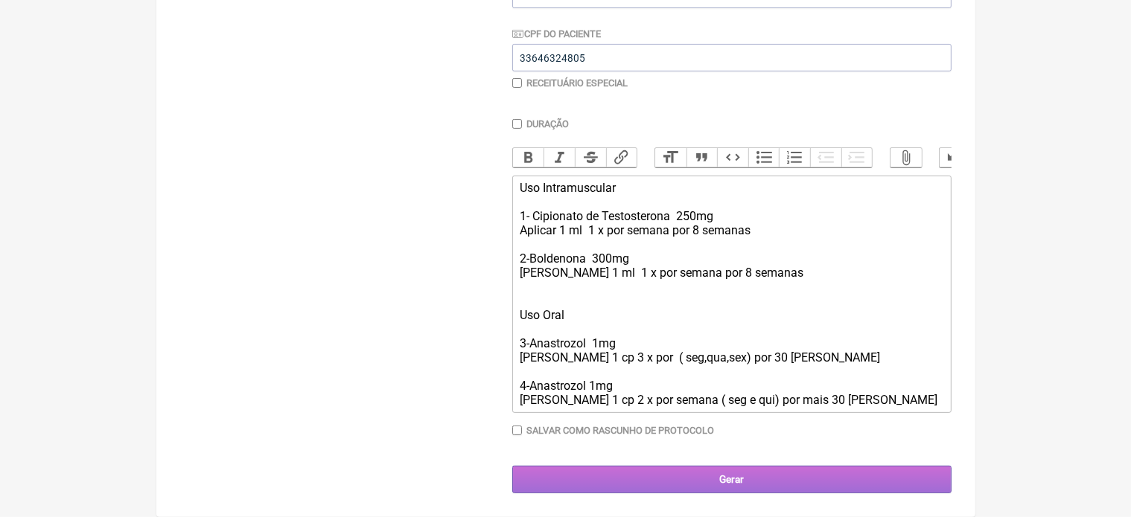
click at [741, 488] on input "Gerar" at bounding box center [731, 480] width 439 height 28
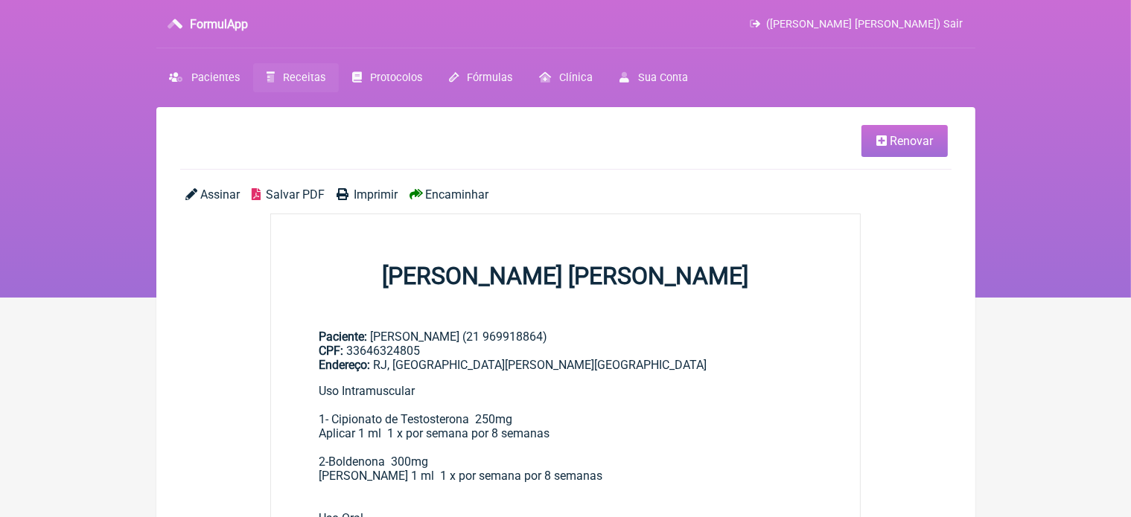
click at [895, 149] on link "Renovar" at bounding box center [904, 141] width 86 height 32
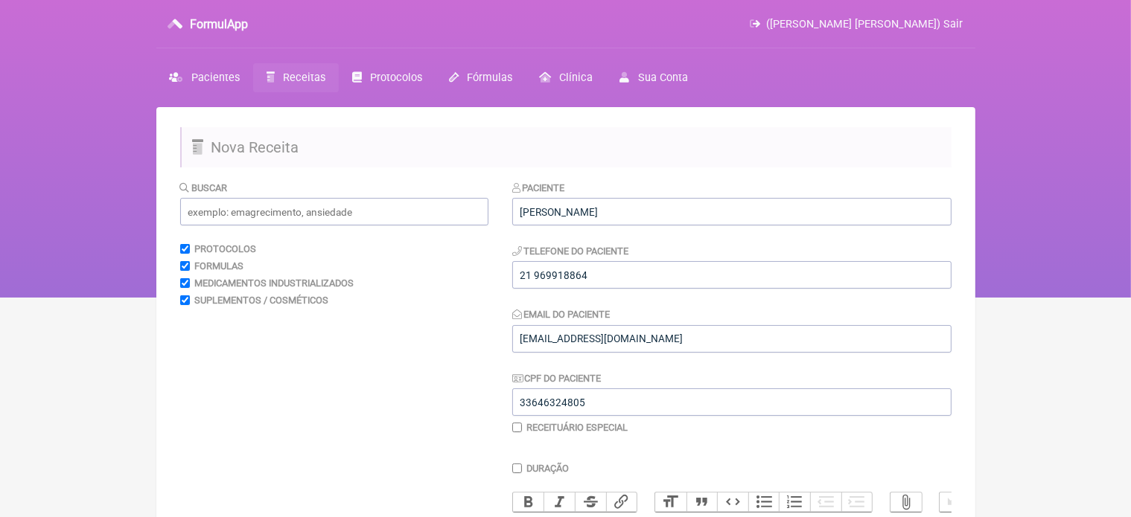
scroll to position [359, 0]
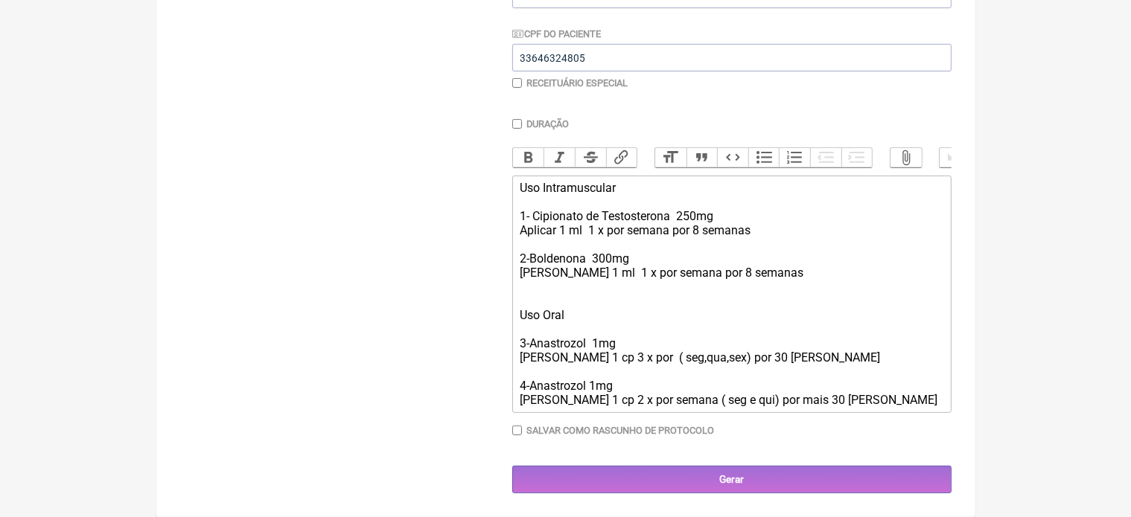
click at [828, 402] on div "Uso Intramuscular 1- Cipionato de Testosterona 250mg Aplicar 1 ml 1 x por seman…" at bounding box center [731, 294] width 423 height 226
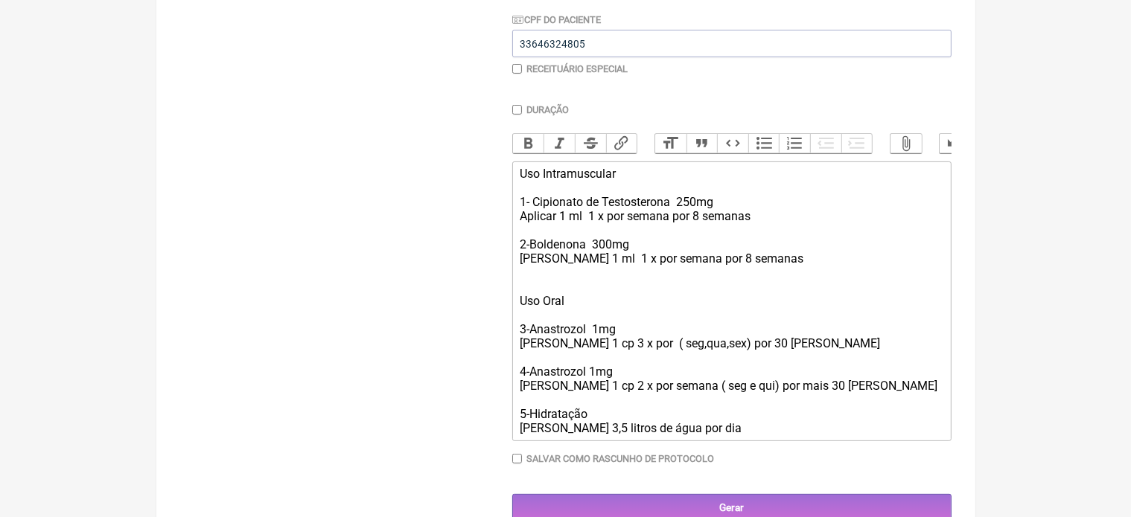
type trix-editor "<div>Uso Intramuscular&nbsp;<br><br>1- Cipionato de Testosterona&nbsp; 250mg&nb…"
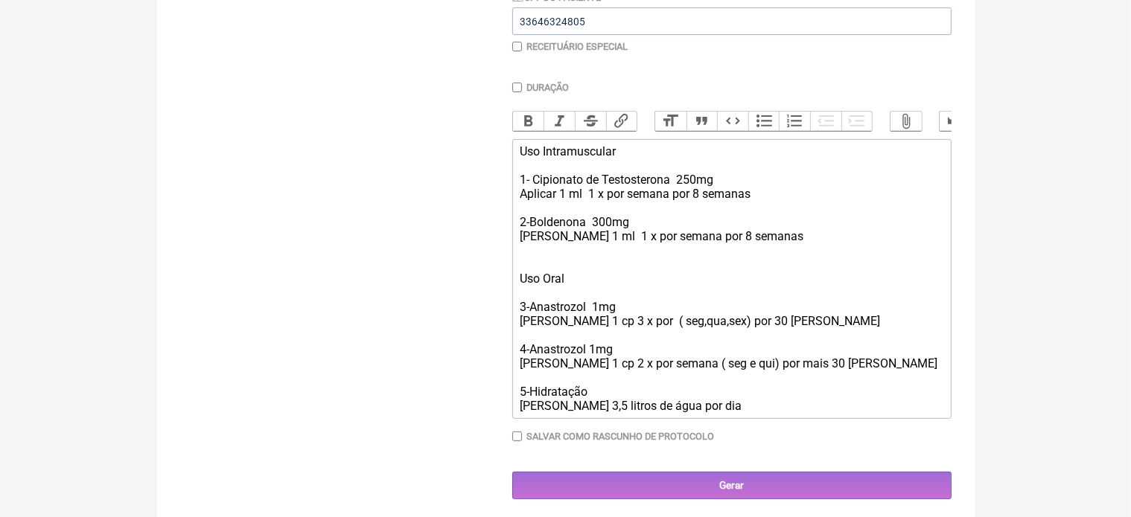
scroll to position [402, 0]
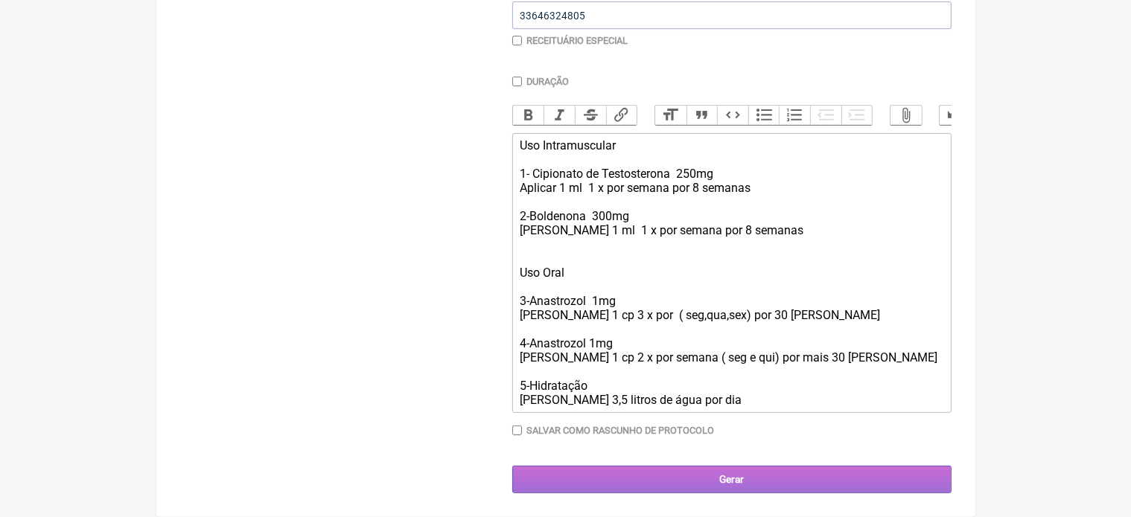
click at [733, 476] on input "Gerar" at bounding box center [731, 480] width 439 height 28
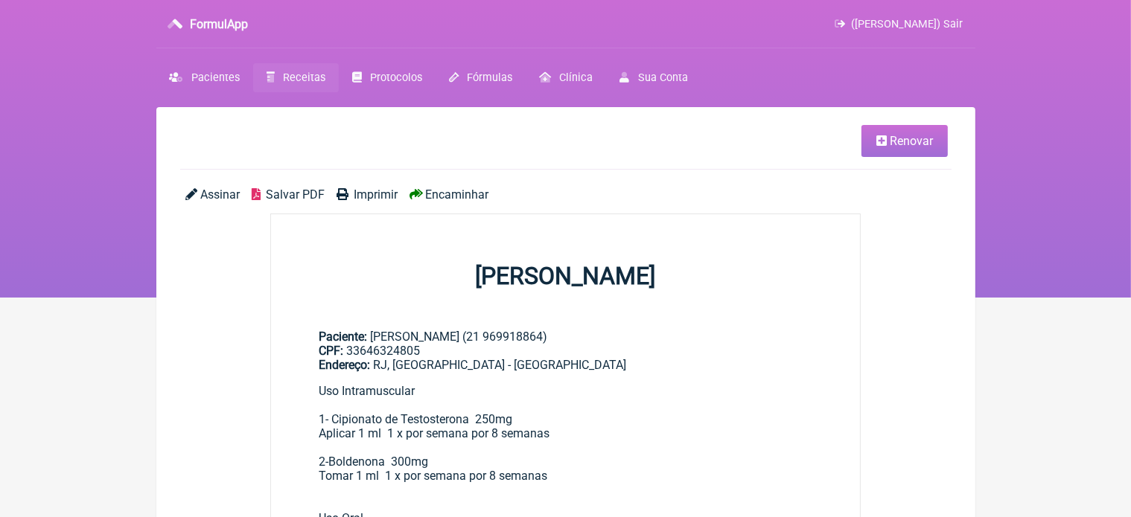
click at [379, 193] on span "Imprimir" at bounding box center [376, 195] width 44 height 14
click at [893, 134] on span "Renovar" at bounding box center [911, 141] width 43 height 14
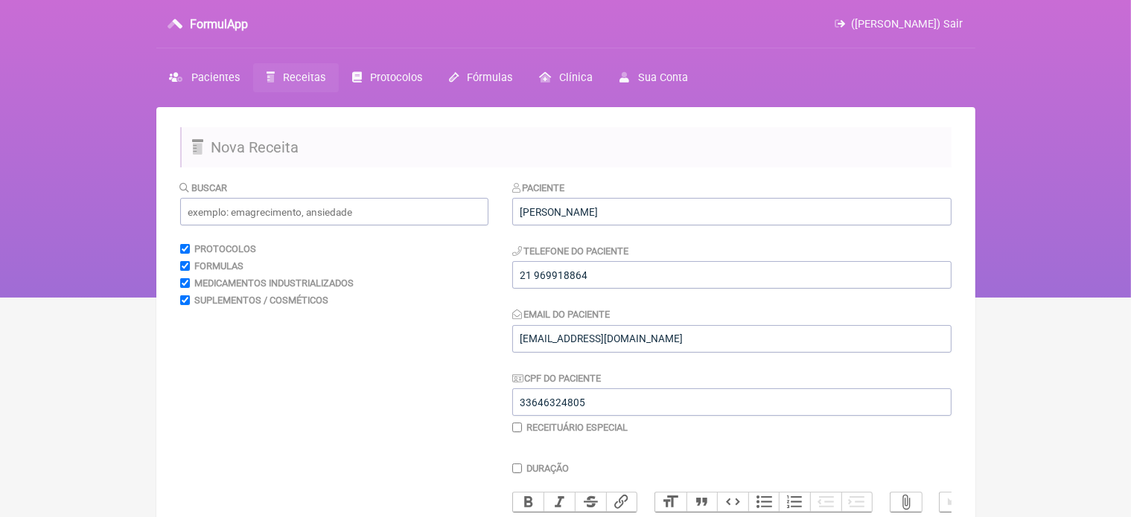
scroll to position [402, 0]
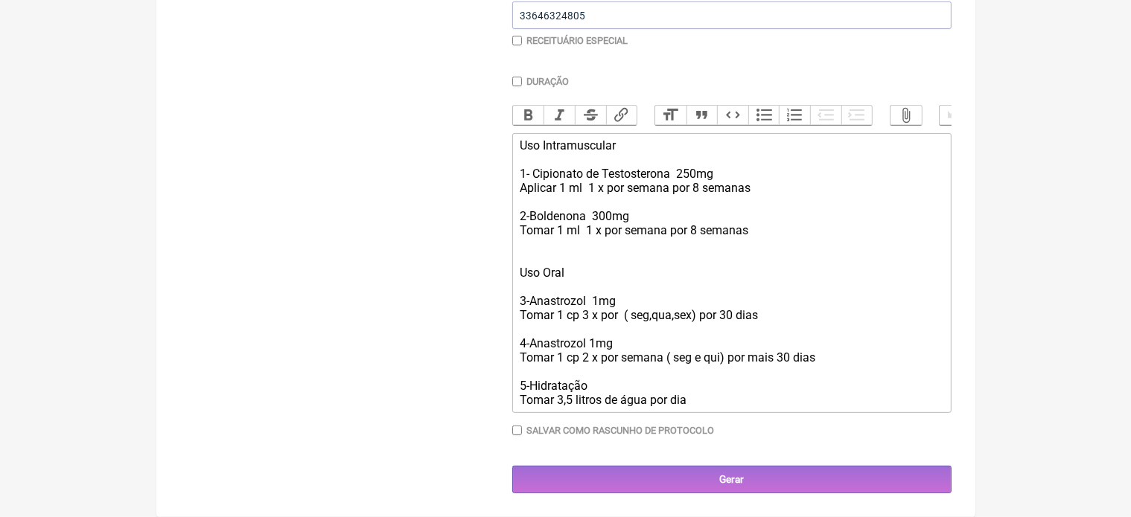
drag, startPoint x: 521, startPoint y: 134, endPoint x: 690, endPoint y: 404, distance: 318.7
click at [690, 404] on trix-editor "Uso Intramuscular 1- Cipionato de Testosterona 250mg Aplicar 1 ml 1 x por seman…" at bounding box center [731, 273] width 439 height 280
type trix-editor "<div>Uso Intramuscular&nbsp;<br><br>1- Cipionato de Testosterona&nbsp; 250mg&nb…"
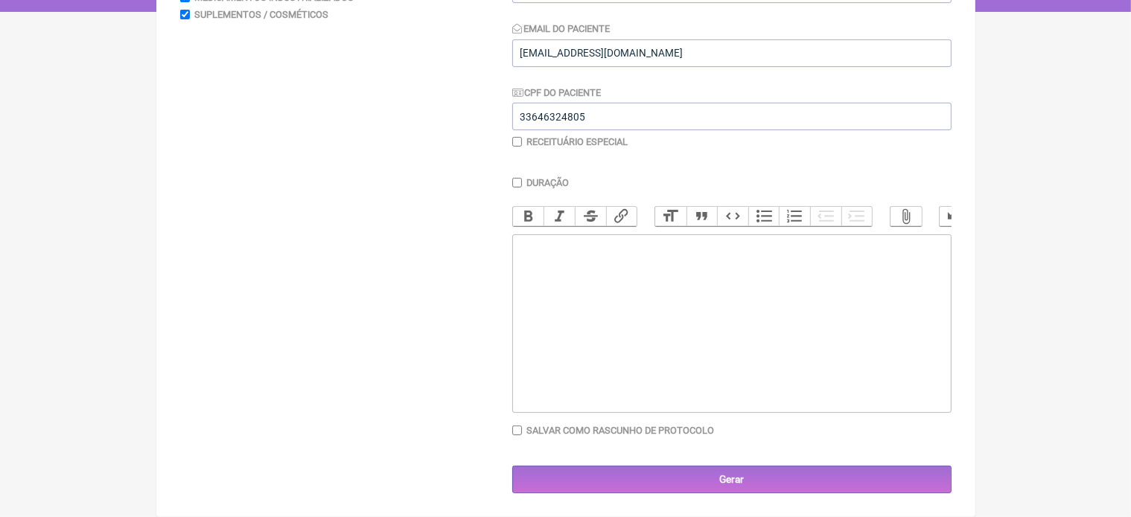
scroll to position [298, 0]
type trix-editor "<div>Uso Oral&nbsp;<br><br>1-Donaren Retard 150mg -------------- 2cxs&nbsp;<br>…"
click at [514, 137] on input "checkbox" at bounding box center [517, 142] width 10 height 10
checkbox input "true"
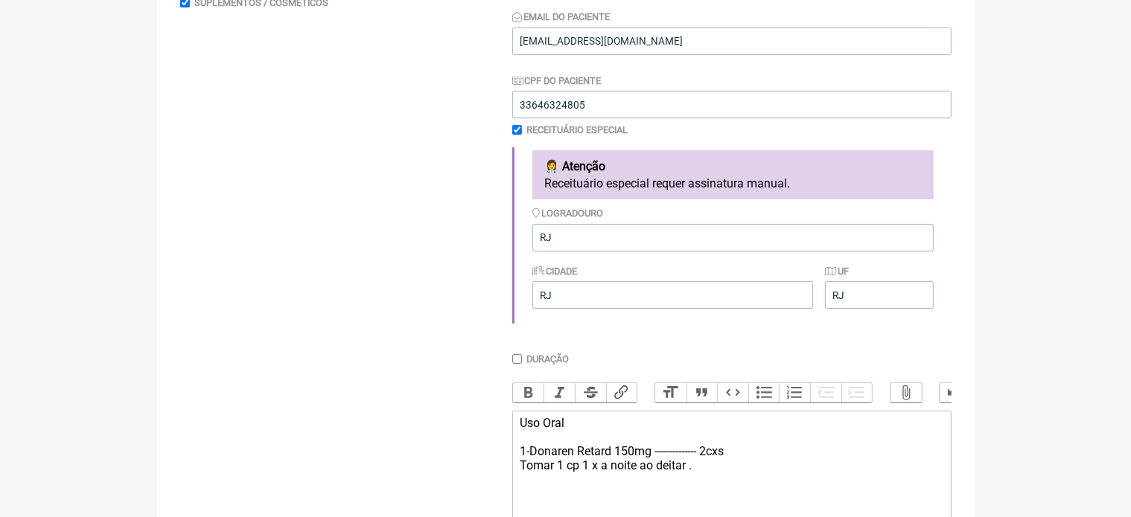
click at [513, 357] on input "Duração" at bounding box center [517, 359] width 10 height 10
checkbox input "true"
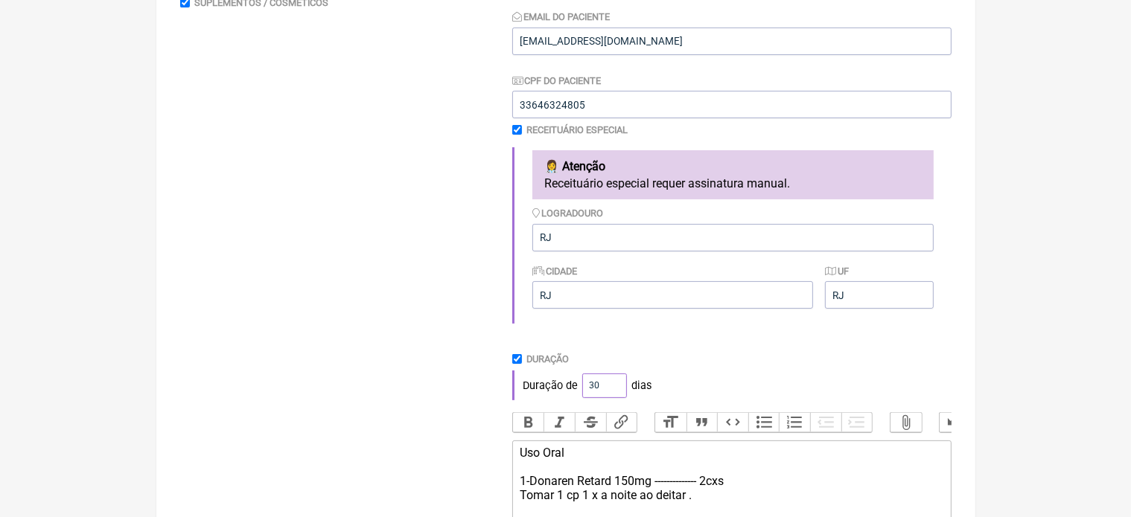
click at [610, 380] on input "30" at bounding box center [604, 386] width 45 height 25
click at [610, 386] on input "42" at bounding box center [604, 386] width 45 height 25
click at [610, 386] on input "51" at bounding box center [604, 386] width 45 height 25
click at [610, 386] on input "58" at bounding box center [604, 386] width 45 height 25
click at [610, 386] on input "59" at bounding box center [604, 386] width 45 height 25
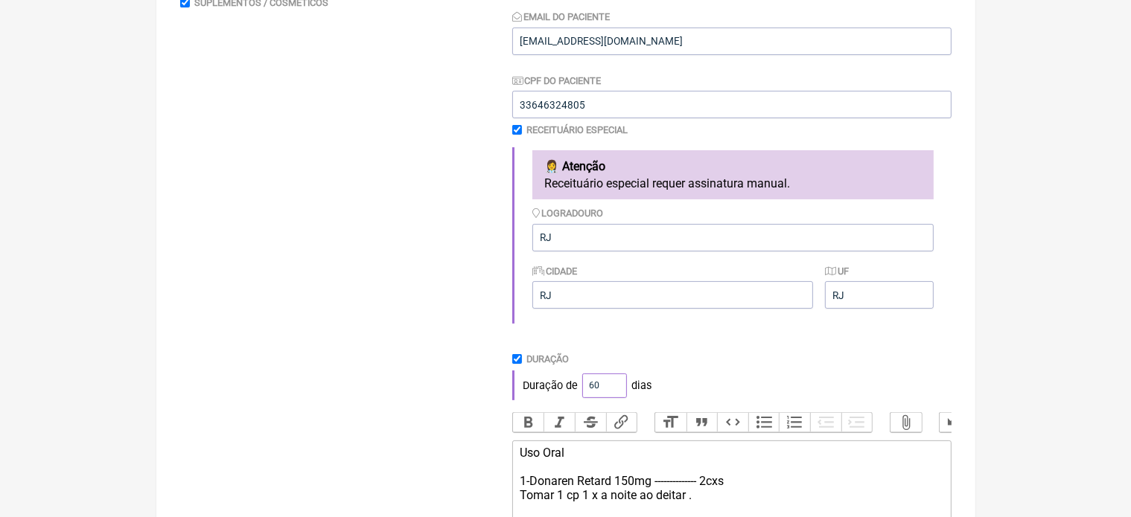
type input "60"
click at [610, 386] on input "60" at bounding box center [604, 386] width 45 height 25
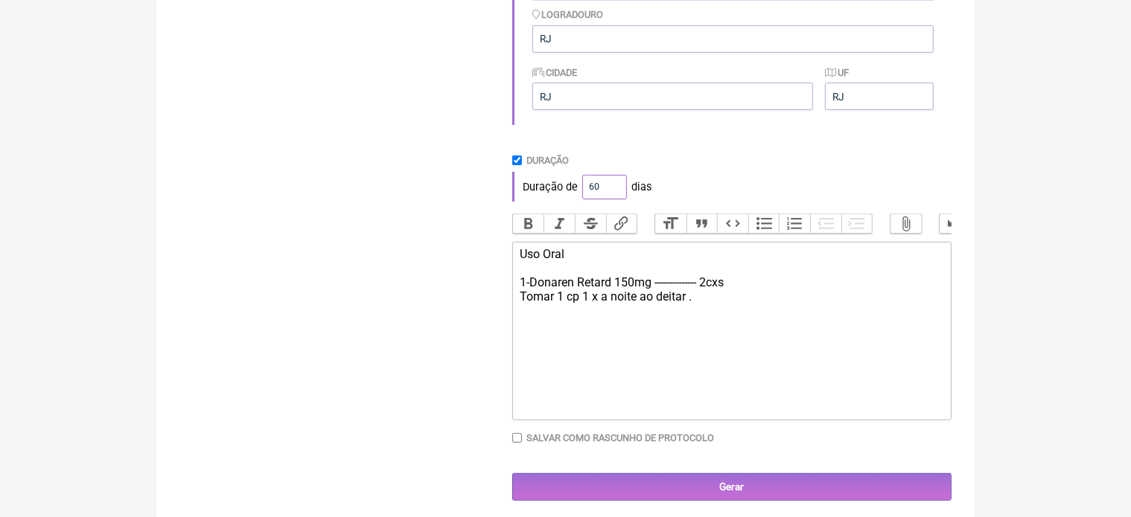
scroll to position [519, 0]
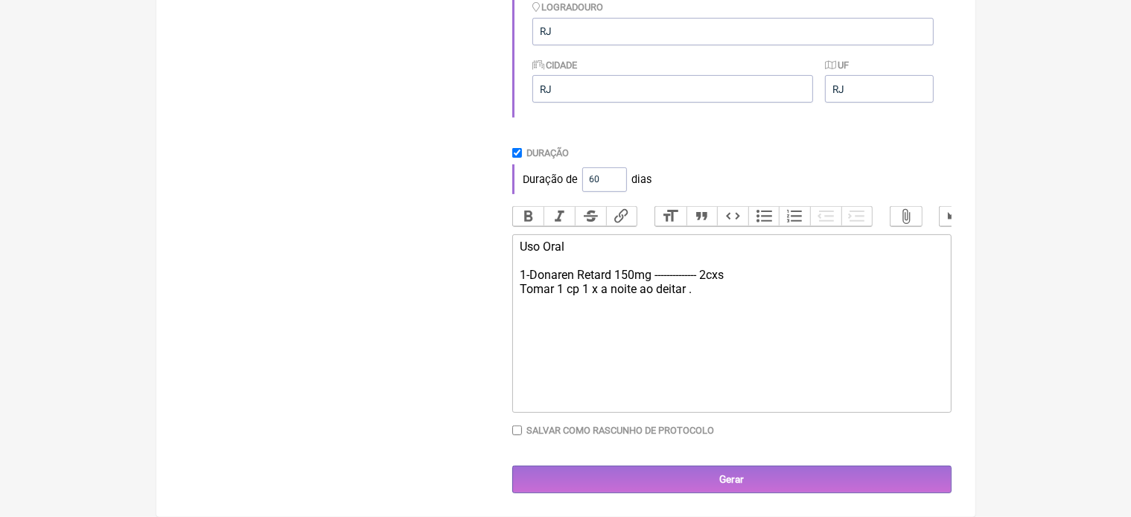
click at [695, 294] on div "Uso Oral 1-Donaren Retard 150mg -------------- 2cxs Tomar 1 cp 1 x a noite ao d…" at bounding box center [731, 268] width 423 height 57
type trix-editor "<div>Uso Oral&nbsp;<br><br>1-Donaren Retard 150mg -------------- 2cxs&nbsp;<br>…"
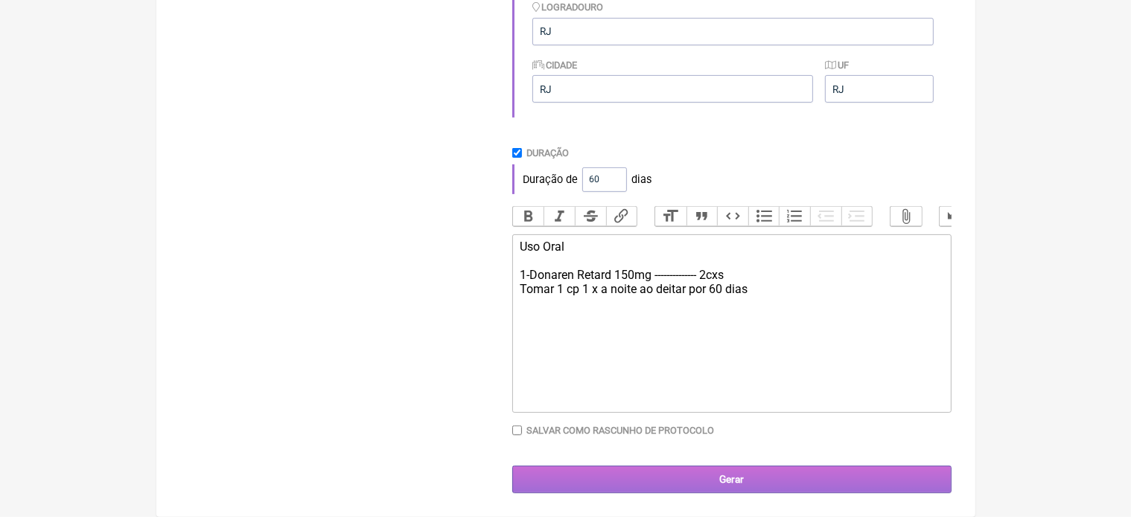
click at [747, 483] on input "Gerar" at bounding box center [731, 480] width 439 height 28
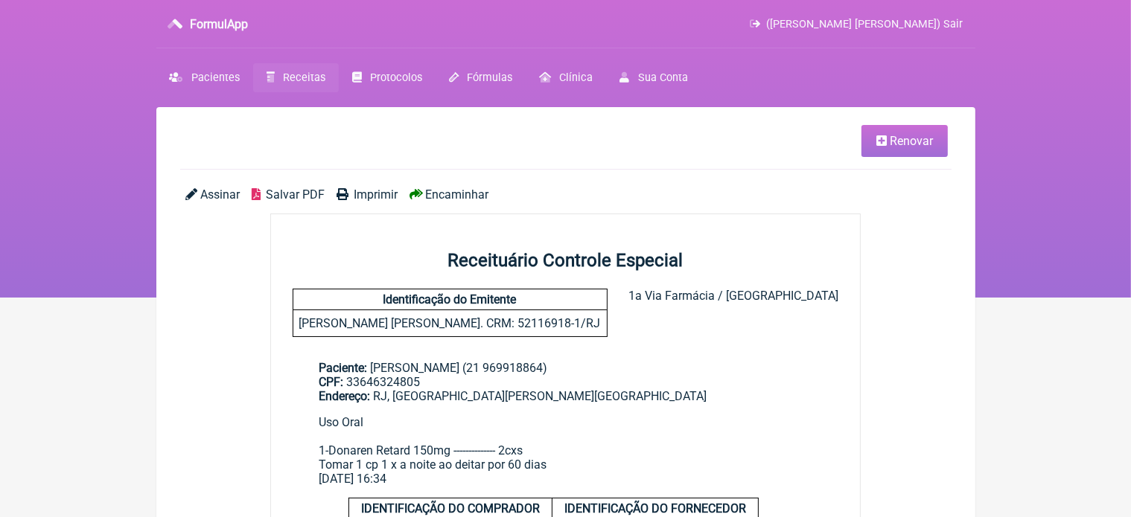
click at [384, 193] on span "Imprimir" at bounding box center [376, 195] width 44 height 14
click at [881, 144] on icon at bounding box center [881, 141] width 10 height 12
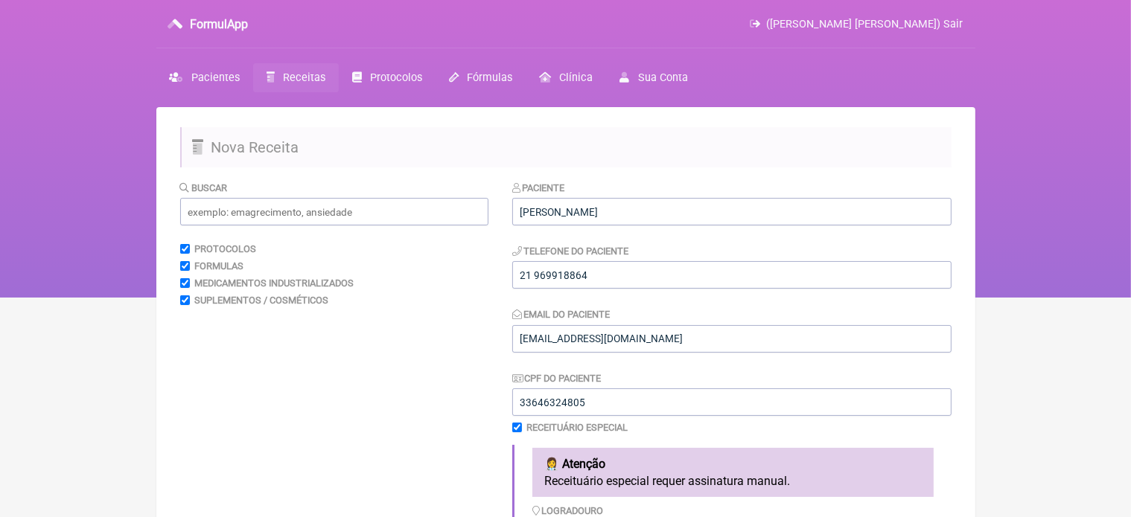
scroll to position [453, 0]
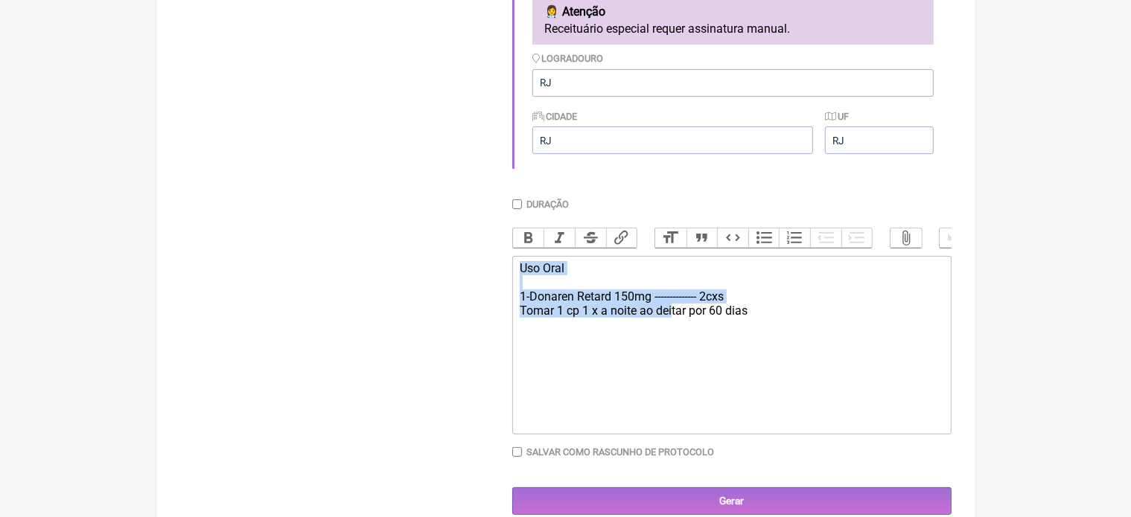
drag, startPoint x: 517, startPoint y: 285, endPoint x: 673, endPoint y: 385, distance: 185.4
click at [673, 385] on trix-editor "Uso Oral 1-Donaren Retard 150mg -------------- 2cxs Tomar 1 cp 1 x a noite ao d…" at bounding box center [731, 345] width 439 height 179
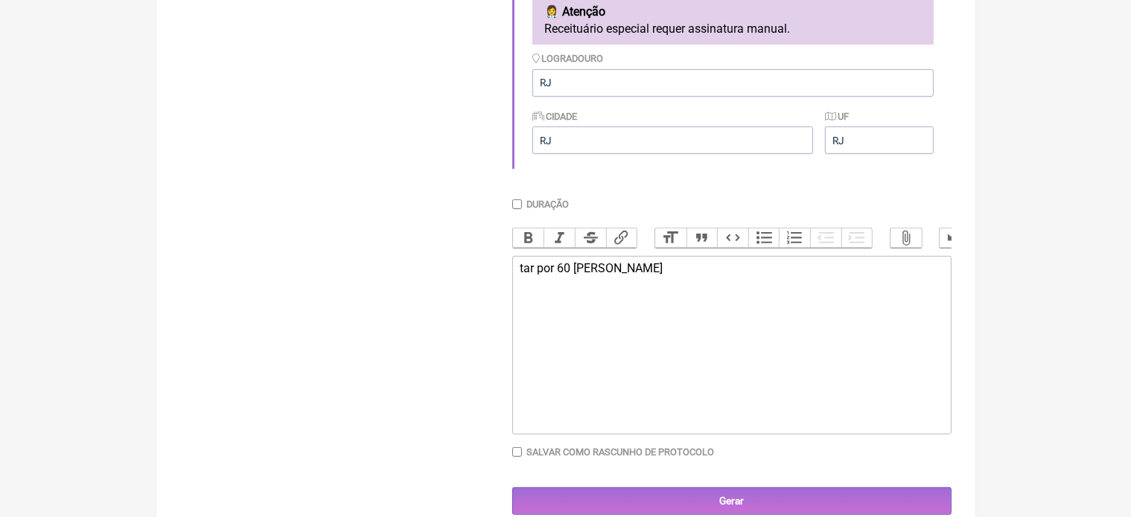
click at [598, 274] on trix-editor "tar por 60 dias" at bounding box center [731, 345] width 439 height 179
type trix-editor "<div>t</div>"
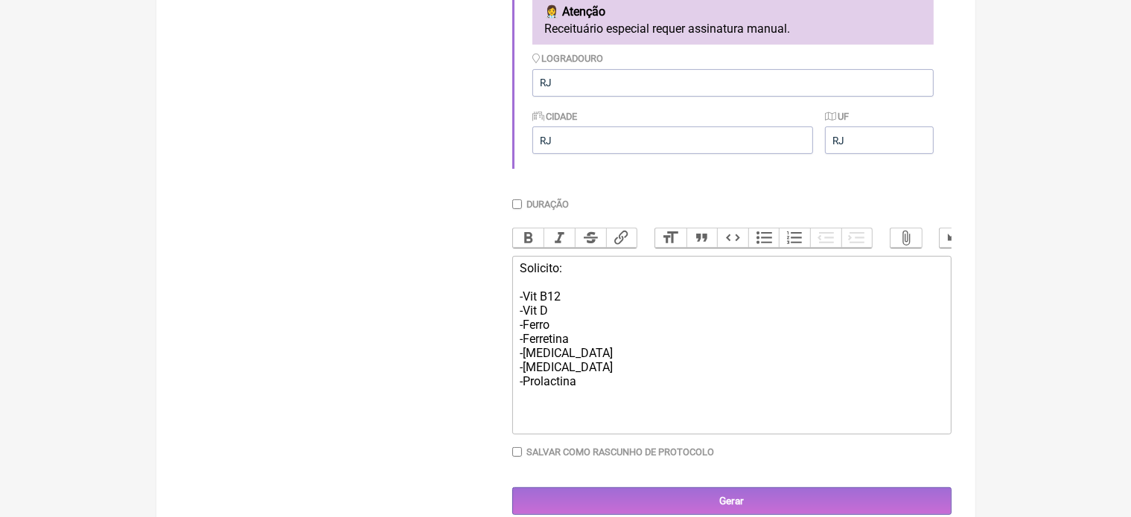
click at [524, 300] on div "Solicito: -Vit B12 -Vit D -Ferro -Ferretina -Estradiol -Estriol -Prolactina" at bounding box center [731, 324] width 423 height 127
click at [568, 285] on div "Solicito: -Hemograbina Glicada -Vit B12 -Vit D -Ferro -Ferretina -Estradiol -Es…" at bounding box center [731, 324] width 423 height 127
click at [581, 403] on div "Solicito: -Hemograbina Glicada -Vit B12 -Vit D -Ferro -Ferretina -Estradiol -Es…" at bounding box center [731, 331] width 423 height 141
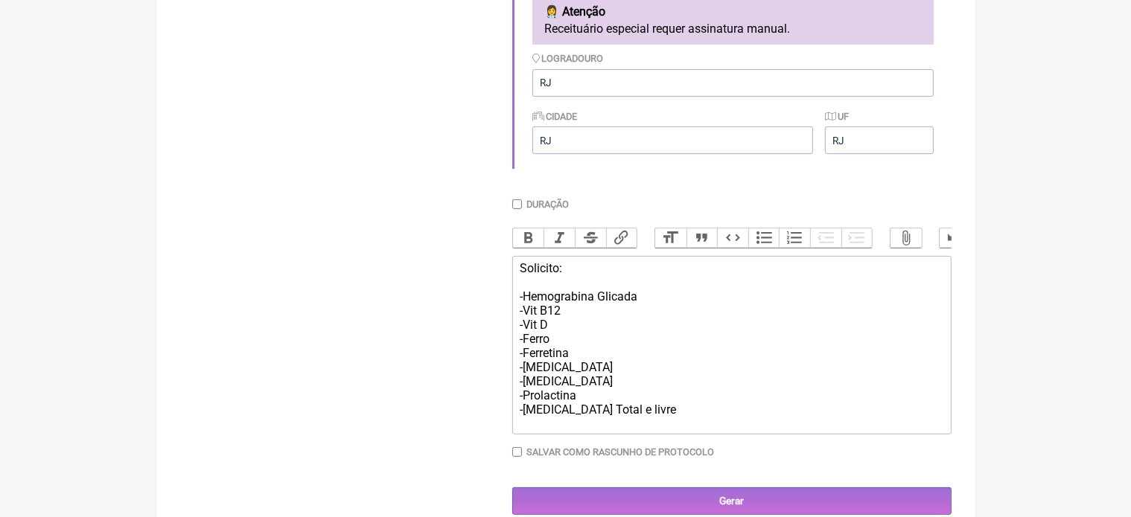
click at [560, 397] on div "Solicito: -Hemograbina Glicada -Vit B12 -Vit D -Ferro -Ferretina -Estradiol -Es…" at bounding box center [731, 339] width 423 height 156
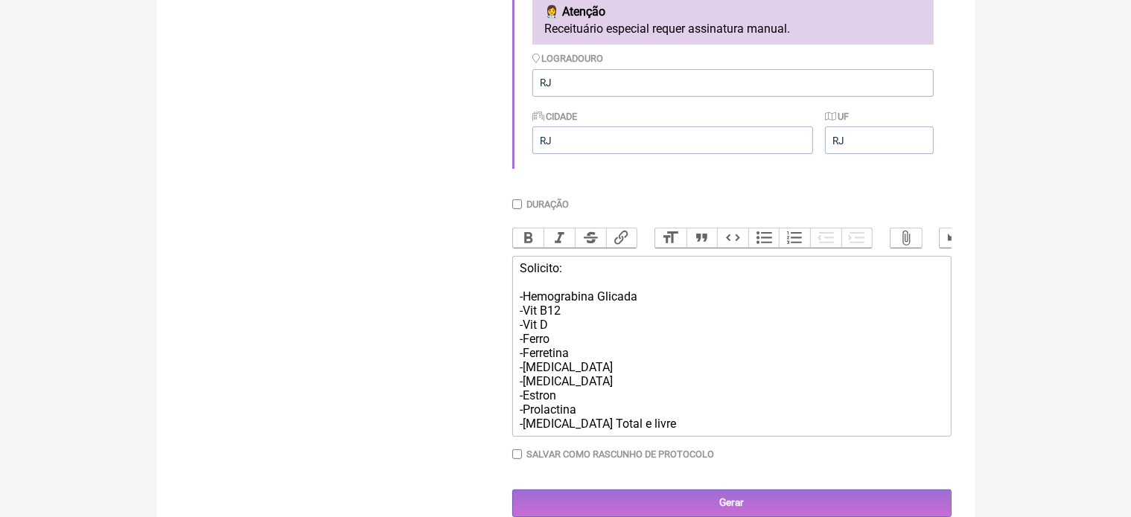
type trix-editor "<div>Solicito:<br><br>-Hemograbina Glicada&nbsp;<br>-Vit B12<br>-Vit D<br>-Ferr…"
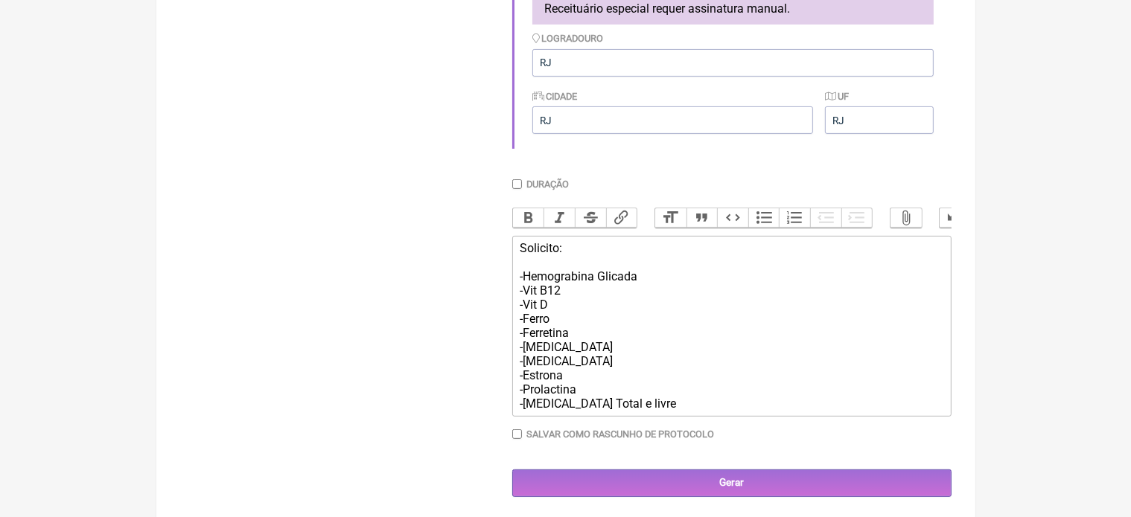
scroll to position [491, 0]
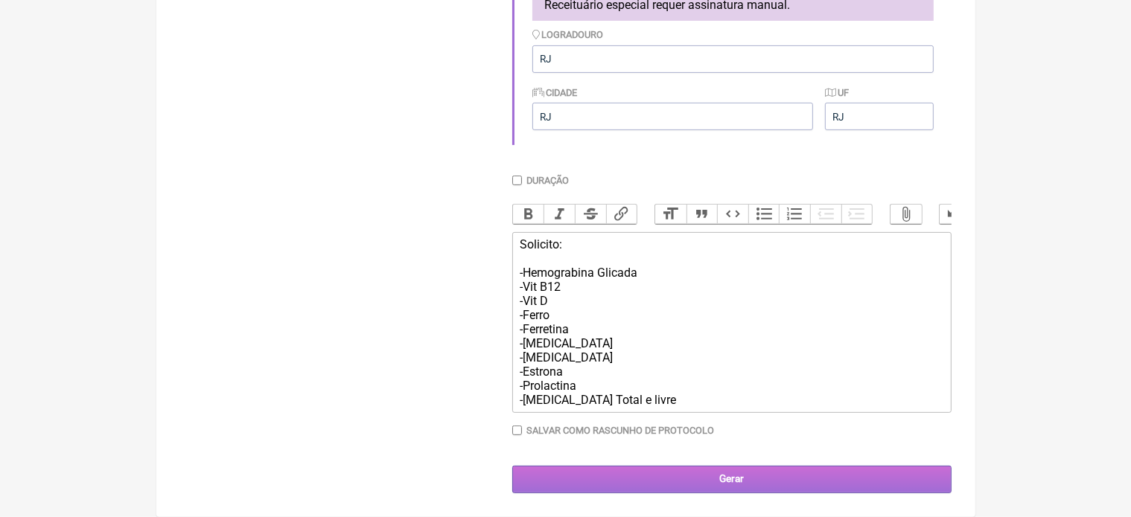
click at [729, 479] on input "Gerar" at bounding box center [731, 480] width 439 height 28
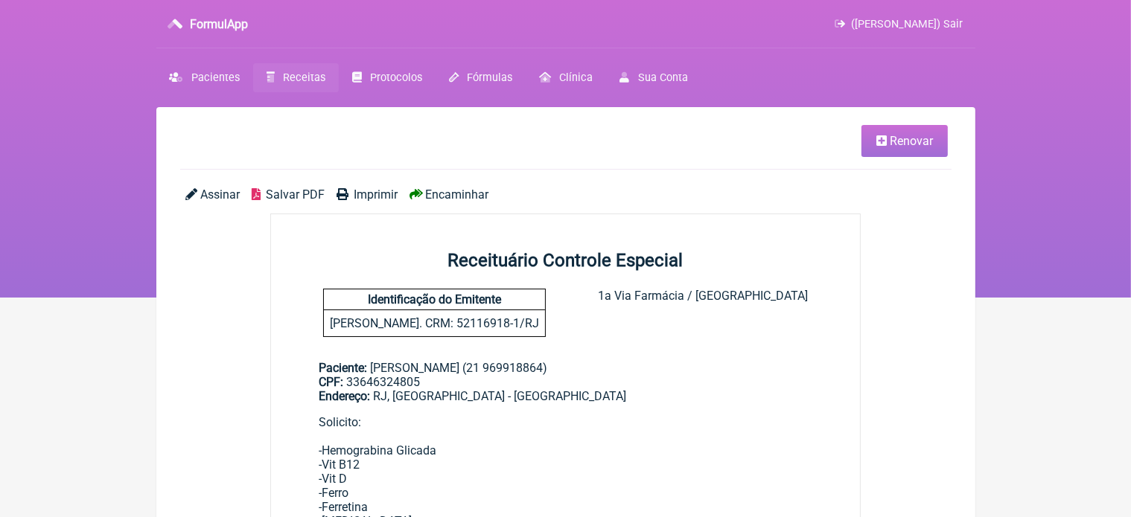
click at [368, 194] on span "Imprimir" at bounding box center [376, 195] width 44 height 14
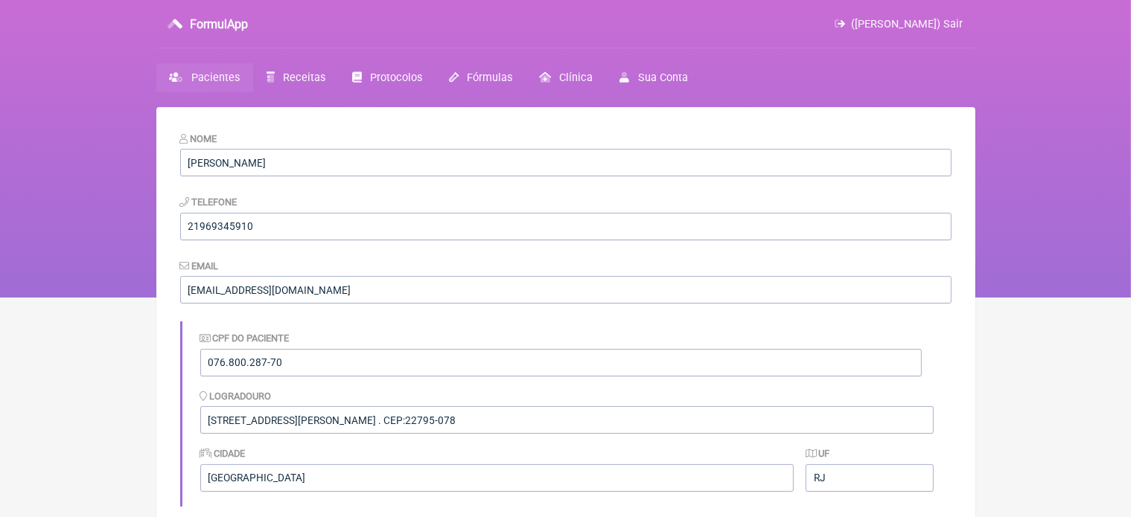
click at [204, 66] on link "Pacientes" at bounding box center [204, 77] width 97 height 29
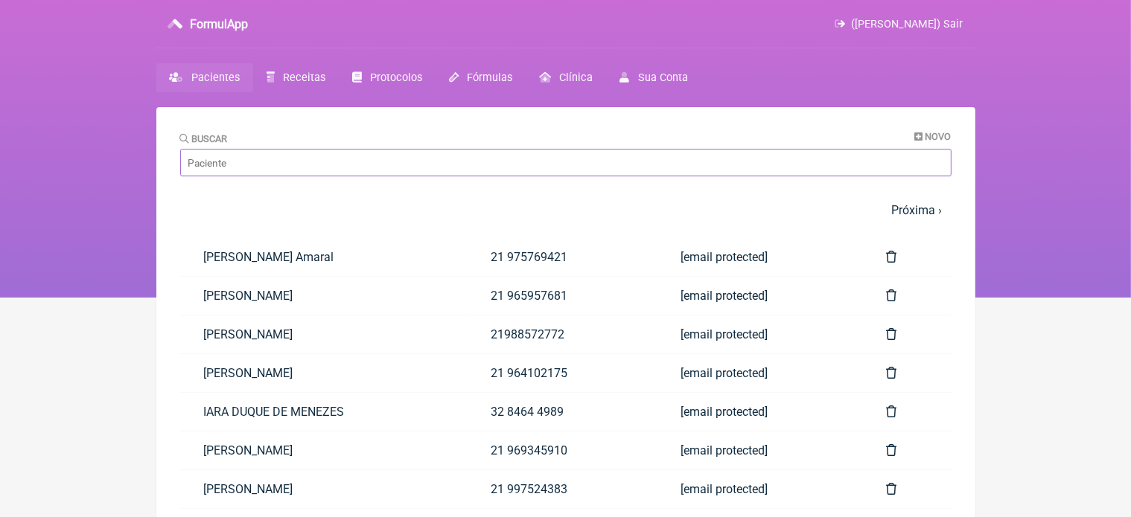
click at [223, 162] on input "Buscar" at bounding box center [565, 163] width 771 height 28
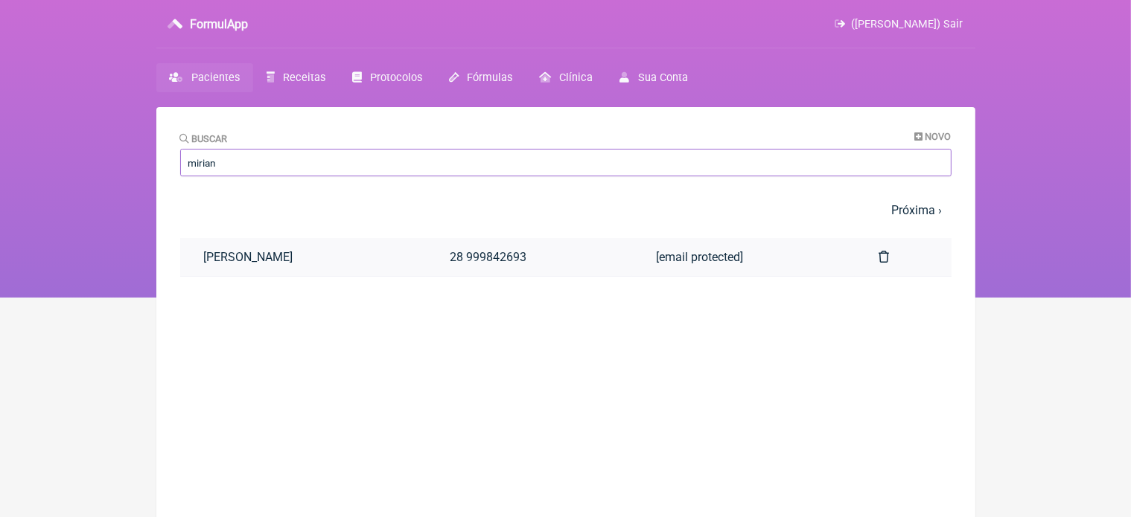
type input "mirian"
click at [287, 255] on link "MIRIAN MACEDO SOARES" at bounding box center [303, 257] width 246 height 38
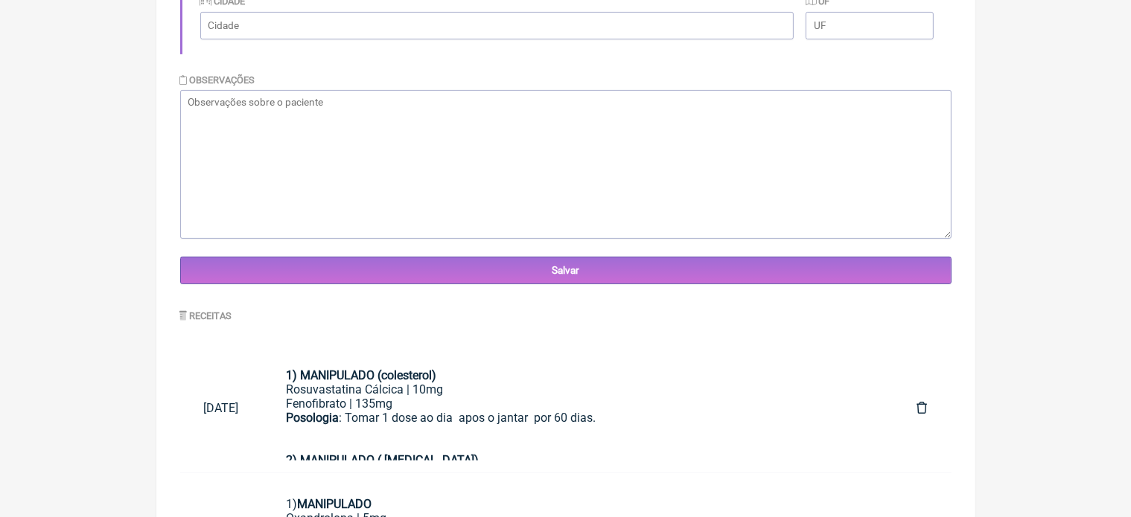
scroll to position [701, 0]
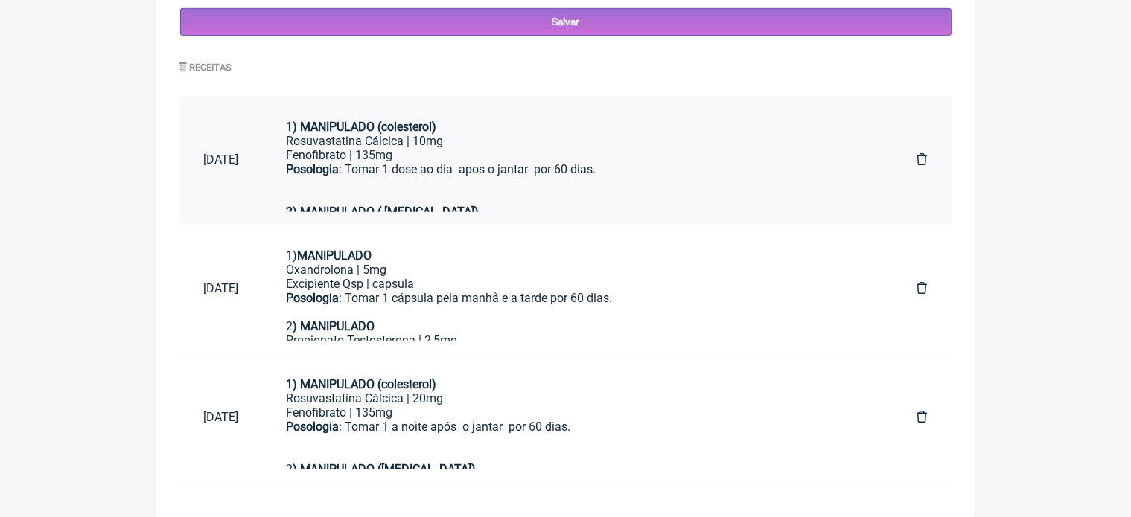
click at [457, 165] on div "Posologia : Tomar 1 dose ao dia apos o jantar por 60 dias." at bounding box center [578, 183] width 583 height 42
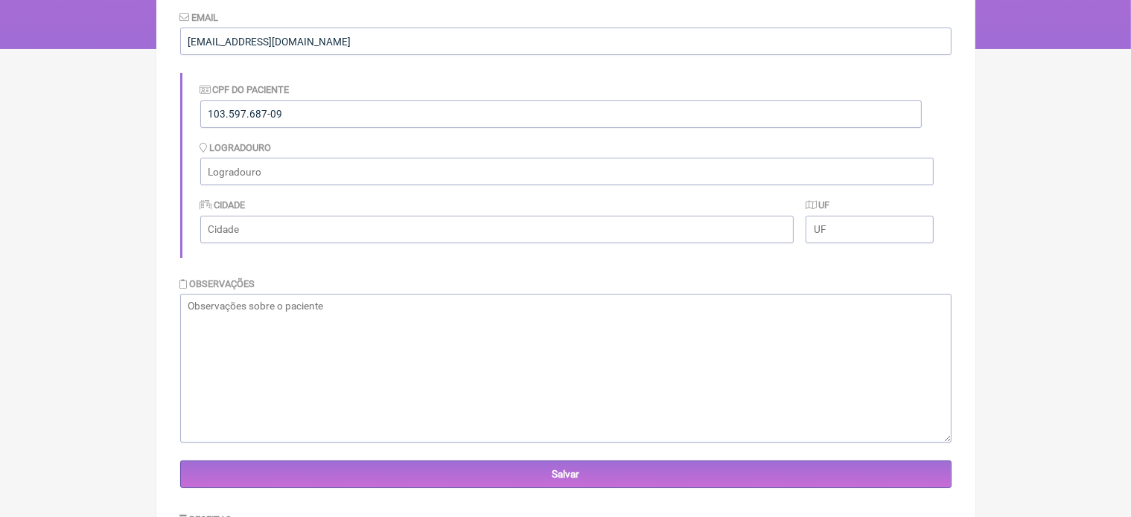
scroll to position [0, 0]
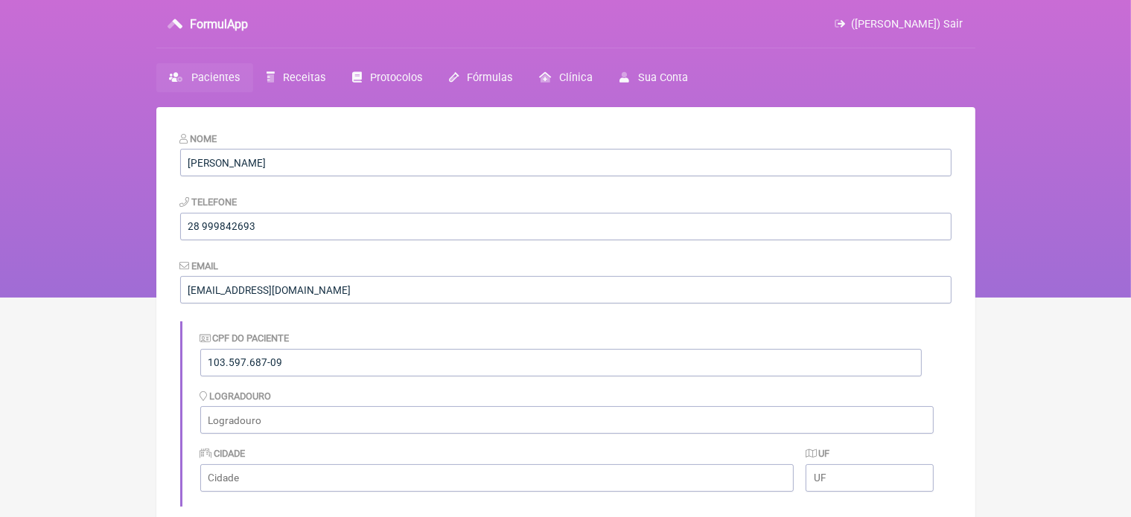
click at [197, 68] on link "Pacientes" at bounding box center [204, 77] width 97 height 29
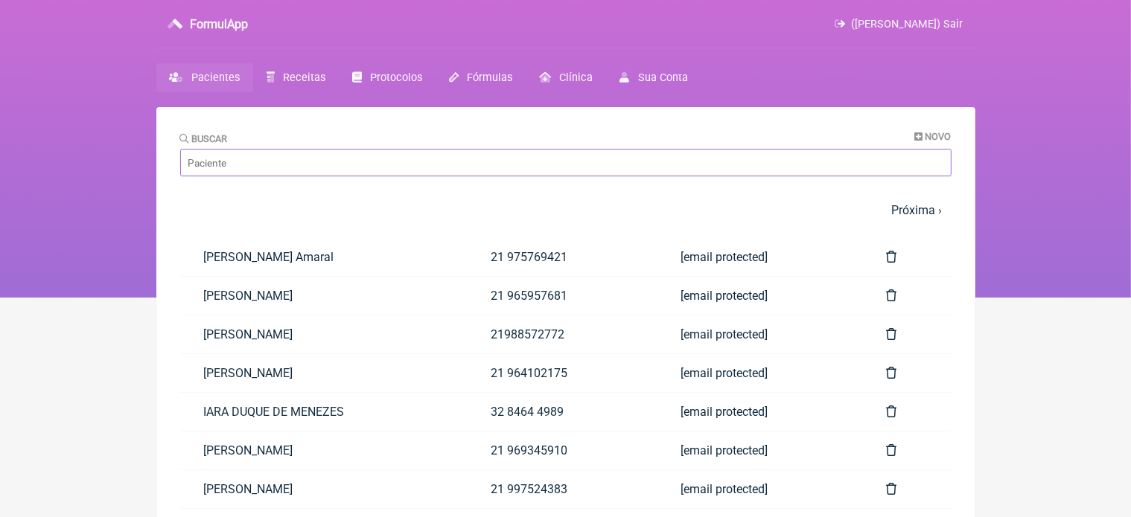
click at [257, 164] on input "Buscar" at bounding box center [565, 163] width 771 height 28
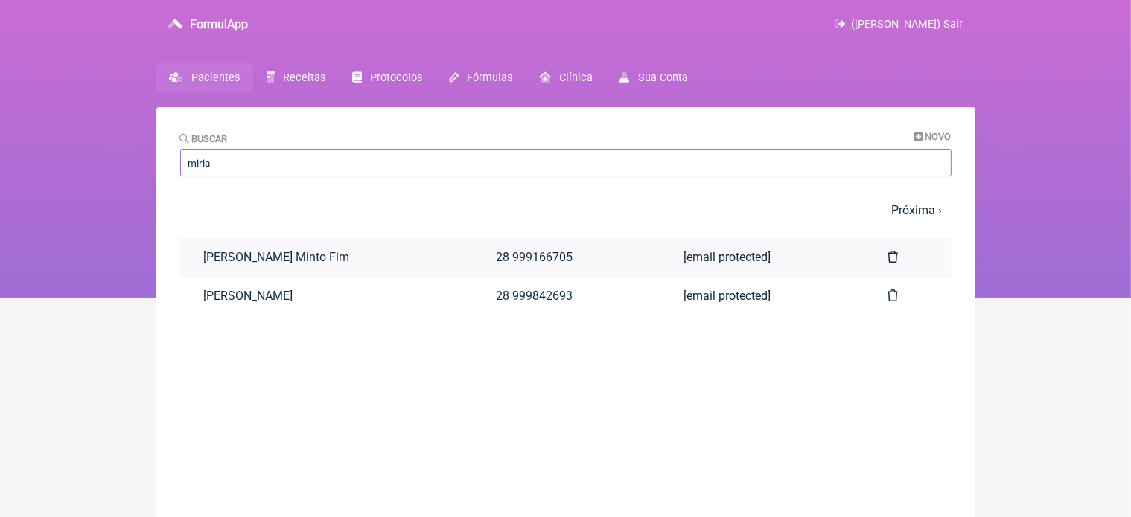
type input "miria"
click at [310, 252] on link "[PERSON_NAME] Minto Fim" at bounding box center [326, 257] width 293 height 38
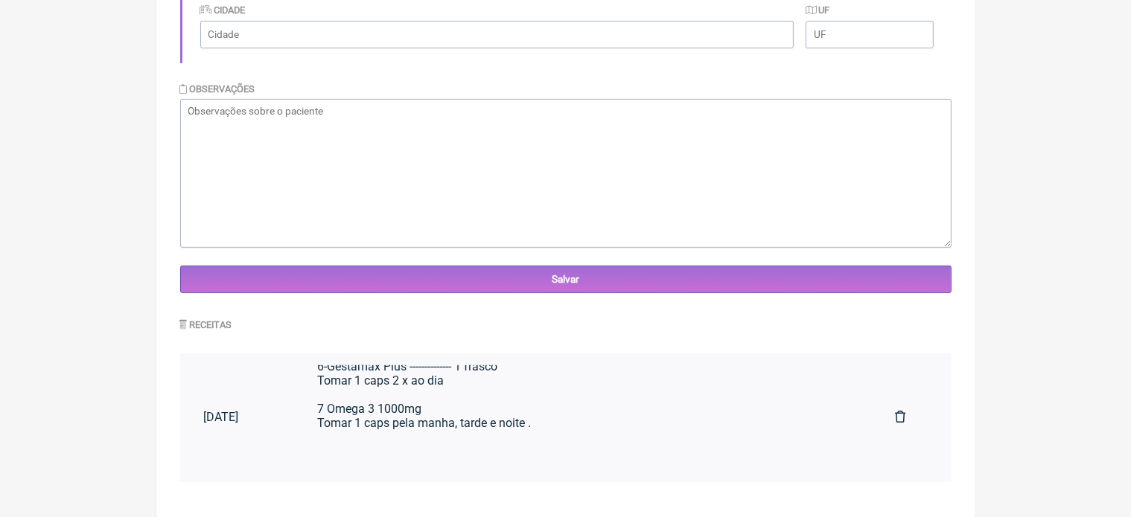
scroll to position [298, 0]
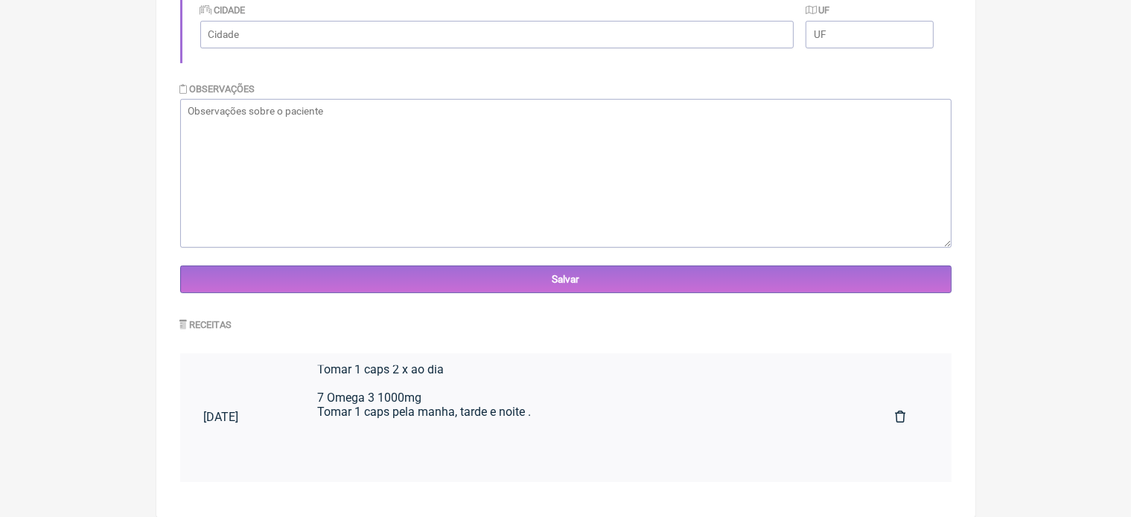
click at [531, 374] on div "Uso Endovenoso 1-Noripurum 100mg-5ml ------------- 1cx Diluir 1 ampola em 100 m…" at bounding box center [582, 292] width 531 height 424
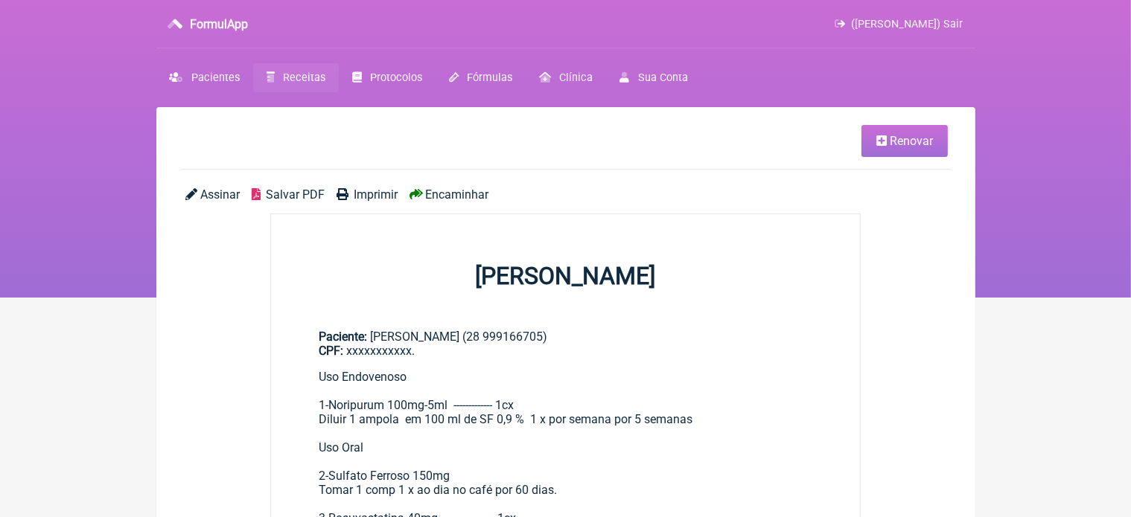
click at [897, 147] on span "Renovar" at bounding box center [911, 141] width 43 height 14
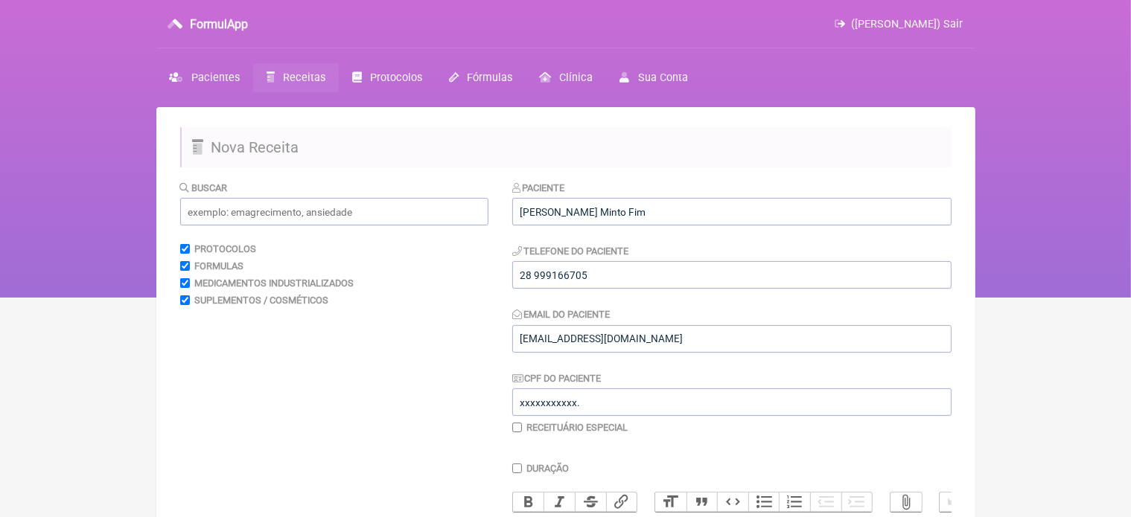
scroll to position [453, 0]
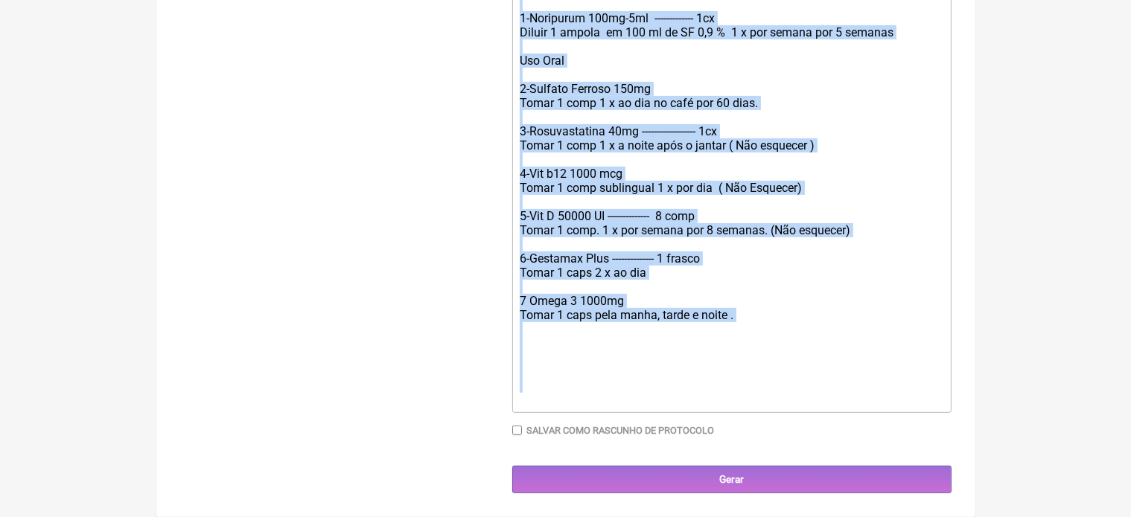
drag, startPoint x: 515, startPoint y: 90, endPoint x: 669, endPoint y: 526, distance: 462.6
type trix-editor "<div>Uso Endovenoso&nbsp;<br><br>1-Noripurum 100mg-5ml&nbsp; ------------- 1cx&…"
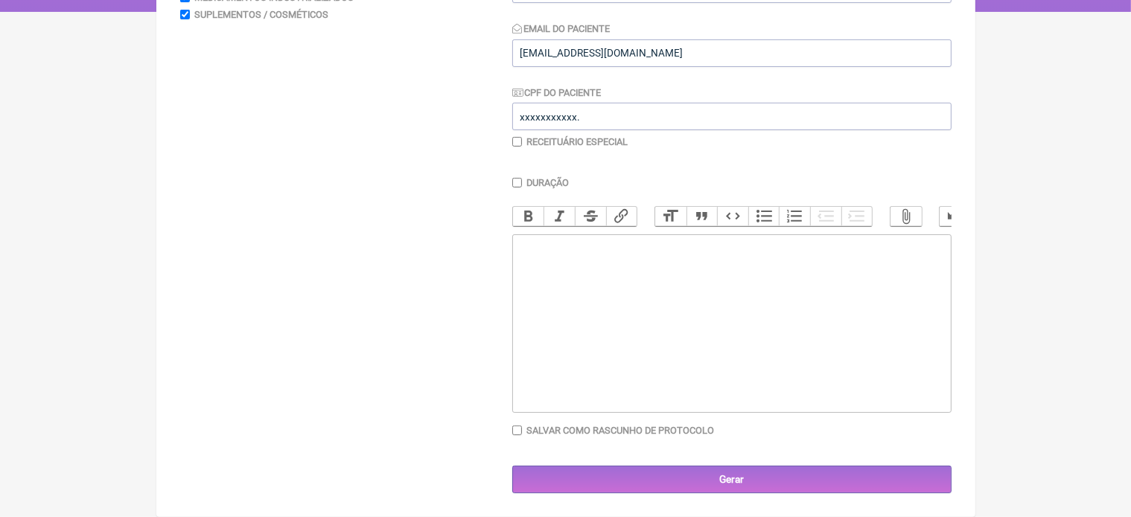
scroll to position [298, 0]
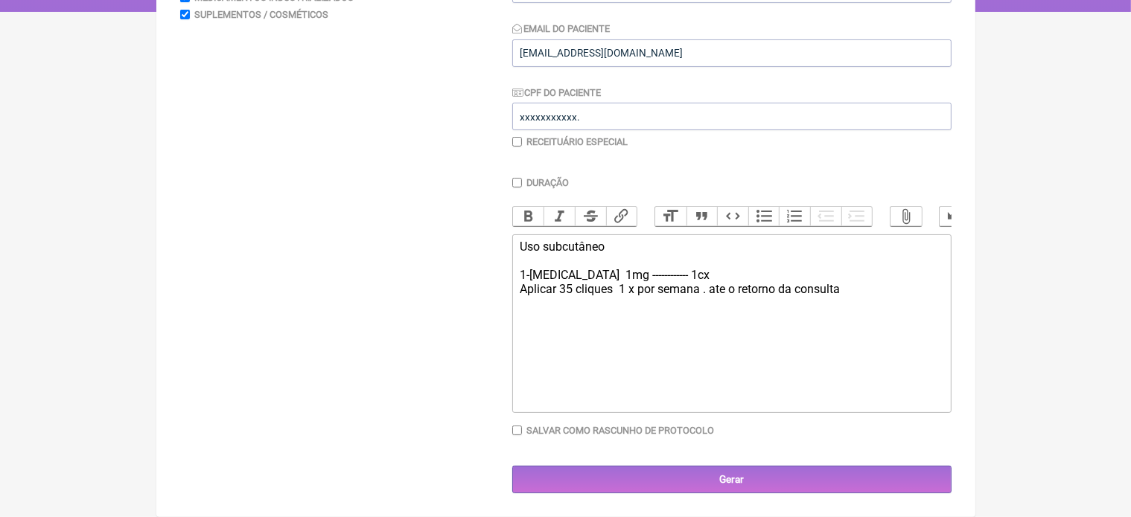
type trix-editor "<div>Uso subcutâneo&nbsp;<br><br>1-[MEDICAL_DATA]&nbsp; 1mg ------------ 1cx&nb…"
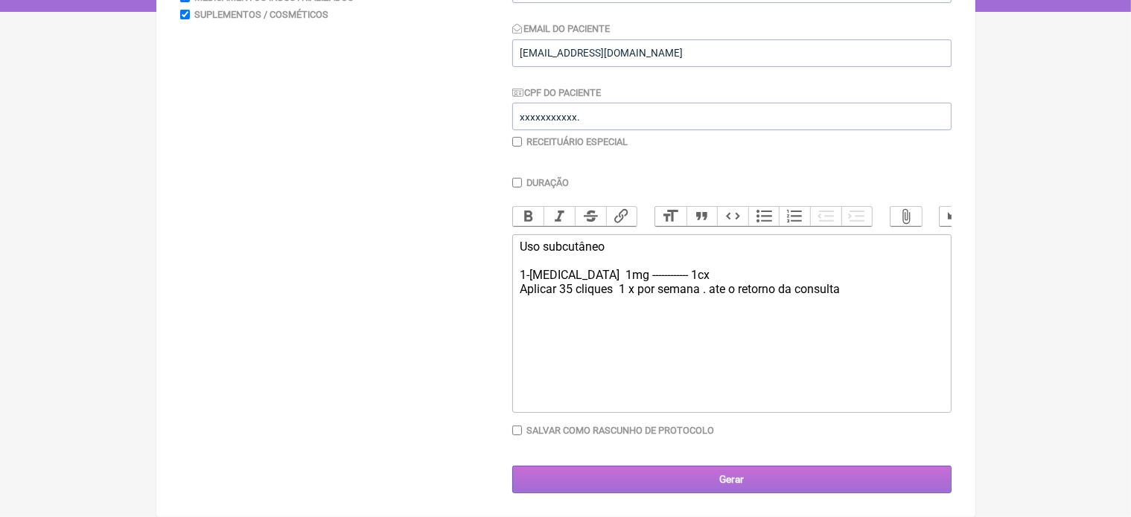
click at [745, 482] on input "Gerar" at bounding box center [731, 480] width 439 height 28
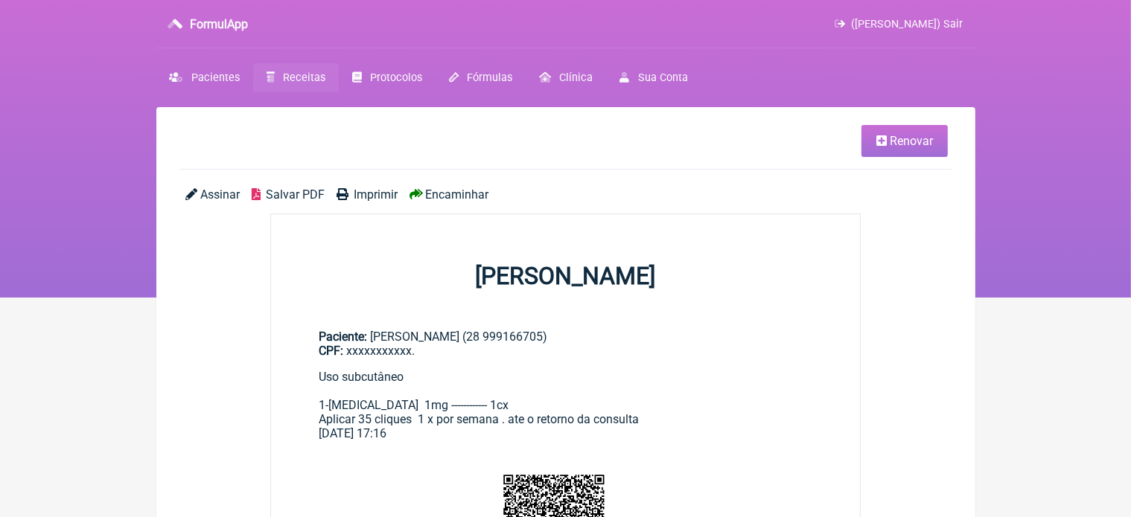
click at [378, 191] on span "Imprimir" at bounding box center [376, 195] width 44 height 14
click at [898, 151] on link "Renovar" at bounding box center [904, 141] width 86 height 32
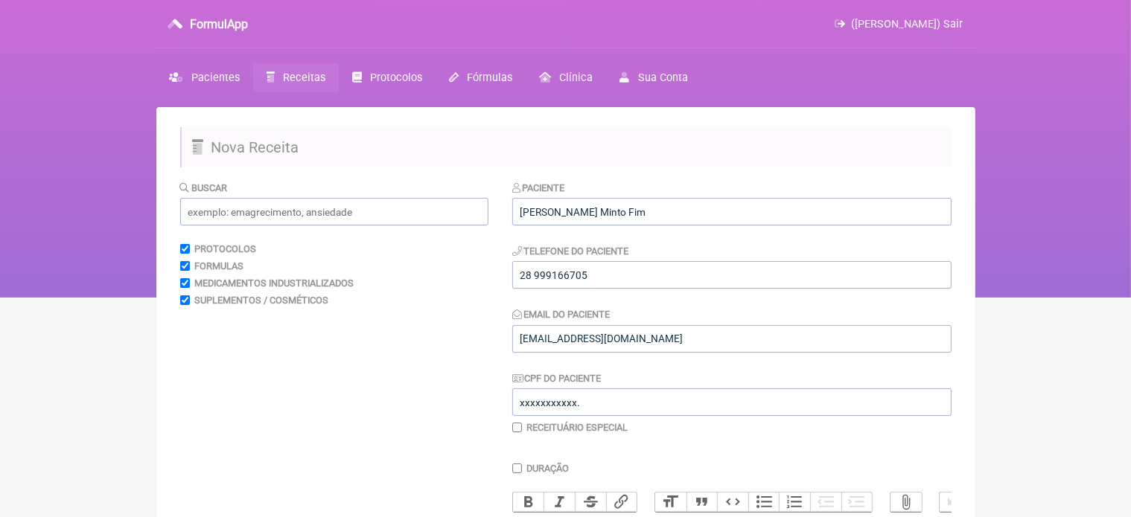
scroll to position [298, 0]
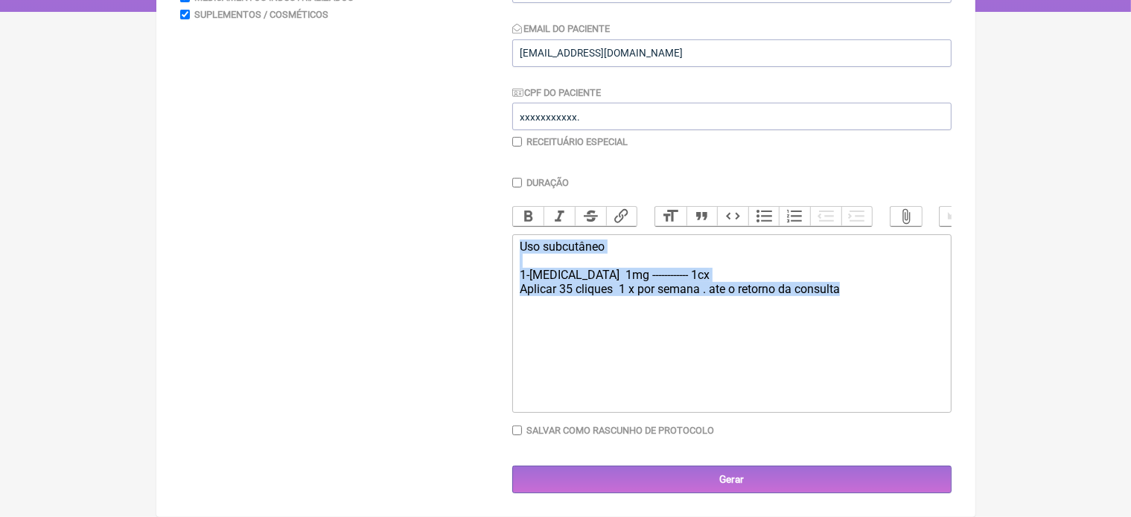
drag, startPoint x: 520, startPoint y: 249, endPoint x: 843, endPoint y: 328, distance: 333.5
click at [843, 328] on trix-editor "Uso subcutâneo 1-Wegovy 1mg ------------ 1cx Aplicar 35 cliques 1 x por semana …" at bounding box center [731, 323] width 439 height 179
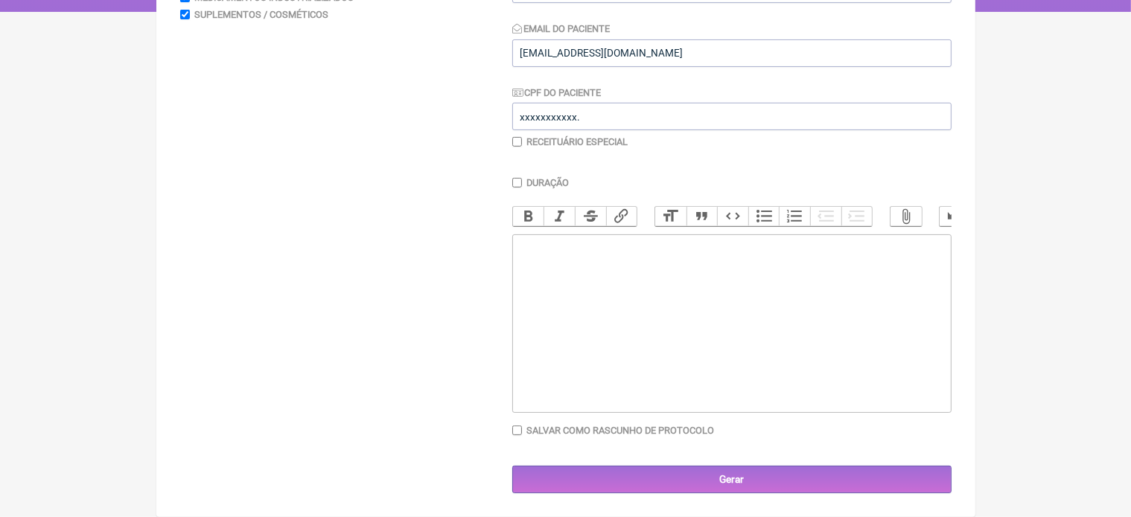
click at [541, 269] on trix-editor at bounding box center [731, 323] width 439 height 179
paste trix-editor "strong>Amilase</strong> | Aumenta em pancreatite aguda, mas pode normalizar rap…"
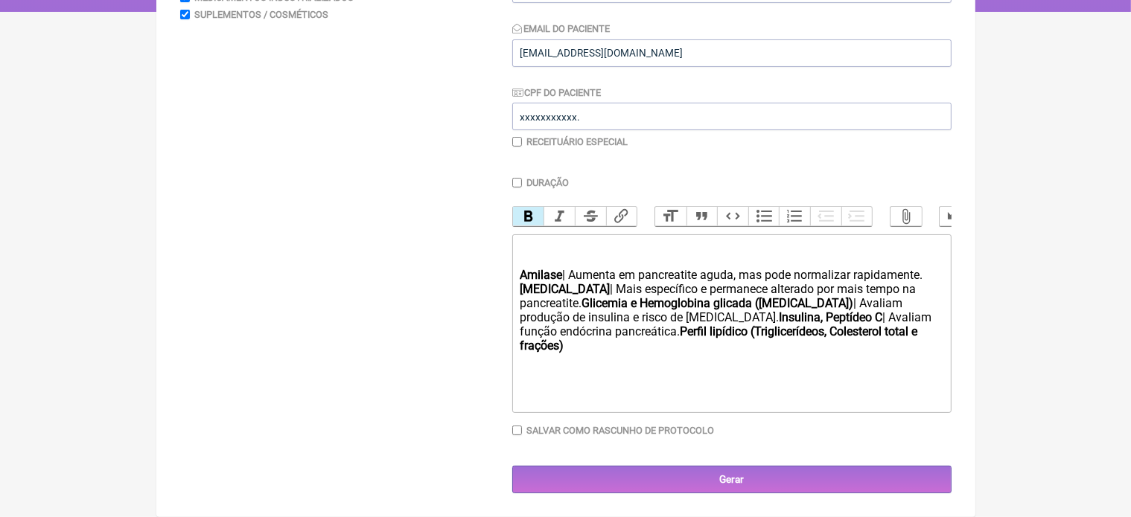
click at [857, 275] on div "Amilase | Aumenta em pancreatite aguda, mas pode normalizar rapidamente. Lipase…" at bounding box center [731, 296] width 423 height 113
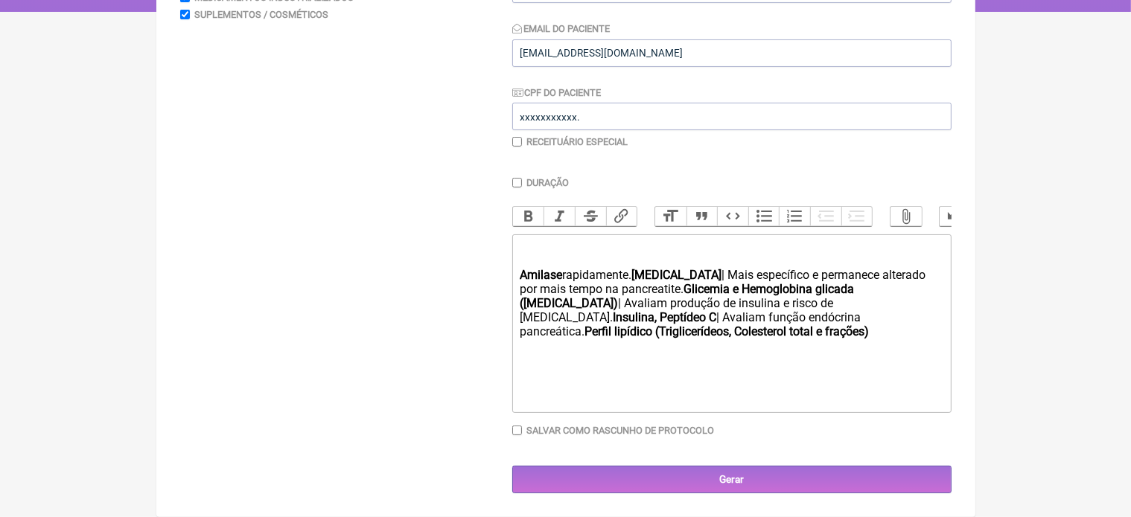
click at [636, 276] on div "Amilase rapidamente. Lipase | Mais específico e permanece alterado por mais tem…" at bounding box center [731, 289] width 423 height 99
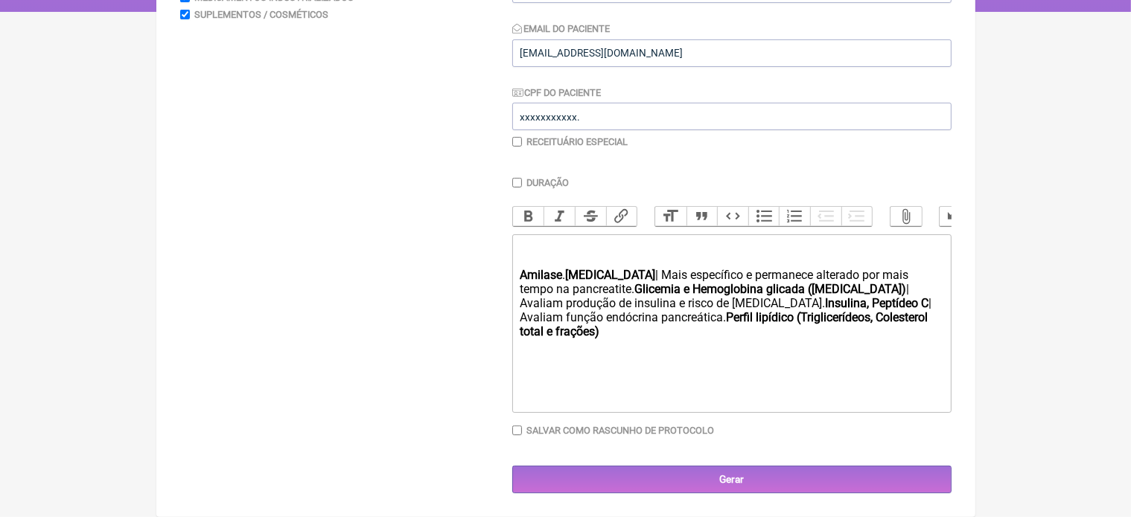
click at [611, 275] on div "Amilase . Lipase | Mais específico e permanece alterado por mais tempo na pancr…" at bounding box center [731, 289] width 423 height 99
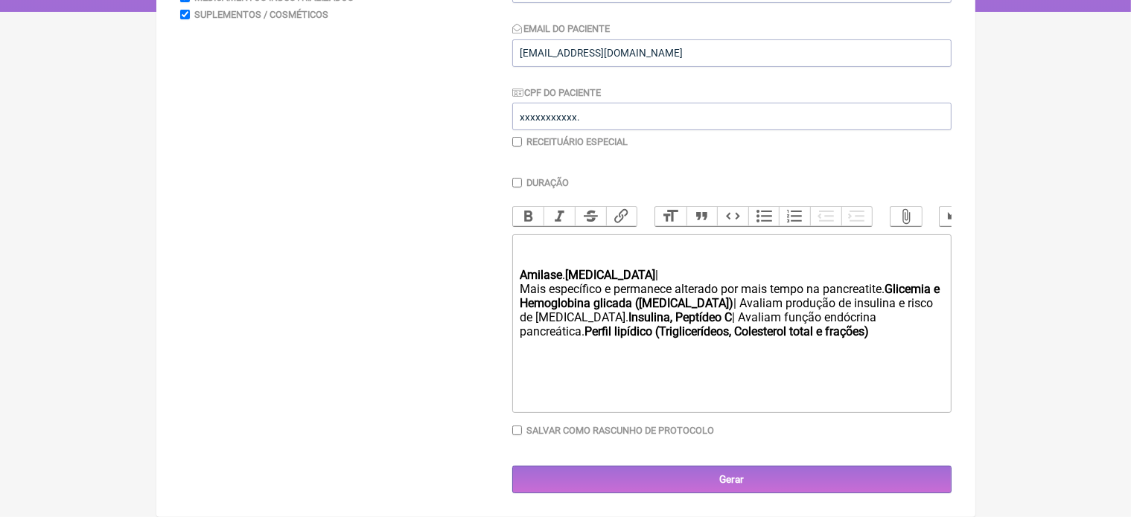
click at [611, 275] on div "Amilase . Lipase | Mais específico e permanece alterado por mais tempo na pancr…" at bounding box center [731, 289] width 423 height 99
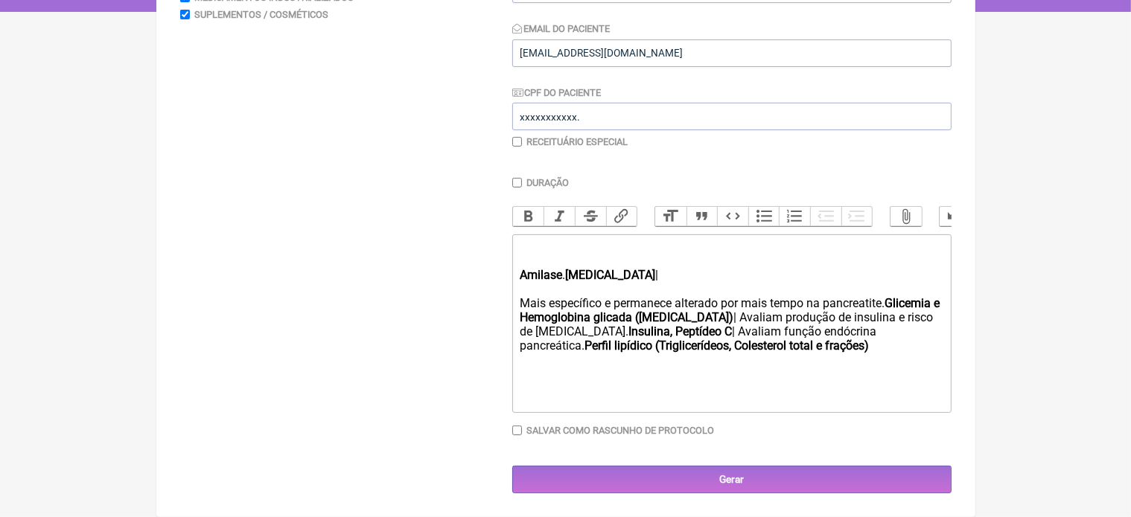
click at [607, 273] on div "Amilase . Lipase | Mais específico e permanece alterado por mais tempo na pancr…" at bounding box center [731, 296] width 423 height 113
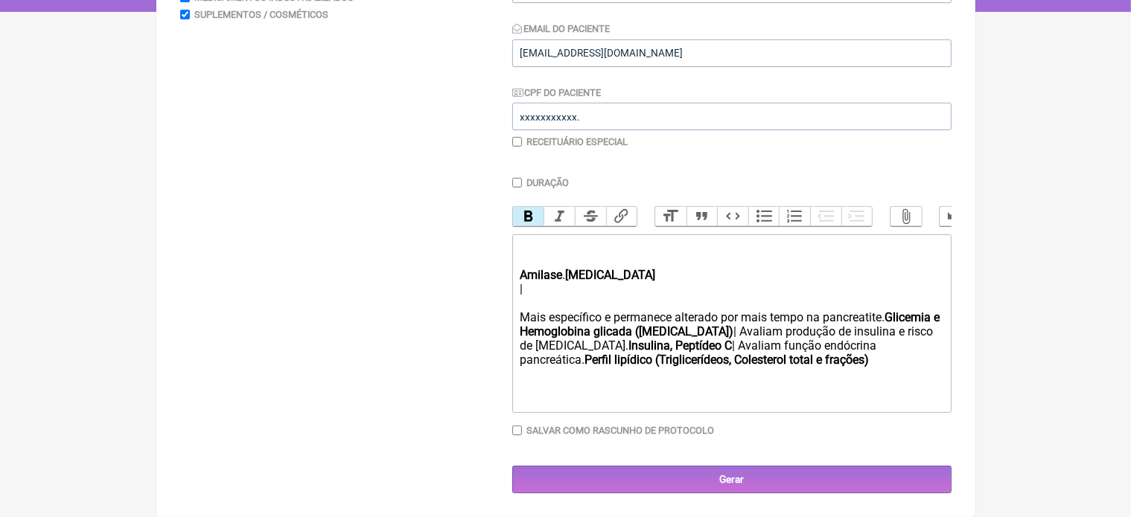
click at [572, 275] on strong "Lipase" at bounding box center [610, 275] width 90 height 14
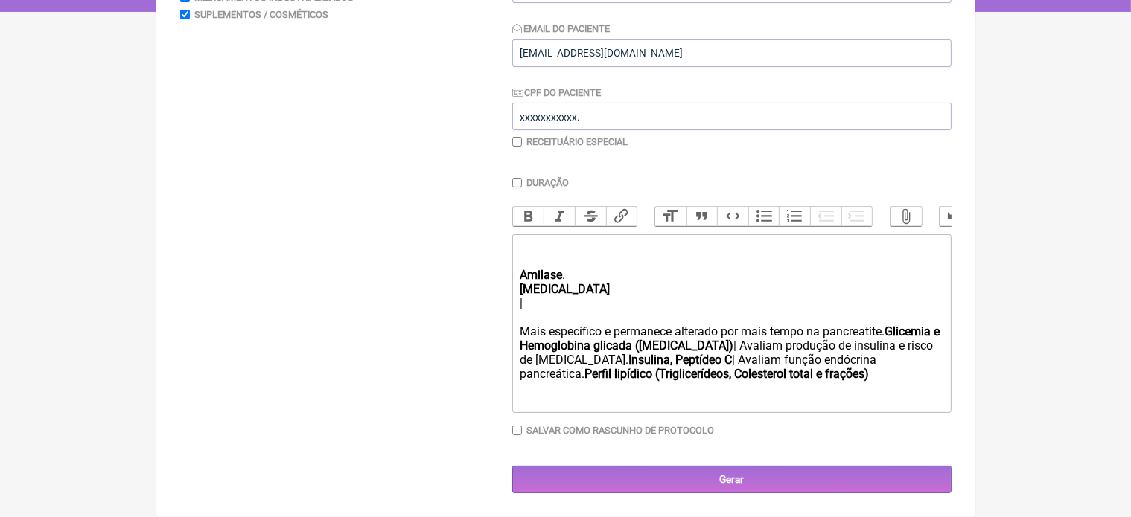
click at [518, 275] on trix-editor "Amilase . Lipase | Mais específico e permanece alterado por mais tempo na pancr…" at bounding box center [731, 323] width 439 height 179
click at [517, 293] on trix-editor "- Amilase . Lipase | Mais específico e permanece alterado por mais tempo na pan…" at bounding box center [731, 323] width 439 height 179
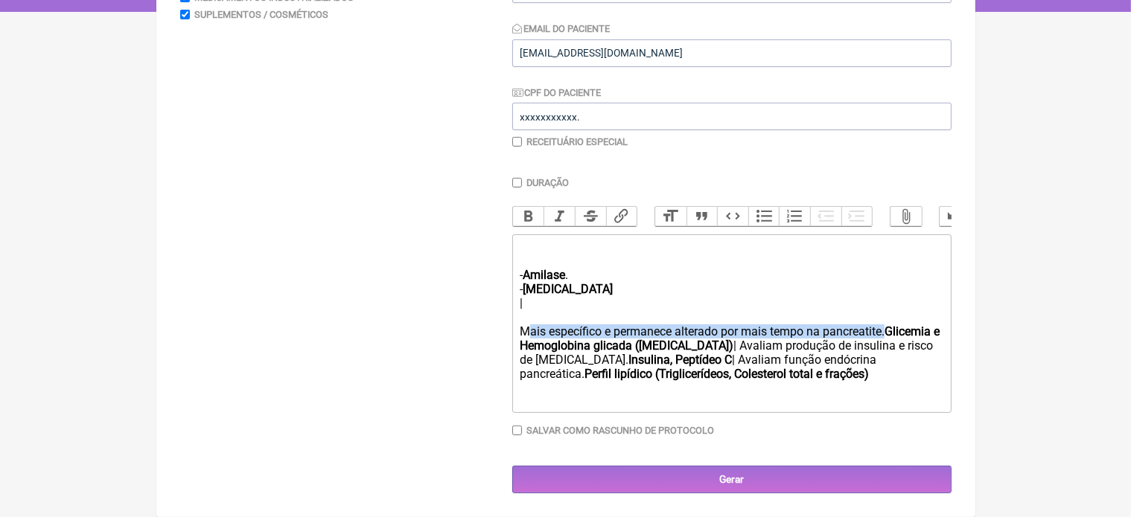
drag, startPoint x: 520, startPoint y: 332, endPoint x: 884, endPoint y: 336, distance: 364.0
click at [884, 336] on div "- Amilase . - Lipase | Mais específico e permanece alterado por mais tempo na p…" at bounding box center [731, 310] width 423 height 141
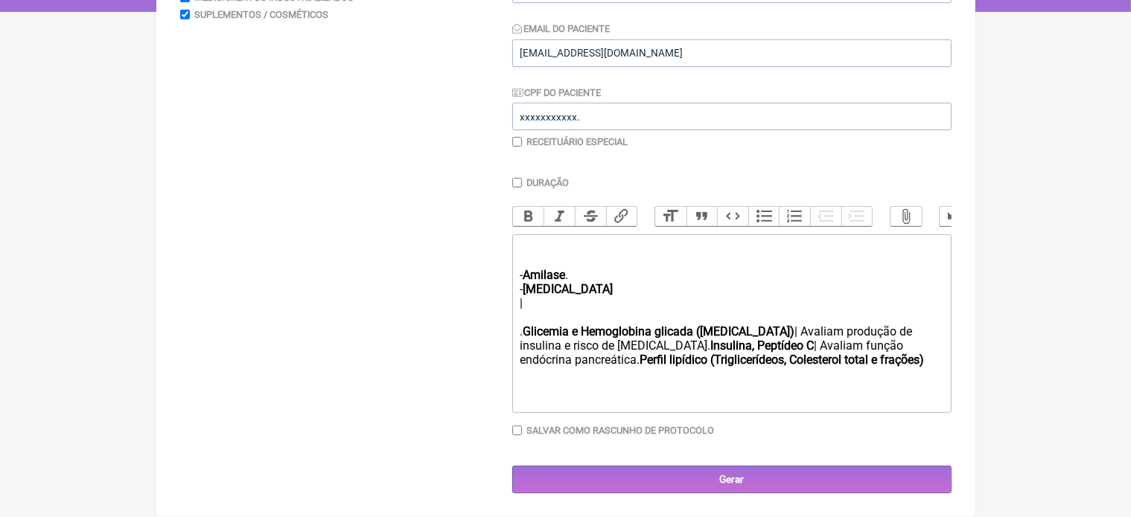
click at [526, 333] on strong "Glicemia e Hemoglobina glicada (HbA1c)" at bounding box center [659, 332] width 272 height 14
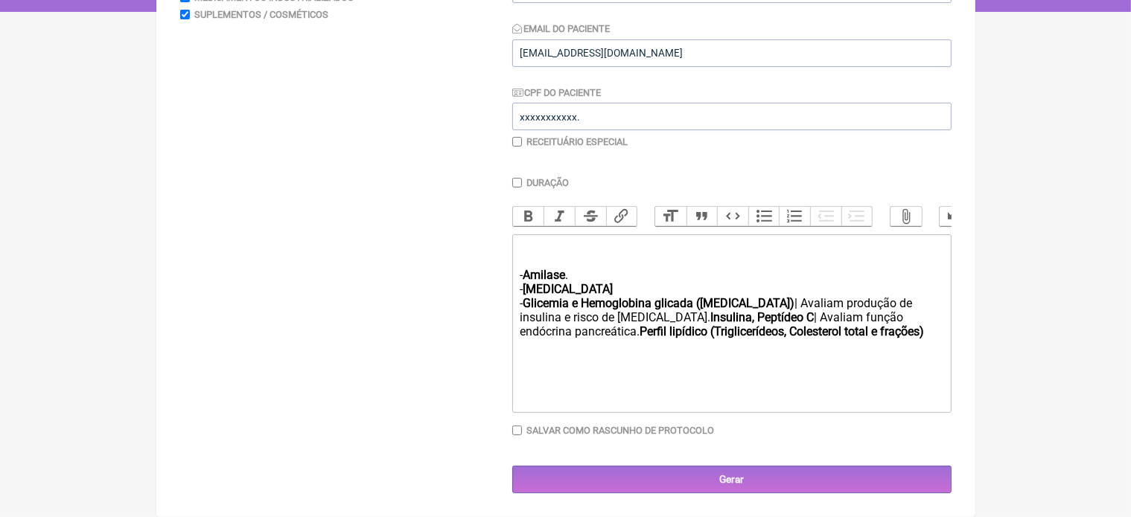
click at [612, 318] on div "- Amilase . - Lipase - Glicemia e Hemoglobina glicada (HbA1c) | Avaliam produçã…" at bounding box center [731, 289] width 423 height 99
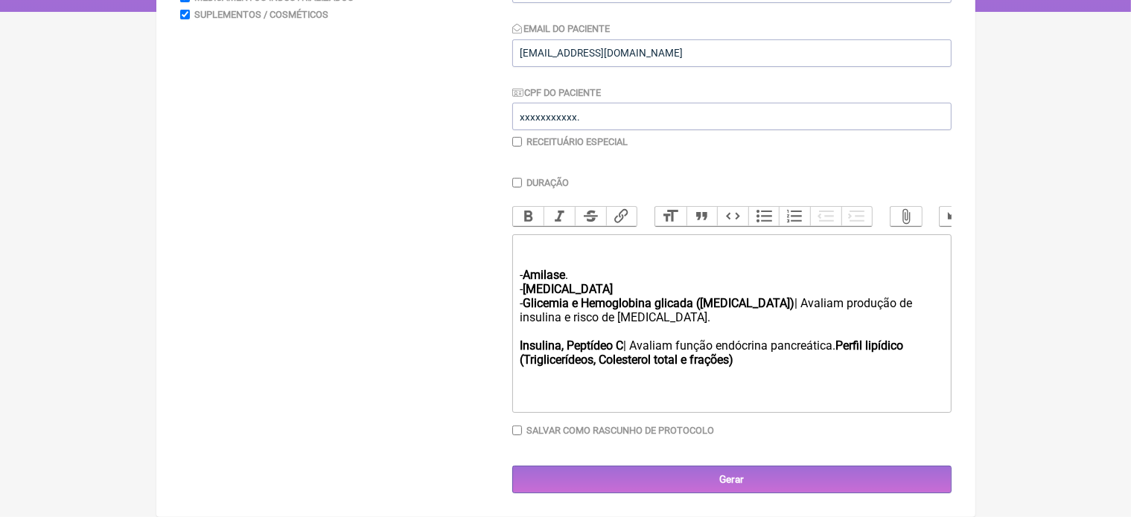
click at [612, 318] on div "- Amilase . - Lipase - Glicemia e Hemoglobina glicada (HbA1c) | Avaliam produçã…" at bounding box center [731, 303] width 423 height 127
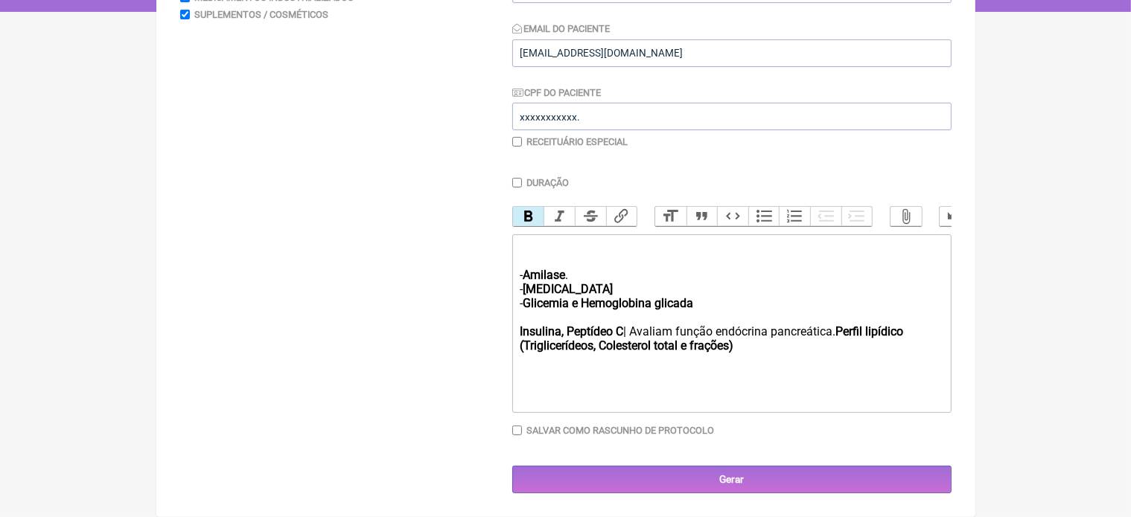
click at [518, 334] on trix-editor "- Amilase . - Lipase - Glicemia e Hemoglobina glicada Insulina, Peptídeo C | Av…" at bounding box center [731, 323] width 439 height 179
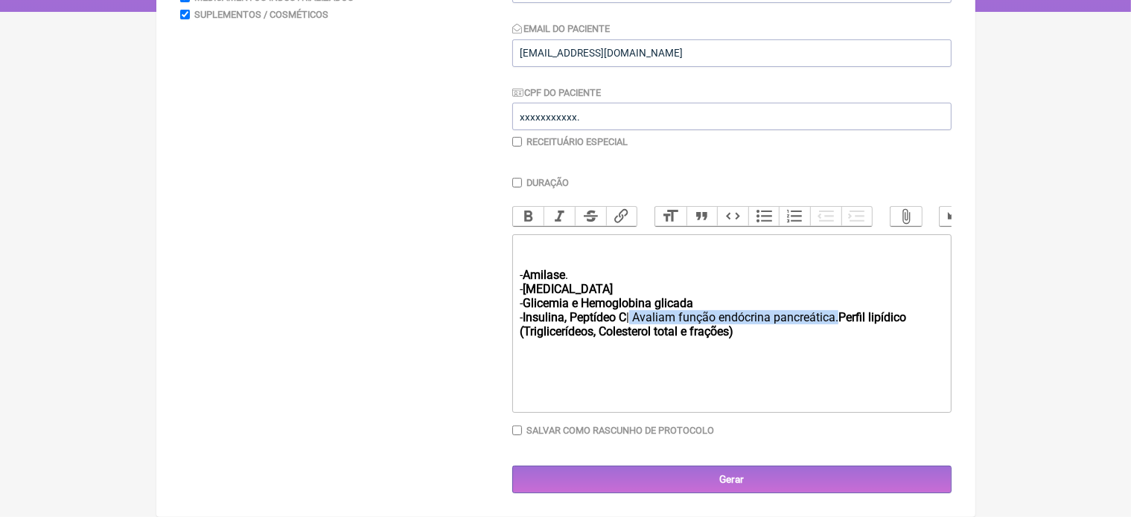
drag, startPoint x: 630, startPoint y: 318, endPoint x: 837, endPoint y: 318, distance: 206.9
click at [837, 318] on div "- Amilase . - Lipase - Glicemia e Hemoglobina glicada - Insulina, Peptídeo C | …" at bounding box center [731, 289] width 423 height 99
click at [526, 336] on strong "Perfil lipídico (Triglicerídeos, Colesterol total e frações)" at bounding box center [668, 332] width 284 height 14
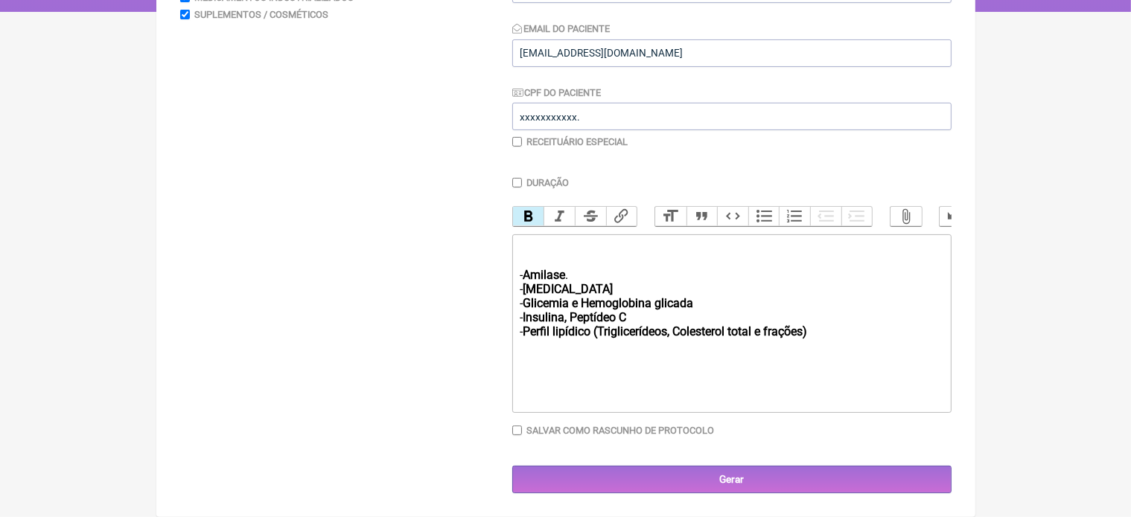
click at [521, 303] on div "- Amilase . - Lipase - Glicemia e Hemoglobina glicada - Insulina, Peptídeo C - …" at bounding box center [731, 289] width 423 height 99
click at [526, 245] on div "- Amilase . - Lipase - Glicemia e Hemoglobina glicada - Insulina, Peptídeo C - …" at bounding box center [731, 289] width 423 height 99
click at [523, 304] on div "- Amilase . - Lipase - Glicemia e Hemoglobina glicada - Insulina, Peptídeo C - …" at bounding box center [731, 289] width 423 height 99
click at [817, 333] on div "- Amilase . - Lipase - Glicemia e Hemoglobina glicada - Insulina, Peptídeo C - …" at bounding box center [731, 289] width 423 height 99
click at [520, 264] on div "- Amilase . - Lipase - Glicemia e Hemoglobina glicada - Insulina, Peptídeo C - …" at bounding box center [731, 296] width 423 height 113
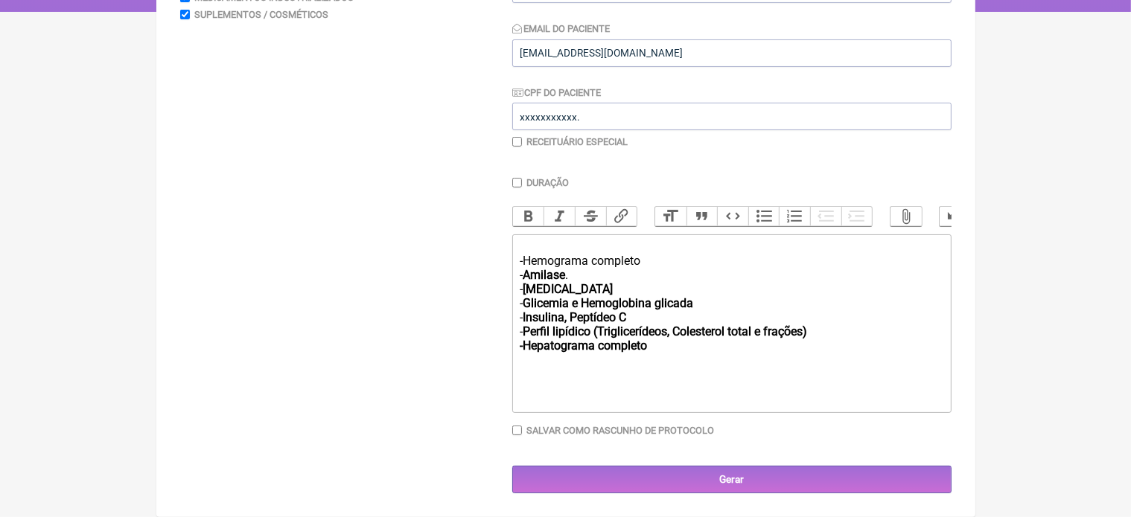
click at [700, 303] on div "-Hemograma completo - Amilase . - Lipase - Glicemia e Hemoglobina glicada - Ins…" at bounding box center [731, 296] width 423 height 113
click at [549, 243] on div "-Hemograma completo - Amilase . - Lipase - Glicemia e Hemoglobina glicada( Jeju…" at bounding box center [731, 296] width 423 height 113
type trix-editor "<div>&nbsp;Solicito :<br><br>-Hemograma completo <br>-<strong>Amilase</strong>&…"
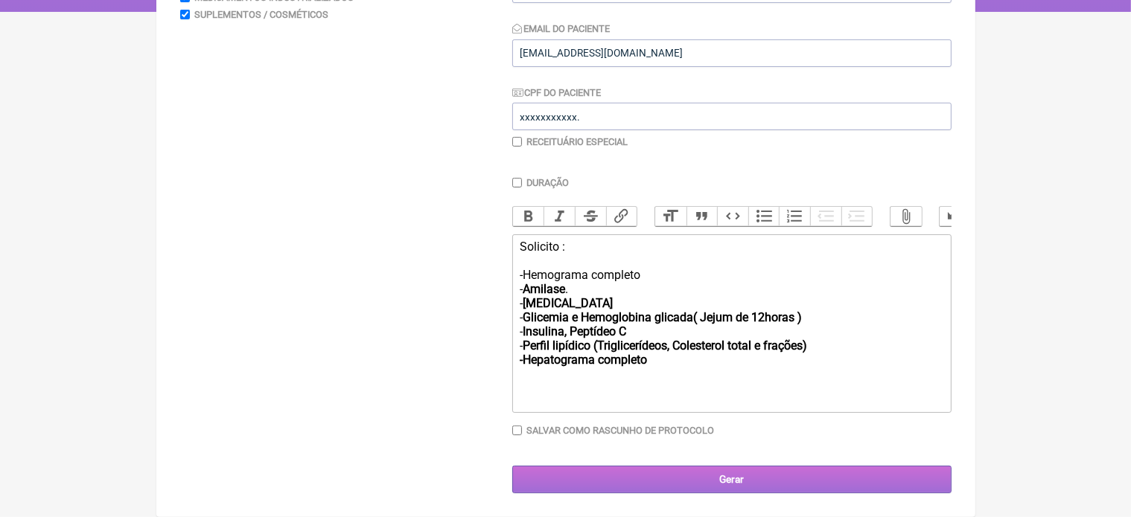
click at [709, 478] on input "Gerar" at bounding box center [731, 480] width 439 height 28
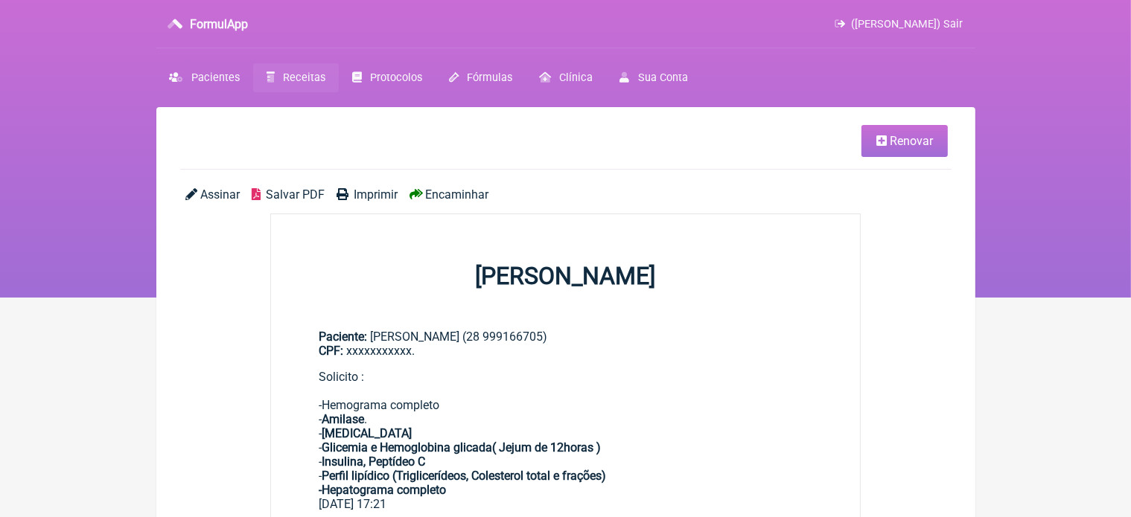
click at [371, 194] on span "Imprimir" at bounding box center [376, 195] width 44 height 14
click at [885, 150] on link "Renovar" at bounding box center [904, 141] width 86 height 32
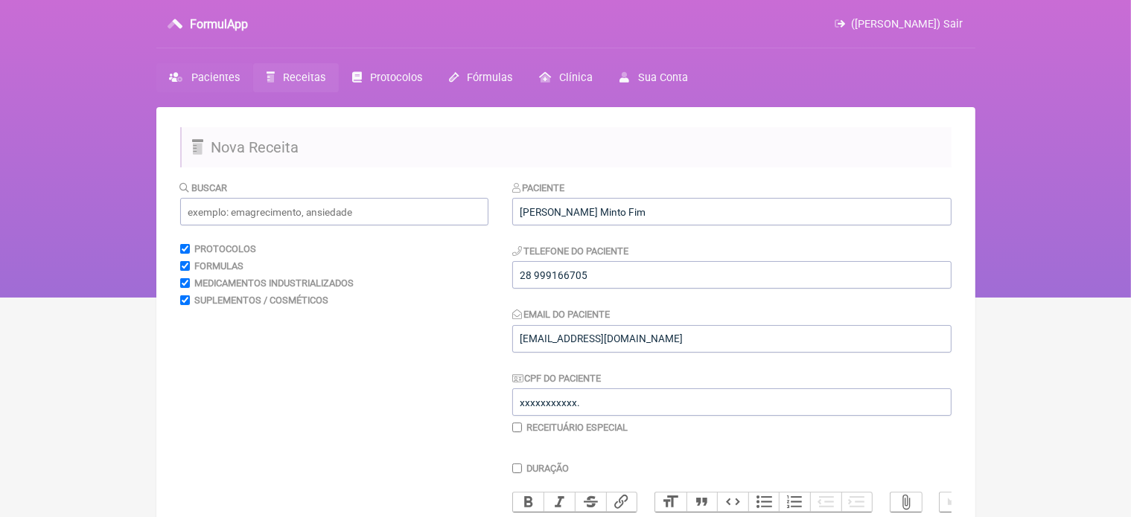
click at [205, 73] on span "Pacientes" at bounding box center [215, 77] width 48 height 13
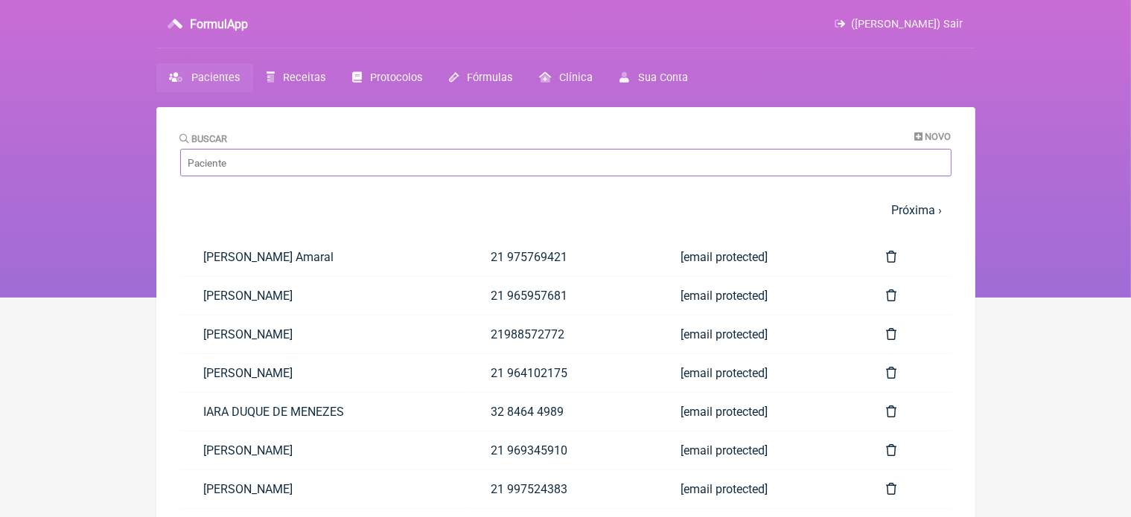
click at [265, 162] on input "Buscar" at bounding box center [565, 163] width 771 height 28
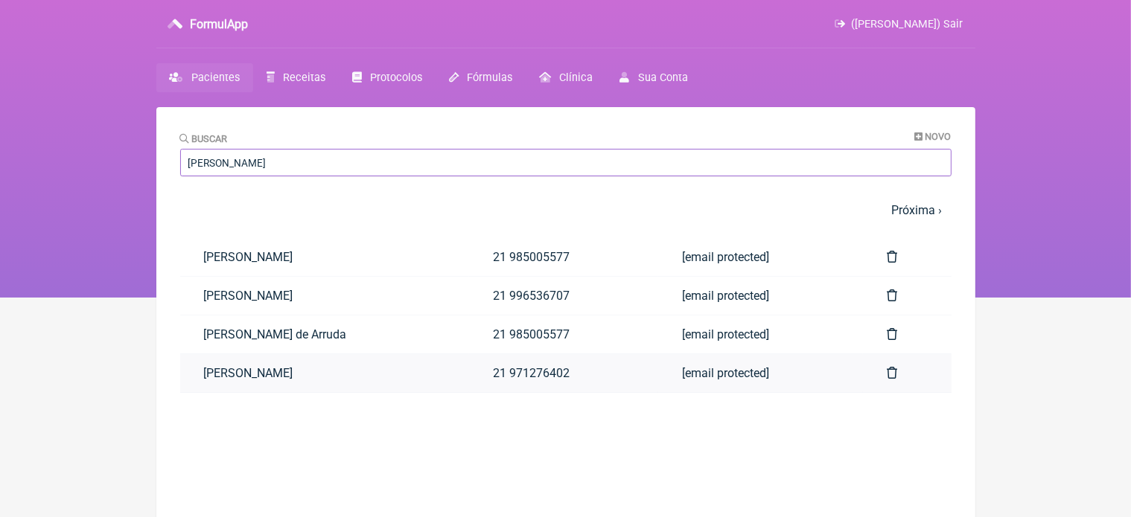
type input "[PERSON_NAME]"
click at [334, 363] on link "[PERSON_NAME]" at bounding box center [325, 373] width 290 height 38
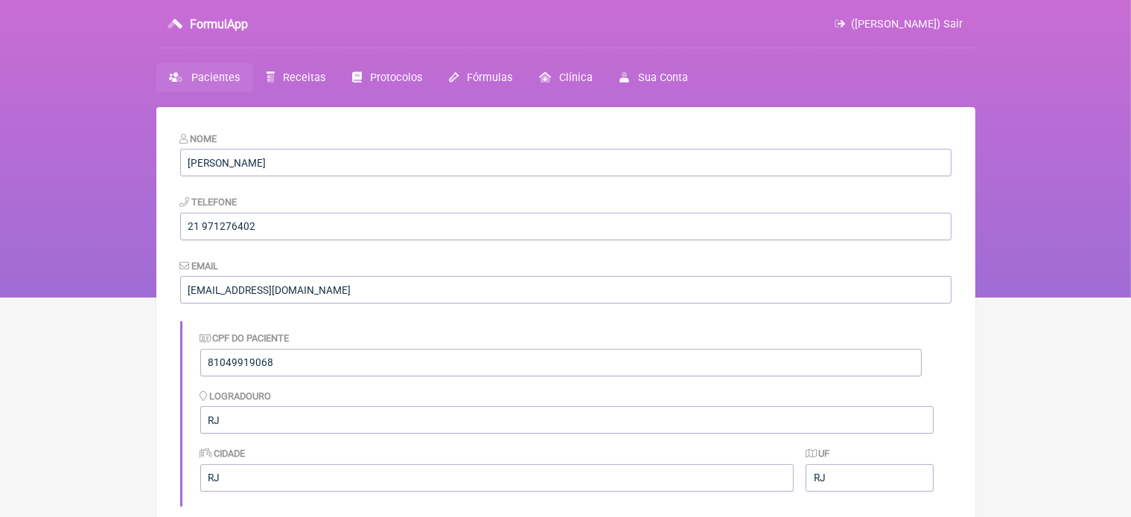
scroll to position [453, 0]
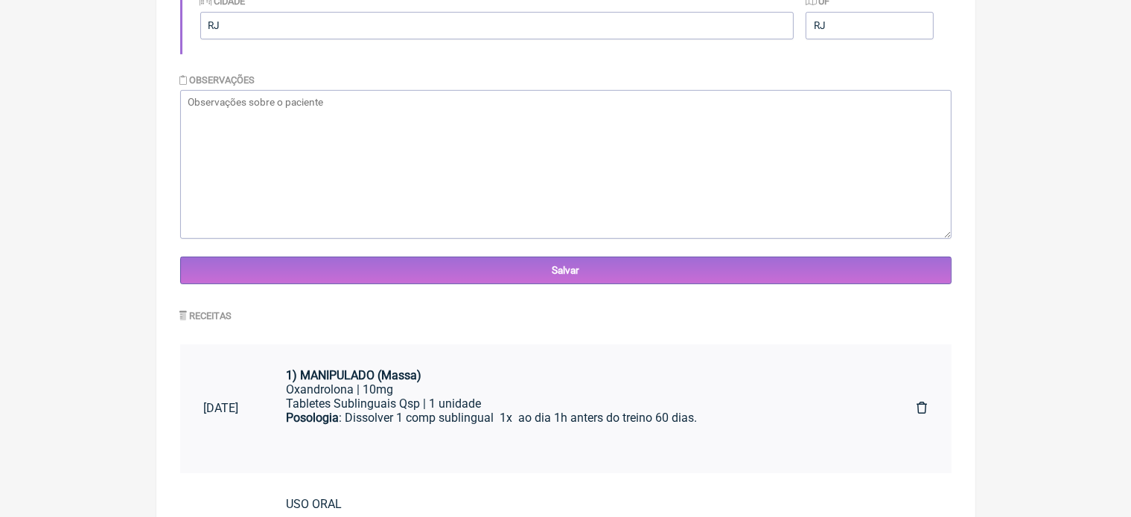
click at [417, 408] on div "Tabletes Sublinguais Qsp | 1 unidade" at bounding box center [578, 404] width 583 height 14
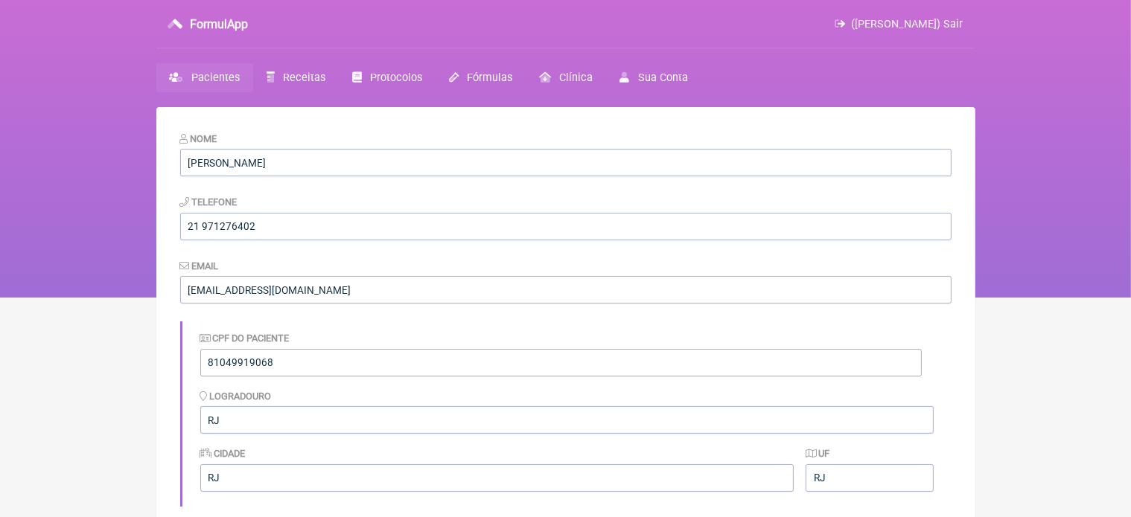
click at [949, 20] on span "([PERSON_NAME]) Sair" at bounding box center [908, 24] width 112 height 13
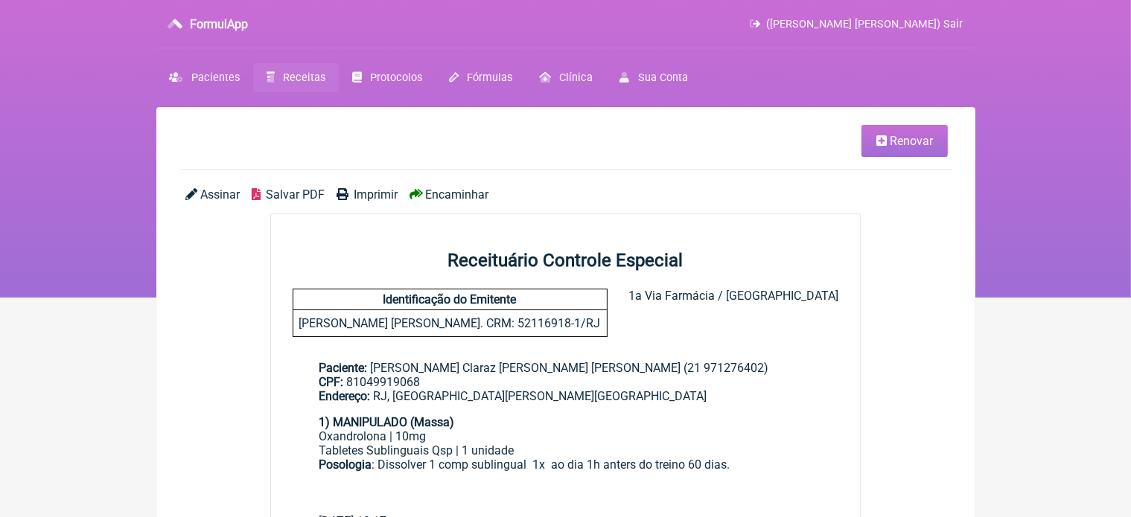
click at [896, 145] on span "Renovar" at bounding box center [911, 141] width 43 height 14
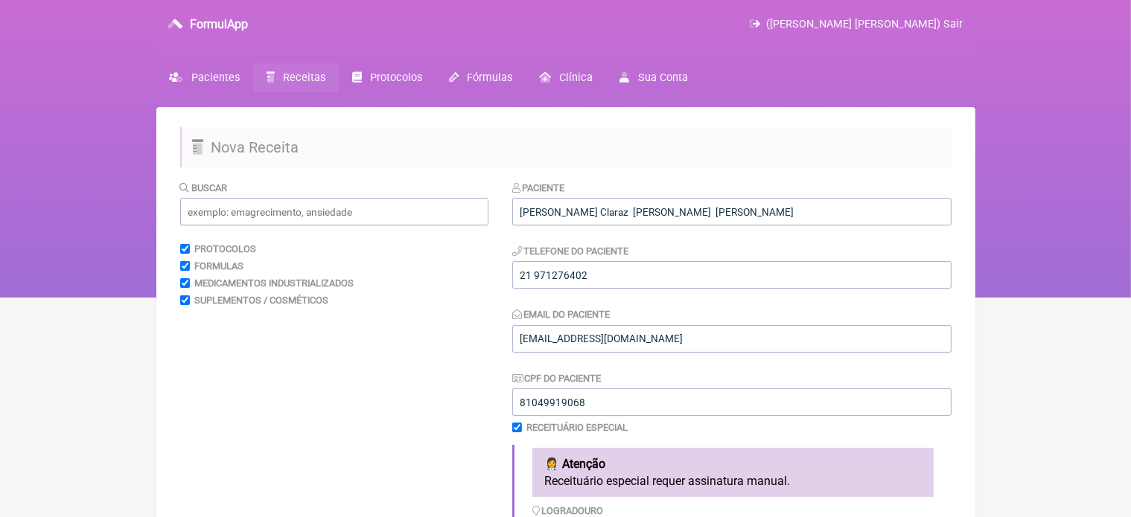
scroll to position [453, 0]
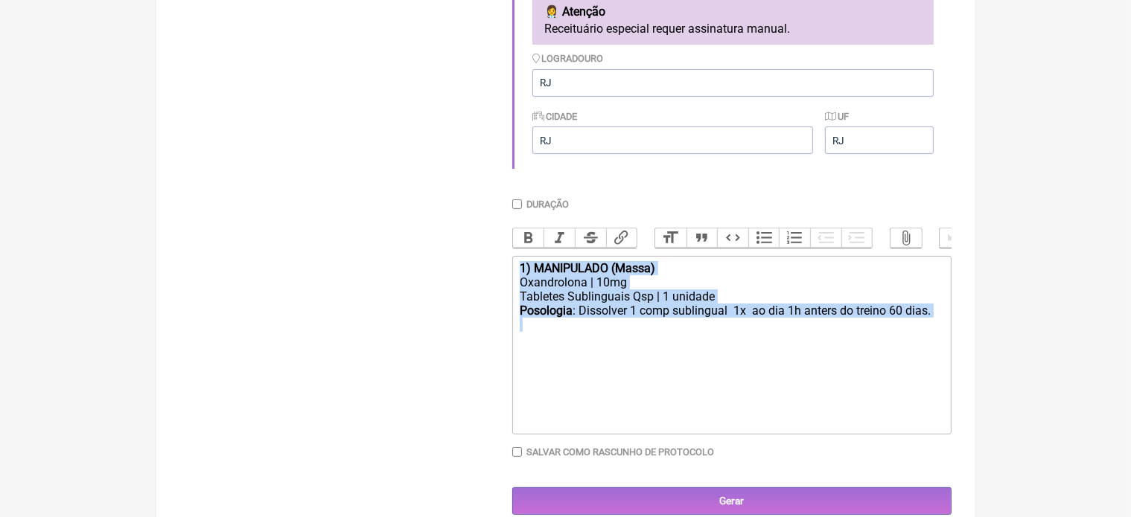
drag, startPoint x: 517, startPoint y: 284, endPoint x: 816, endPoint y: 352, distance: 306.8
click at [816, 352] on trix-editor "1) MANIPULADO (Massa) Oxandrolona | 10mg Tabletes Sublinguais Qsp | 1 unidade P…" at bounding box center [731, 345] width 439 height 179
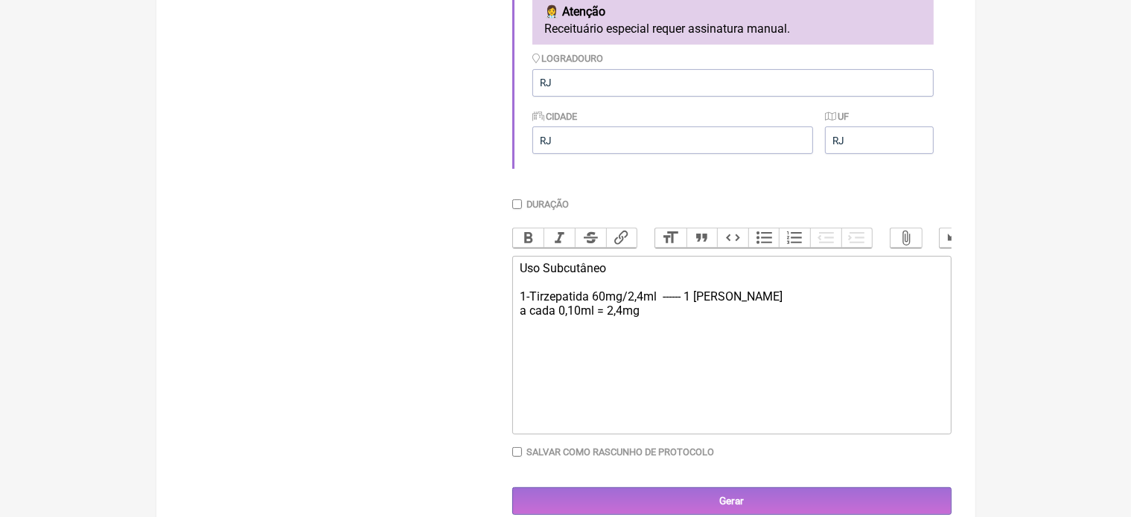
click at [558, 325] on div "Uso Subcutâneo 1-Tirzepatida 60mg/2,4ml ------ 1 [PERSON_NAME] a cada 0,10ml = …" at bounding box center [731, 303] width 423 height 85
click at [613, 357] on div "Uso Subcutâneo 1-Tirzepatida 60mg/2,4ml ------ 1 [PERSON_NAME] Conversão 0,10ml…" at bounding box center [731, 317] width 423 height 113
click at [521, 354] on div "Uso Subcutâneo 1-Tirzepatida 60mg/2,4ml ------ 1 [PERSON_NAME] Conversão 0,10ml…" at bounding box center [731, 324] width 423 height 127
click at [610, 359] on div "Uso Subcutâneo 1-Tirzepatida 60mg/2,4ml ------ 1 [PERSON_NAME] Conversão 0,10ml…" at bounding box center [731, 324] width 423 height 127
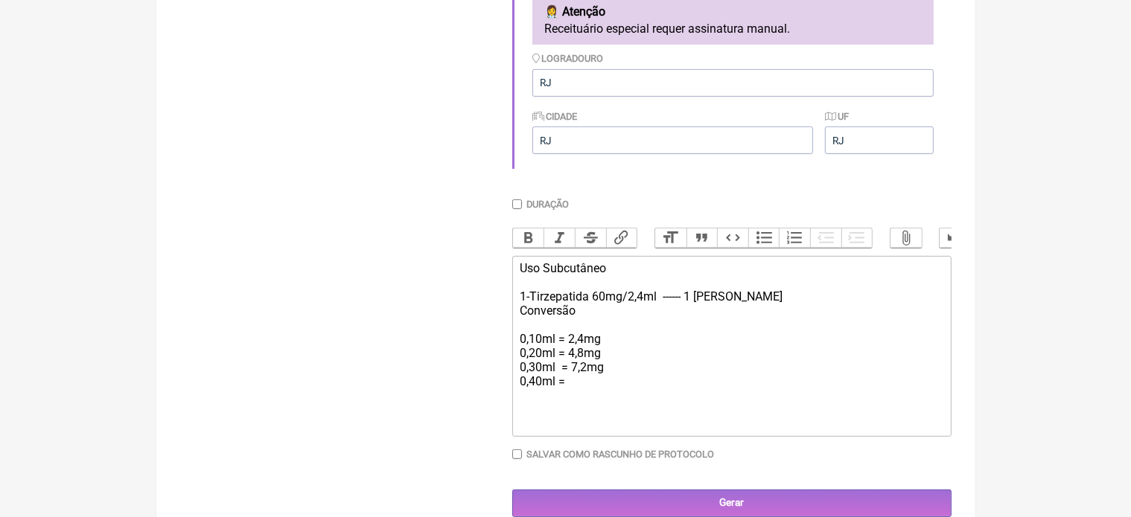
click at [569, 381] on div "Uso Subcutâneo 1-Tirzepatida 60mg/2,4ml ------ 1 [PERSON_NAME] Conversão 0,10ml…" at bounding box center [731, 346] width 423 height 170
click at [565, 397] on div "Uso Subcutâneo 1-Tirzepatida 60mg/2,4ml ------ 1 [PERSON_NAME] Conversão 0,10ml…" at bounding box center [731, 346] width 423 height 170
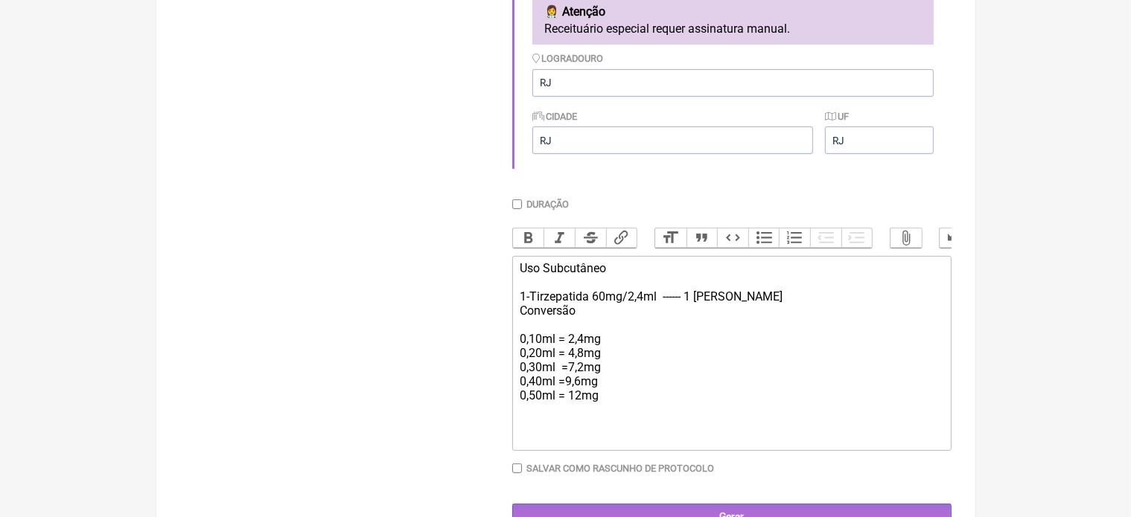
click at [569, 412] on div "Uso Subcutâneo 1-Tirzepatida 60mg/2,4ml ------ 1 [PERSON_NAME] Conversão 0,10ml…" at bounding box center [731, 353] width 423 height 184
click at [598, 413] on div "Uso Subcutâneo 1-Tirzepatida 60mg/2,4ml ------ 1 [PERSON_NAME] Conversão 0,10ml…" at bounding box center [731, 353] width 423 height 184
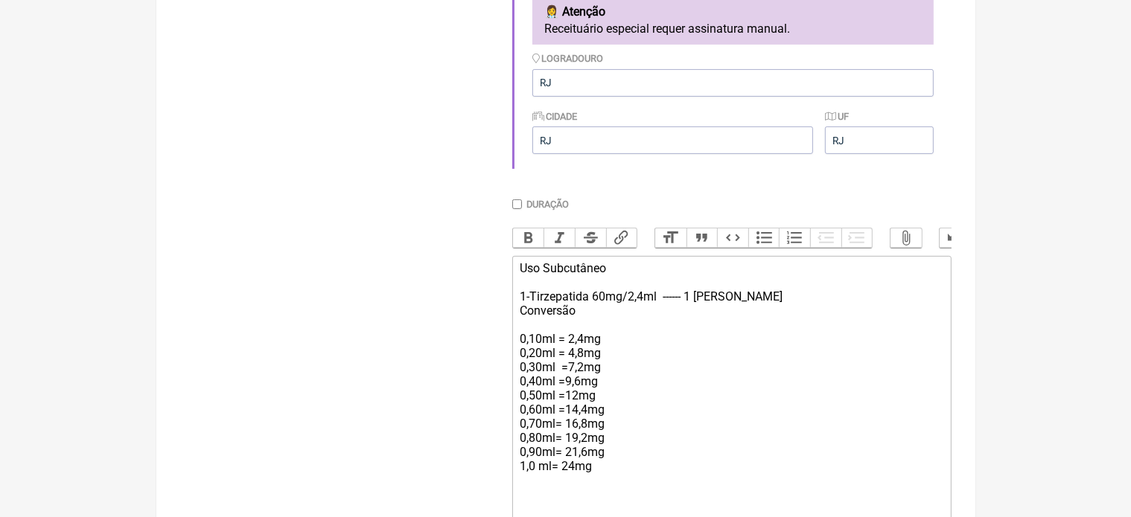
click at [593, 325] on div "Uso Subcutâneo 1-Tirzepatida 60mg/2,4ml ------ 1 [PERSON_NAME] Conversão 0,10ml…" at bounding box center [731, 388] width 423 height 255
type trix-editor "<div>Uso Subcutâneo&nbsp;<br><br>1-Tirzepatida 60mg/2,4ml&nbsp; ------ 1 frasco…"
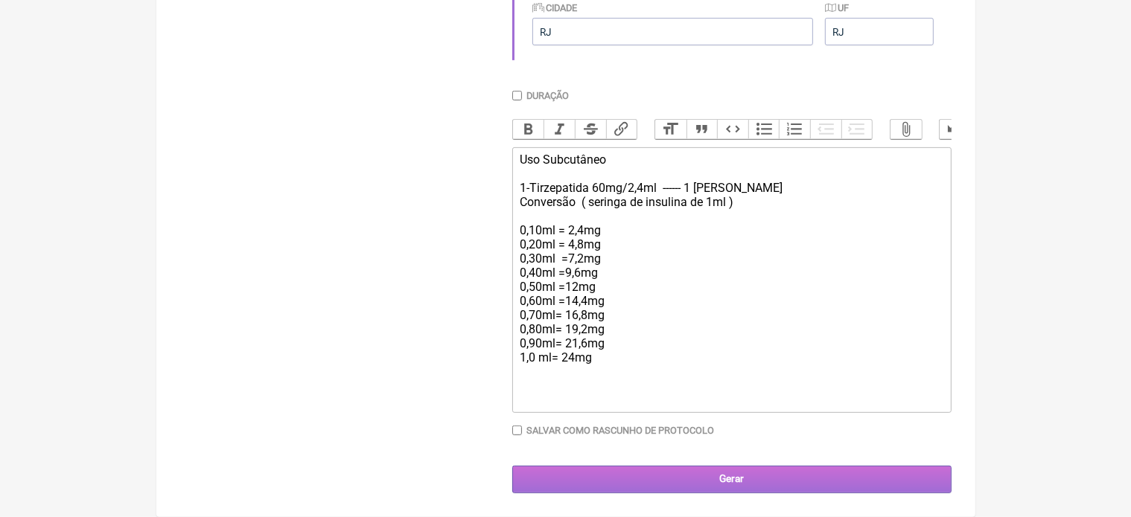
click at [739, 479] on input "Gerar" at bounding box center [731, 480] width 439 height 28
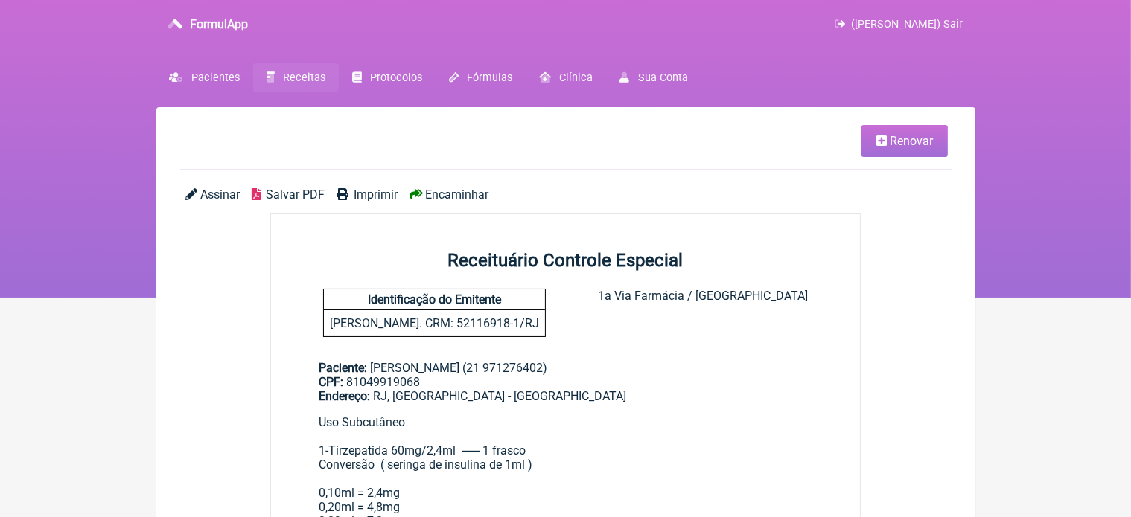
click at [384, 191] on span "Imprimir" at bounding box center [376, 195] width 44 height 14
click at [951, 22] on span "([PERSON_NAME]) Sair" at bounding box center [908, 24] width 112 height 13
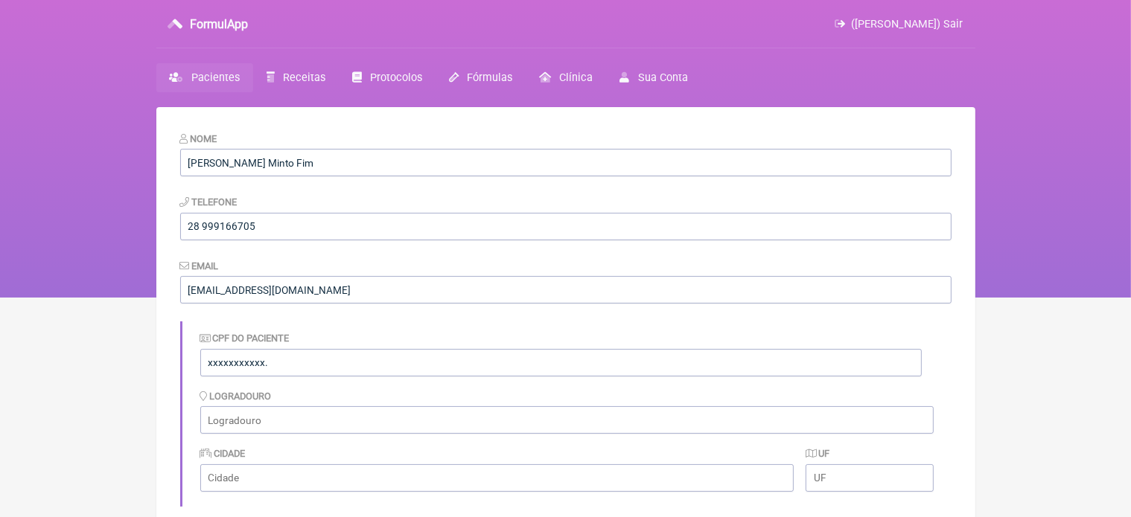
click at [956, 23] on span "([PERSON_NAME]) Sair" at bounding box center [908, 24] width 112 height 13
